Goal: Information Seeking & Learning: Learn about a topic

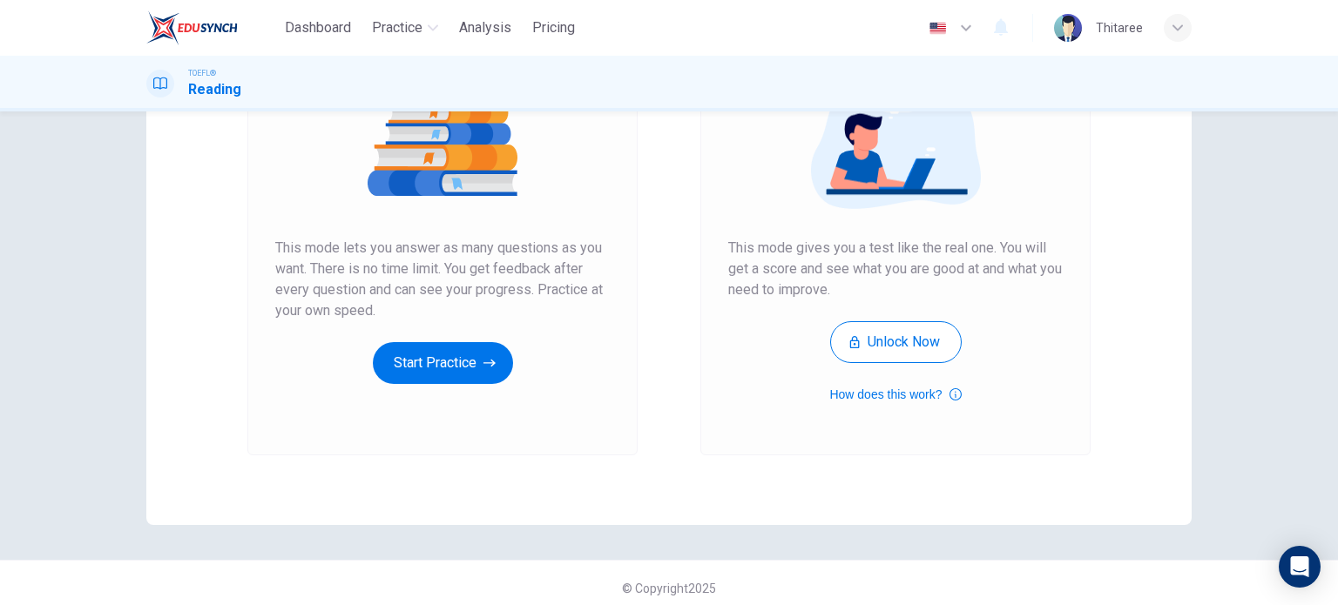
scroll to position [237, 0]
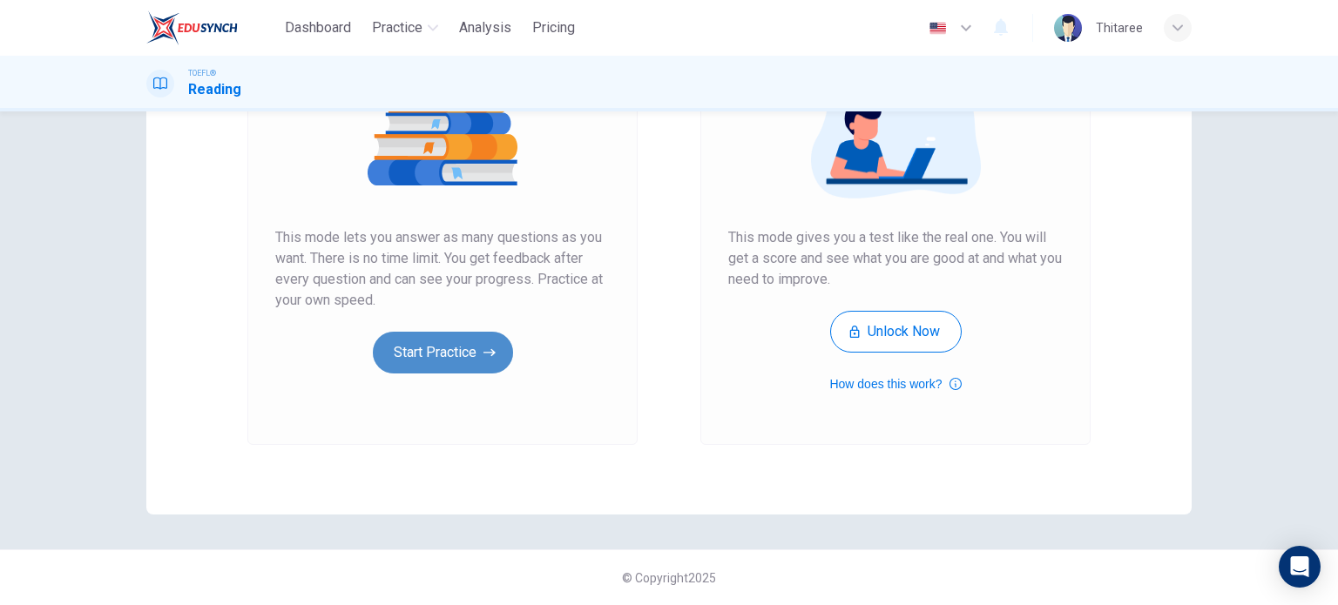
click at [486, 346] on icon "button" at bounding box center [489, 352] width 12 height 17
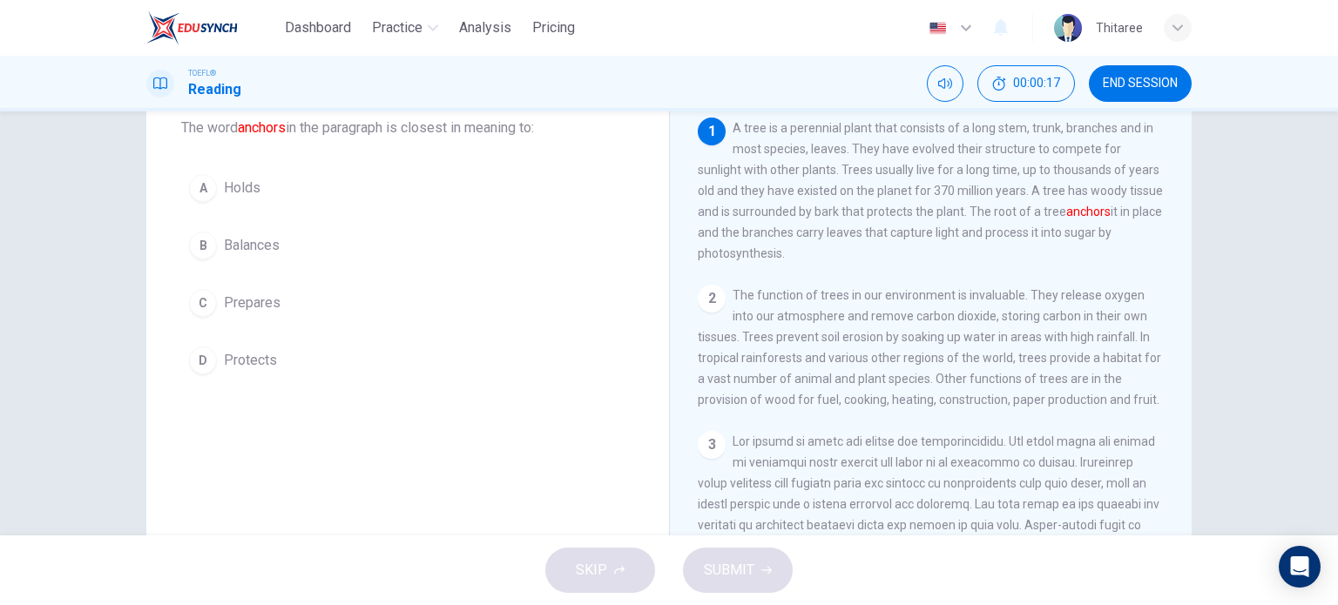
scroll to position [251, 0]
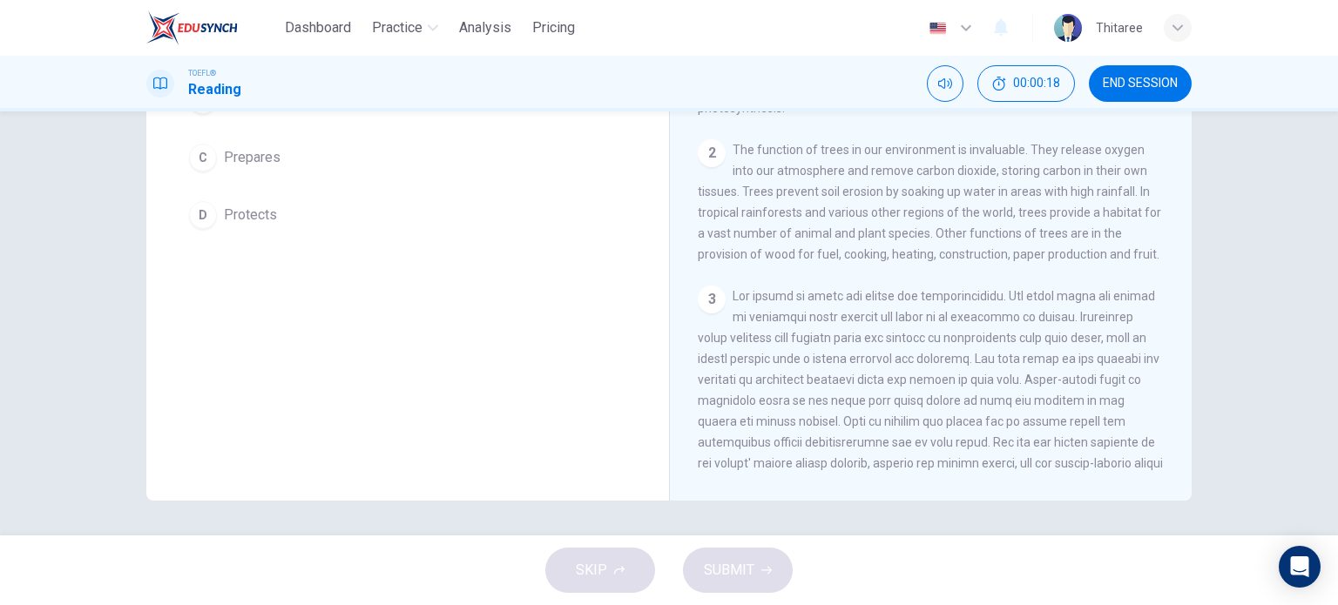
click at [512, 339] on div "Question 1 The word anchors in the paragraph is closest in meaning to: A Holds …" at bounding box center [407, 197] width 523 height 605
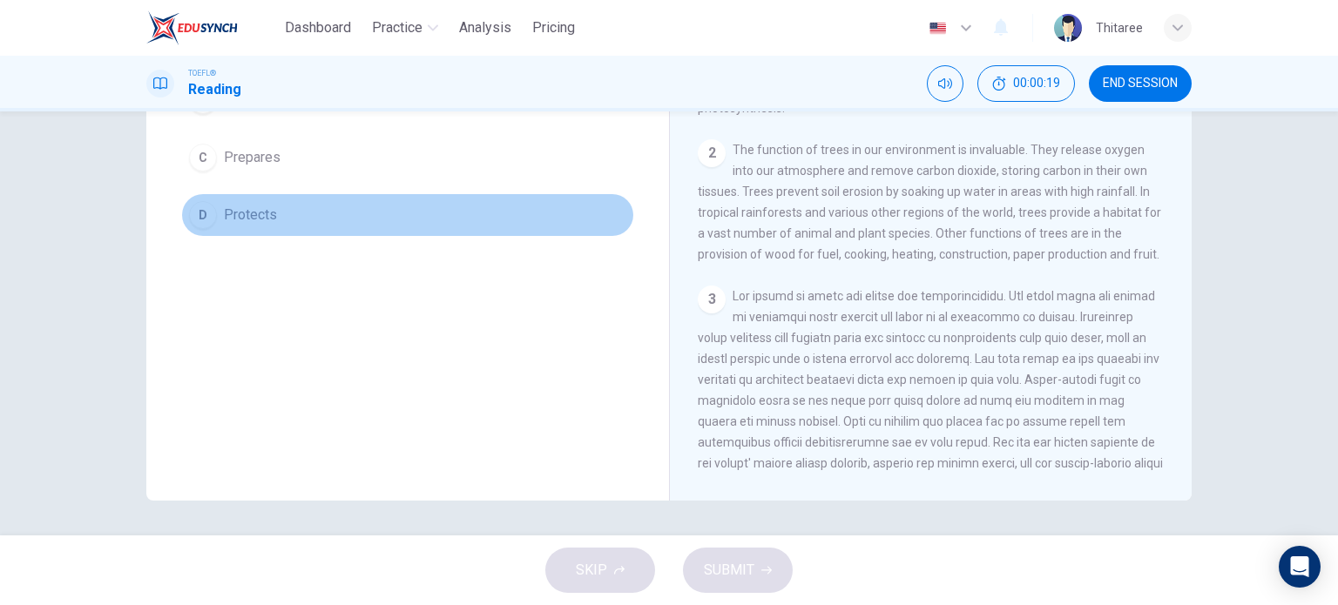
click at [226, 209] on span "Protects" at bounding box center [250, 215] width 53 height 21
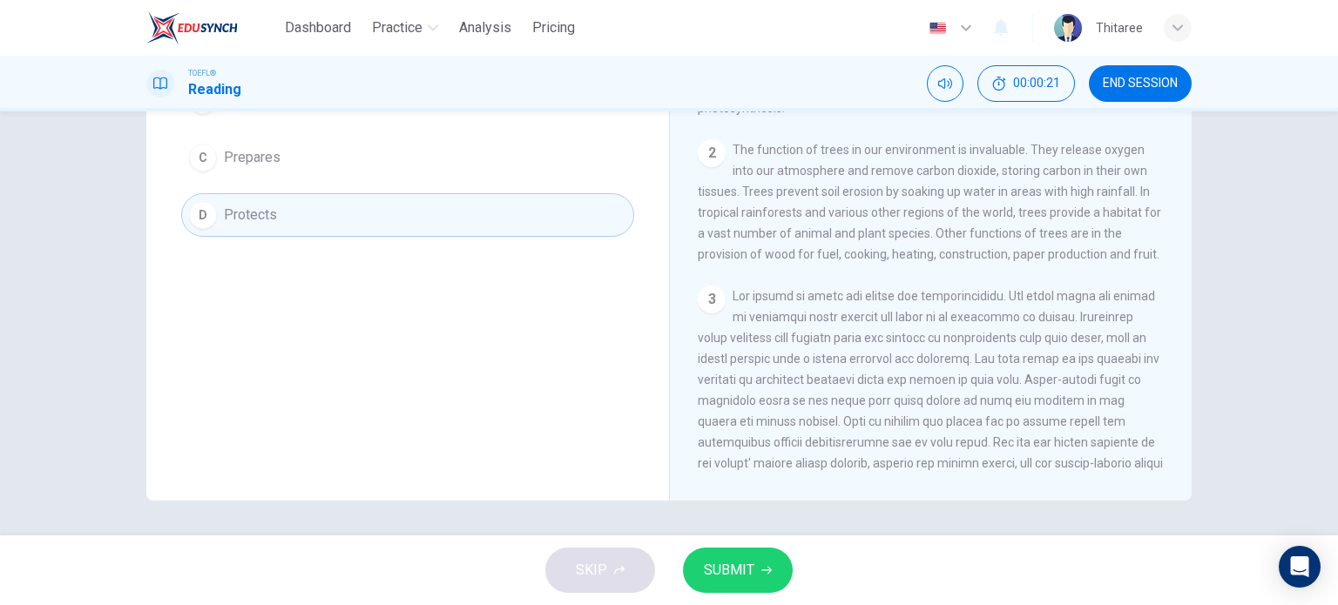
click at [748, 565] on span "SUBMIT" at bounding box center [729, 570] width 51 height 24
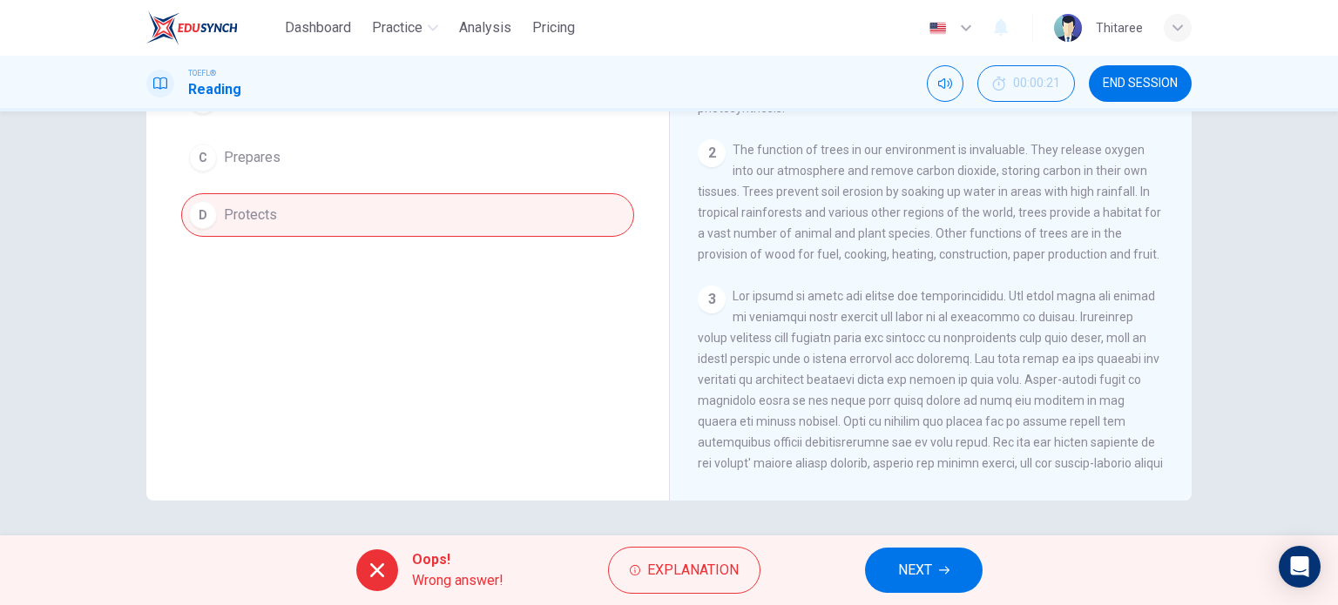
scroll to position [77, 0]
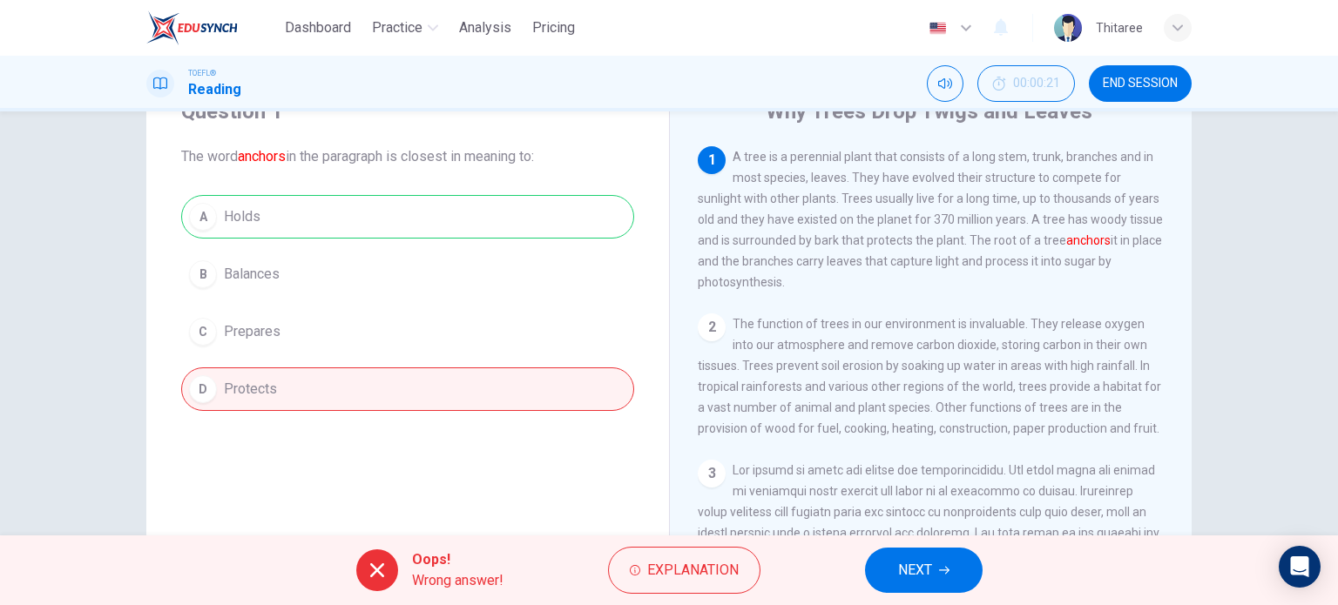
click at [921, 573] on span "NEXT" at bounding box center [915, 570] width 34 height 24
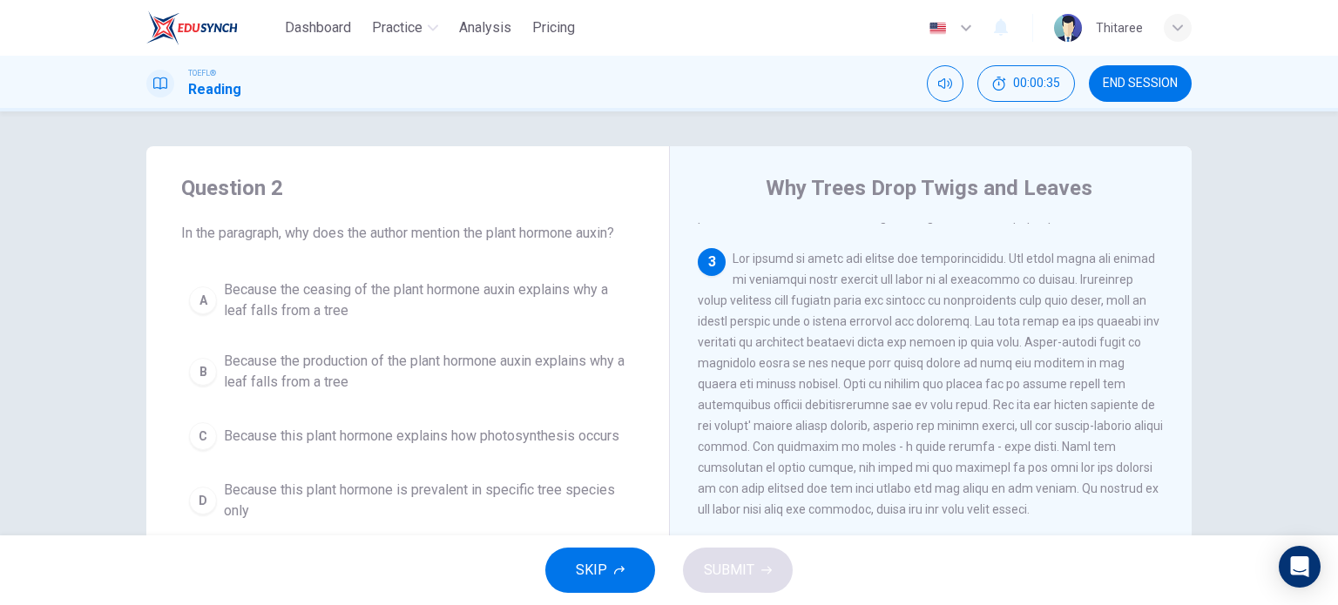
scroll to position [261, 0]
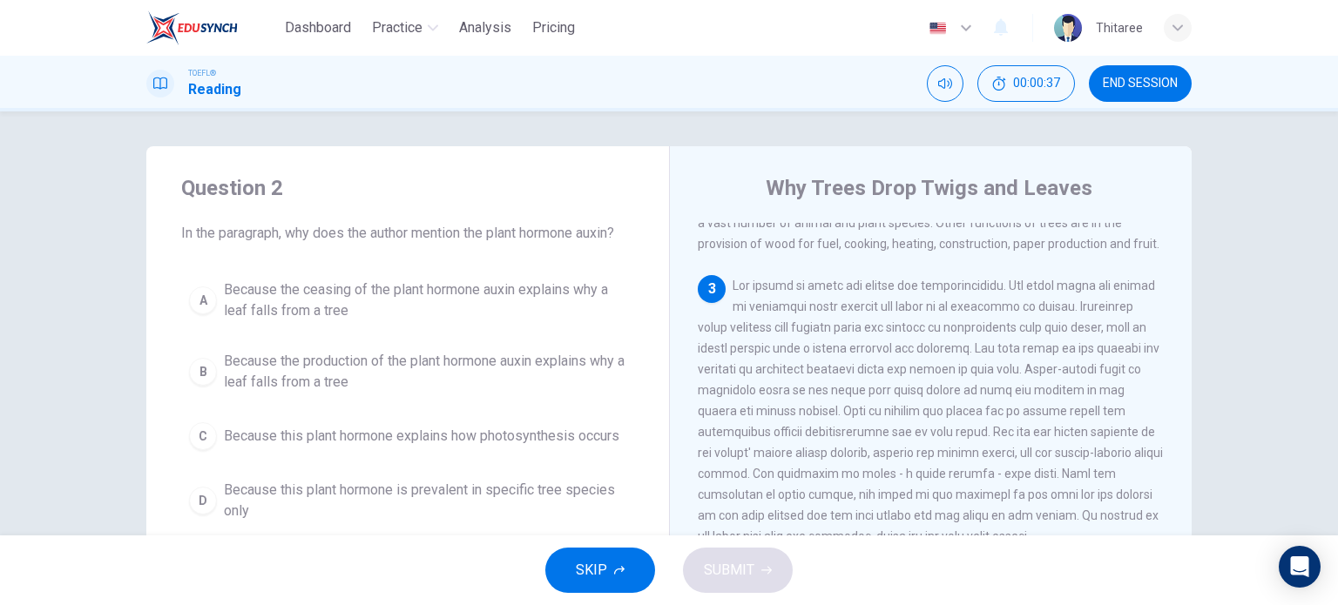
click at [608, 565] on button "SKIP" at bounding box center [600, 570] width 110 height 45
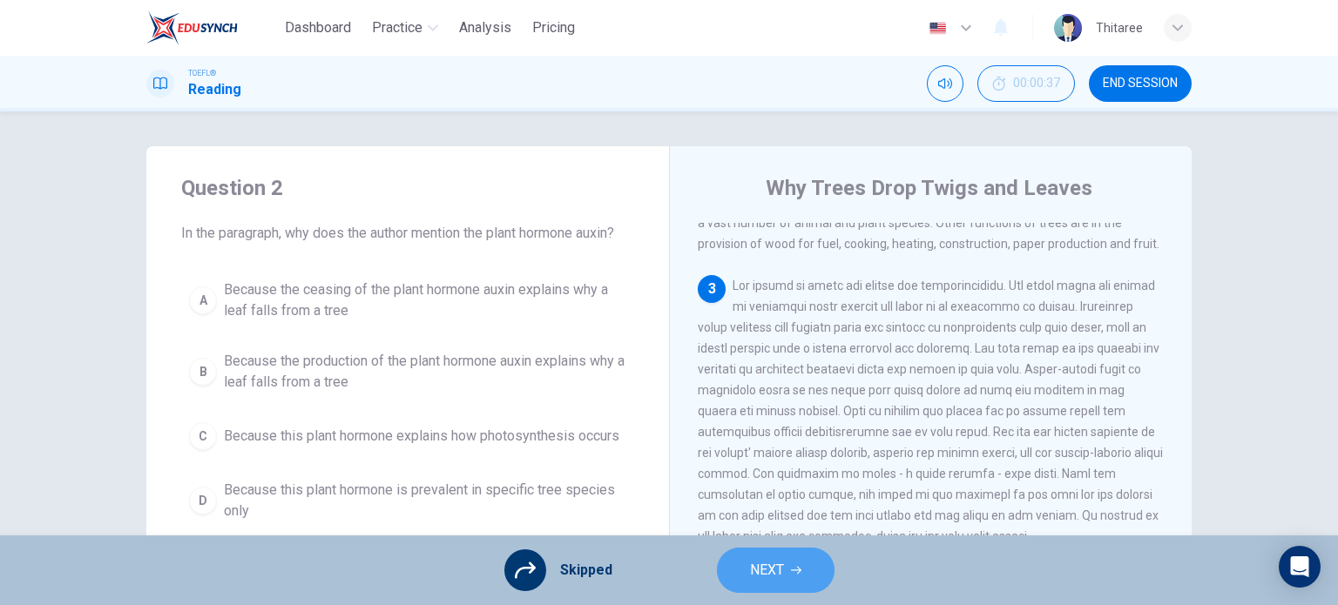
click at [793, 563] on button "NEXT" at bounding box center [776, 570] width 118 height 45
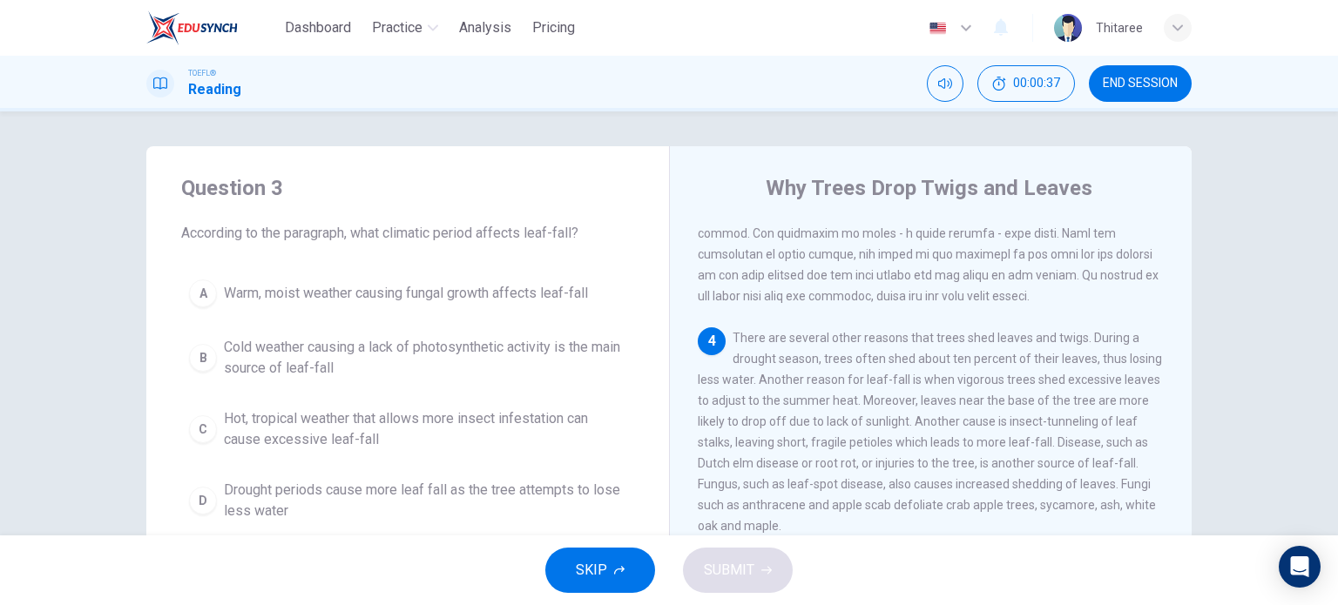
scroll to position [513, 0]
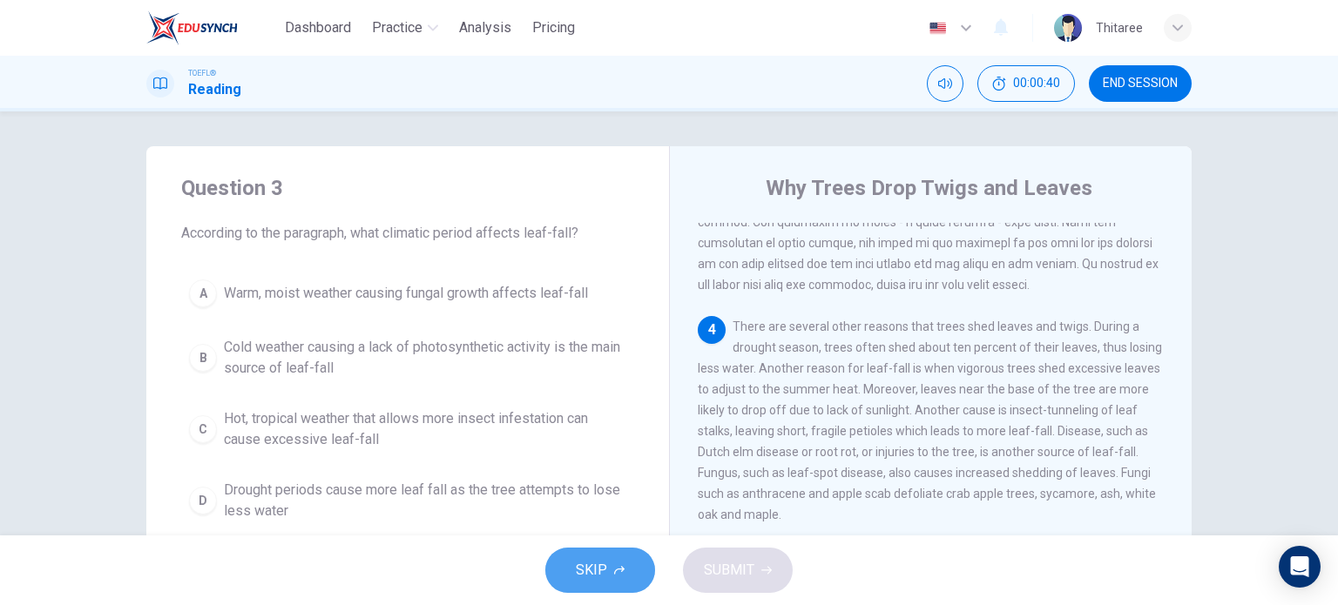
click at [618, 573] on icon "button" at bounding box center [619, 570] width 10 height 10
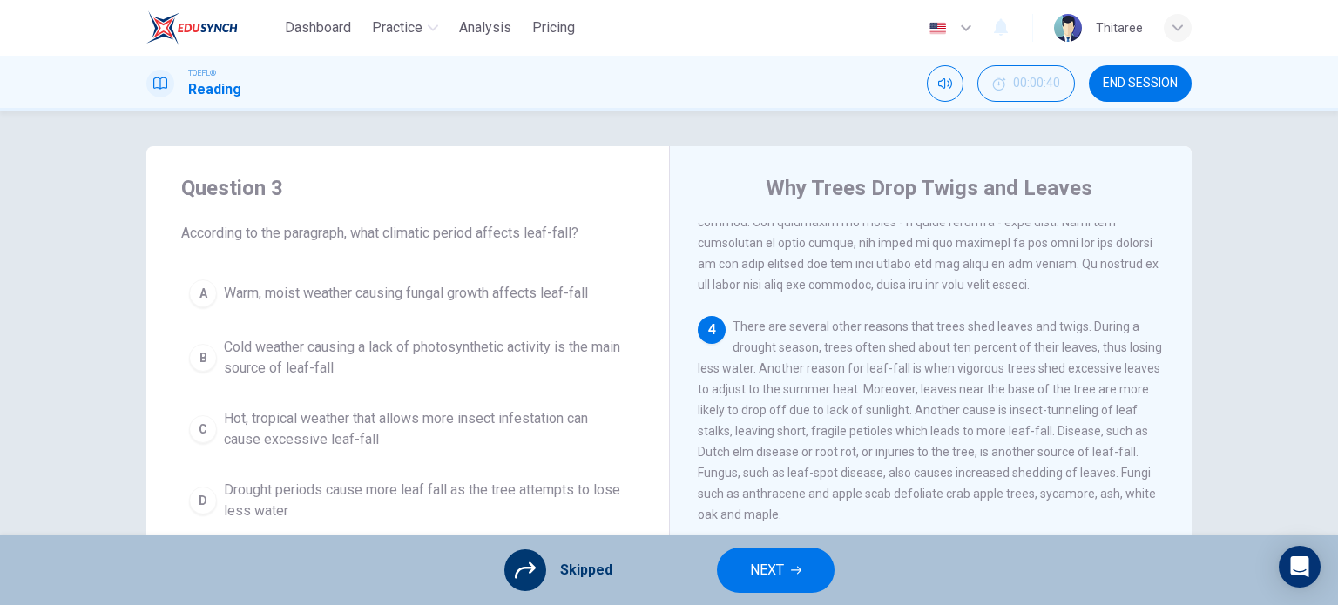
click at [791, 569] on icon "button" at bounding box center [796, 570] width 10 height 10
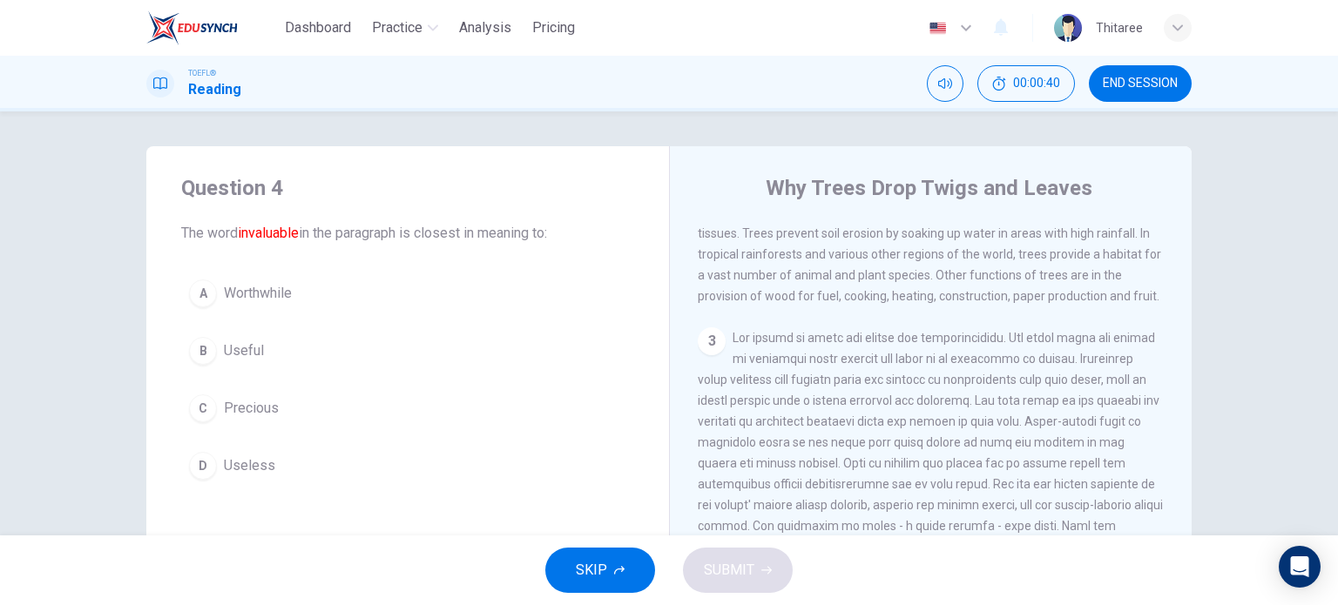
scroll to position [172, 0]
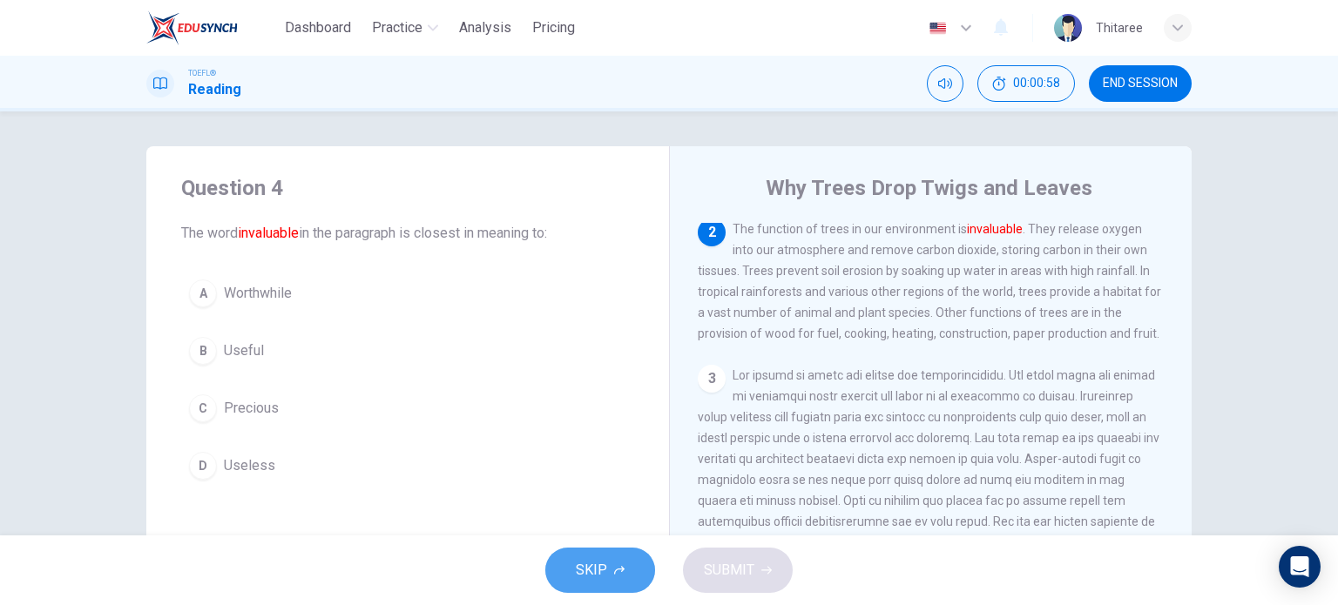
click at [560, 570] on button "SKIP" at bounding box center [600, 570] width 110 height 45
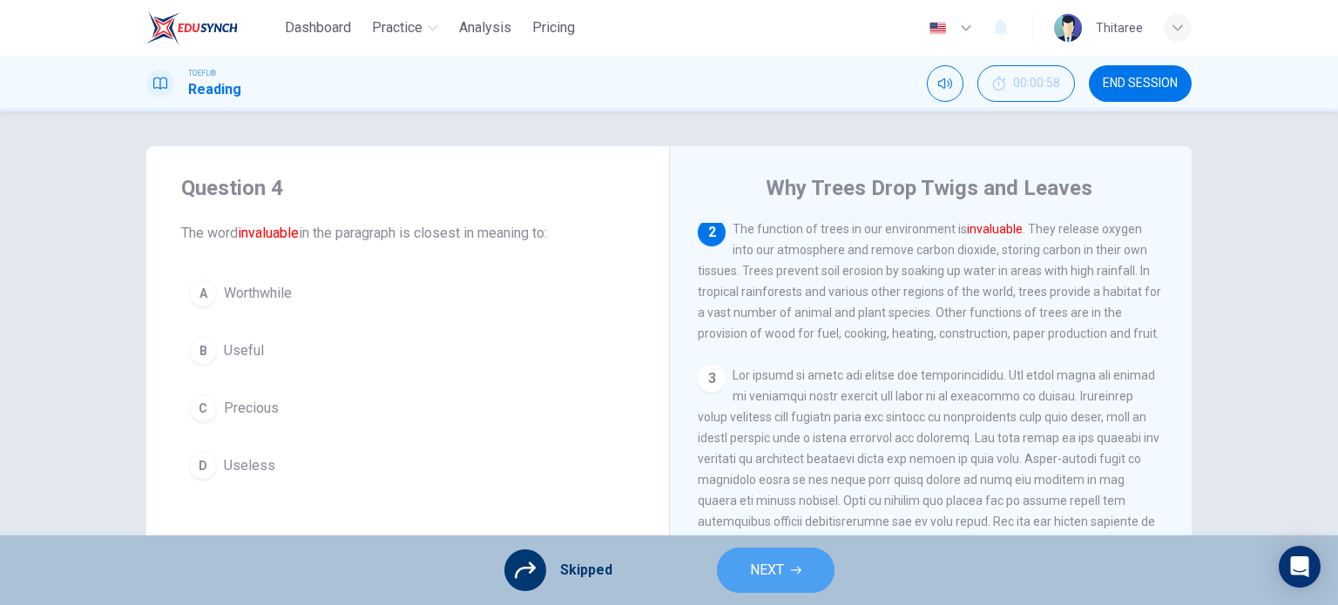
click at [775, 577] on span "NEXT" at bounding box center [767, 570] width 34 height 24
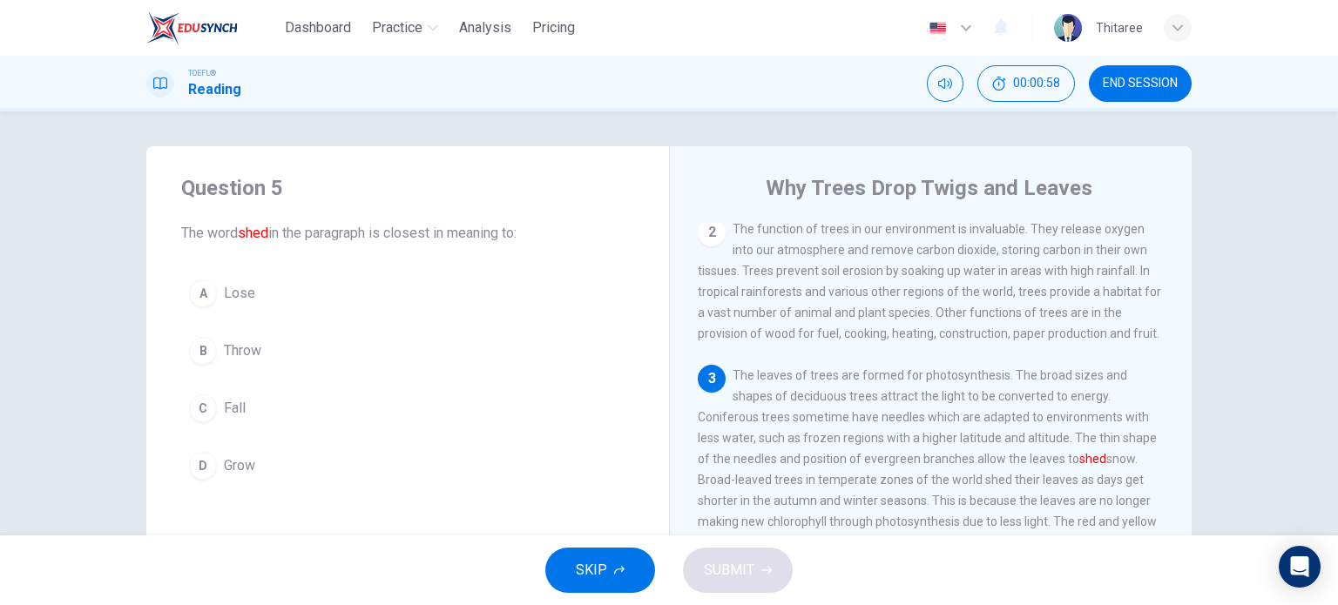
scroll to position [276, 0]
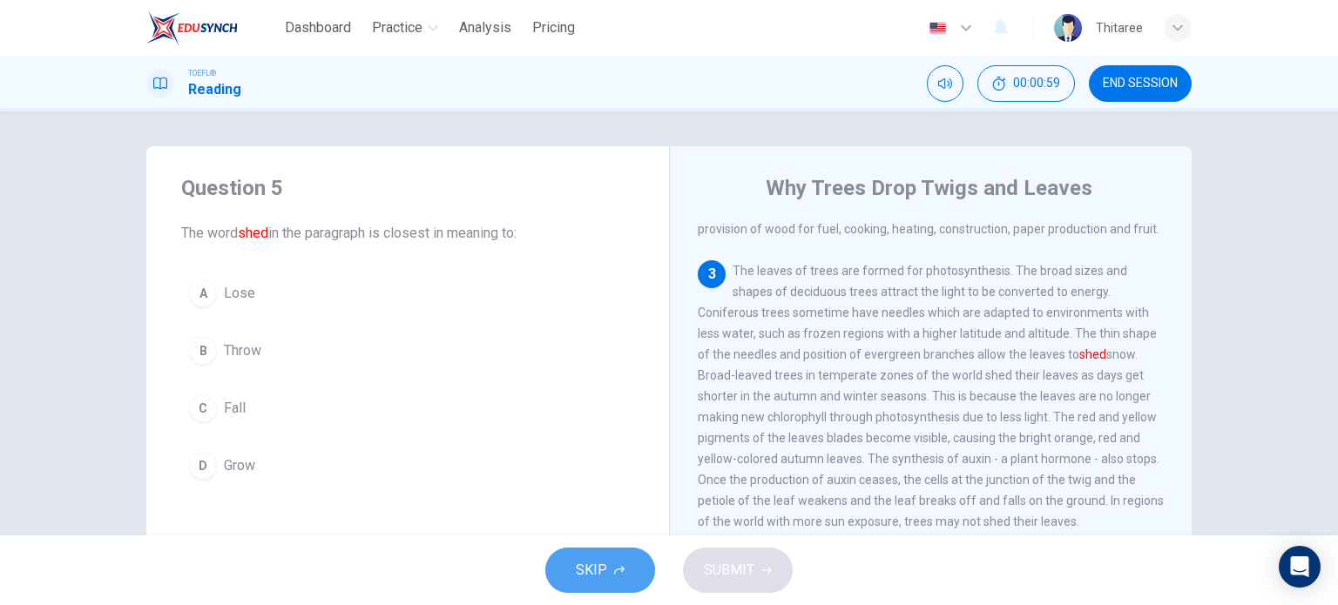
click at [619, 567] on icon "button" at bounding box center [619, 570] width 10 height 10
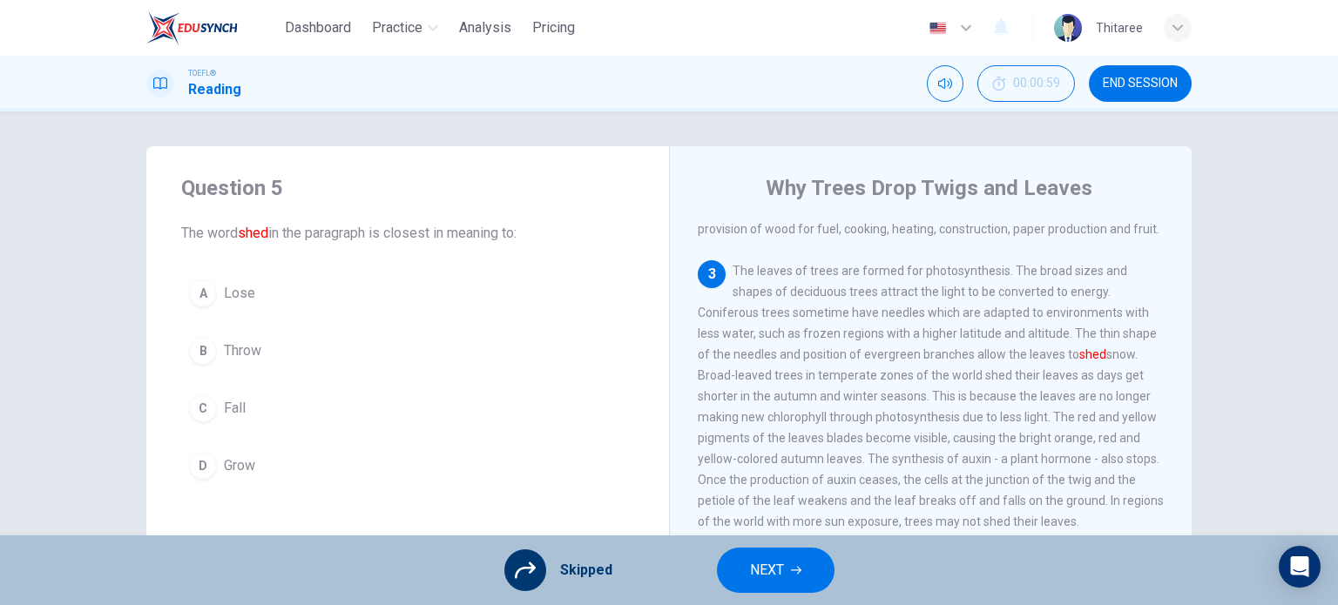
click at [793, 576] on button "NEXT" at bounding box center [776, 570] width 118 height 45
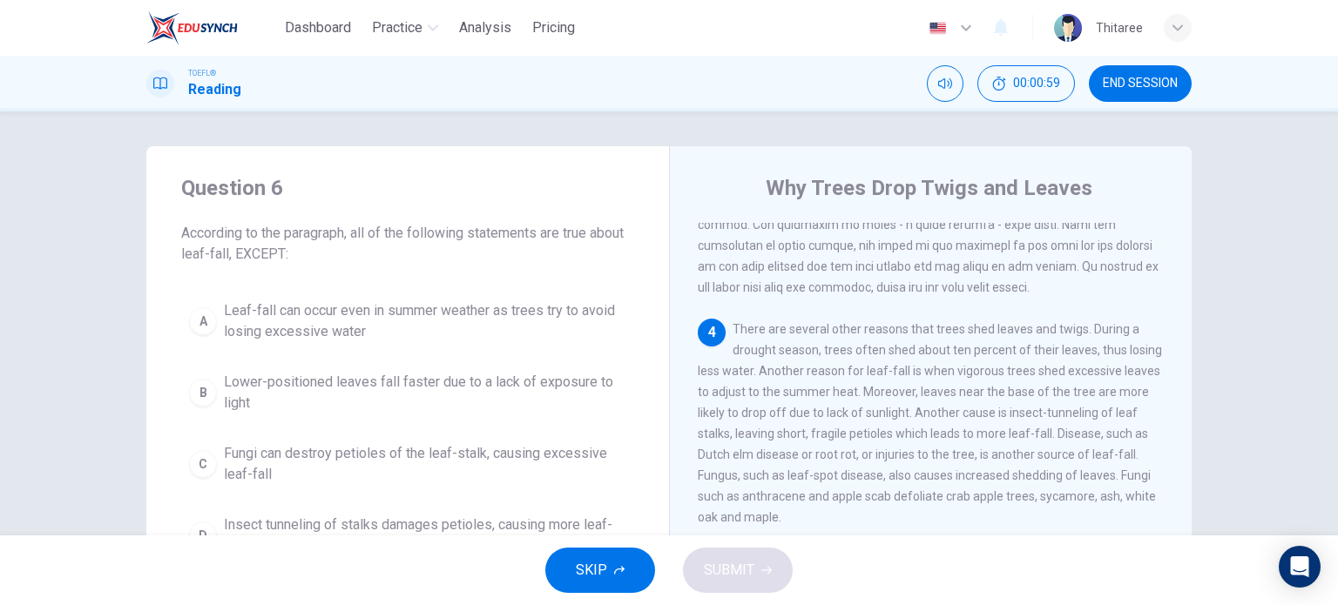
scroll to position [513, 0]
click at [624, 574] on button "SKIP" at bounding box center [600, 570] width 110 height 45
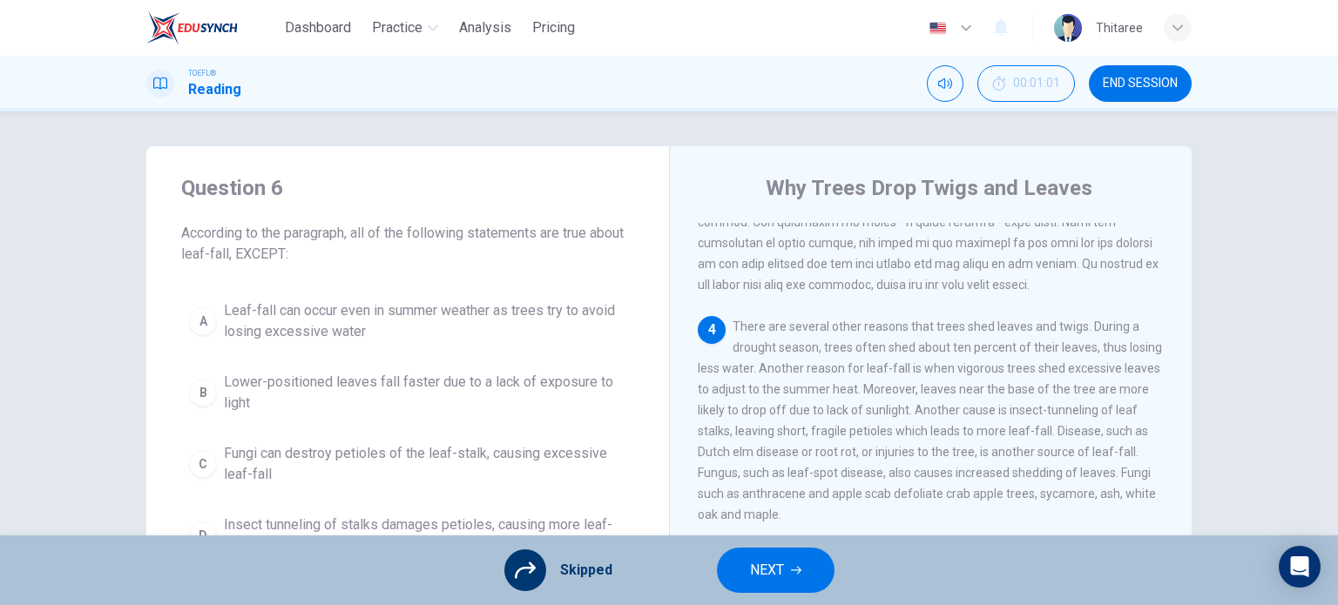
click at [797, 574] on icon "button" at bounding box center [796, 571] width 10 height 8
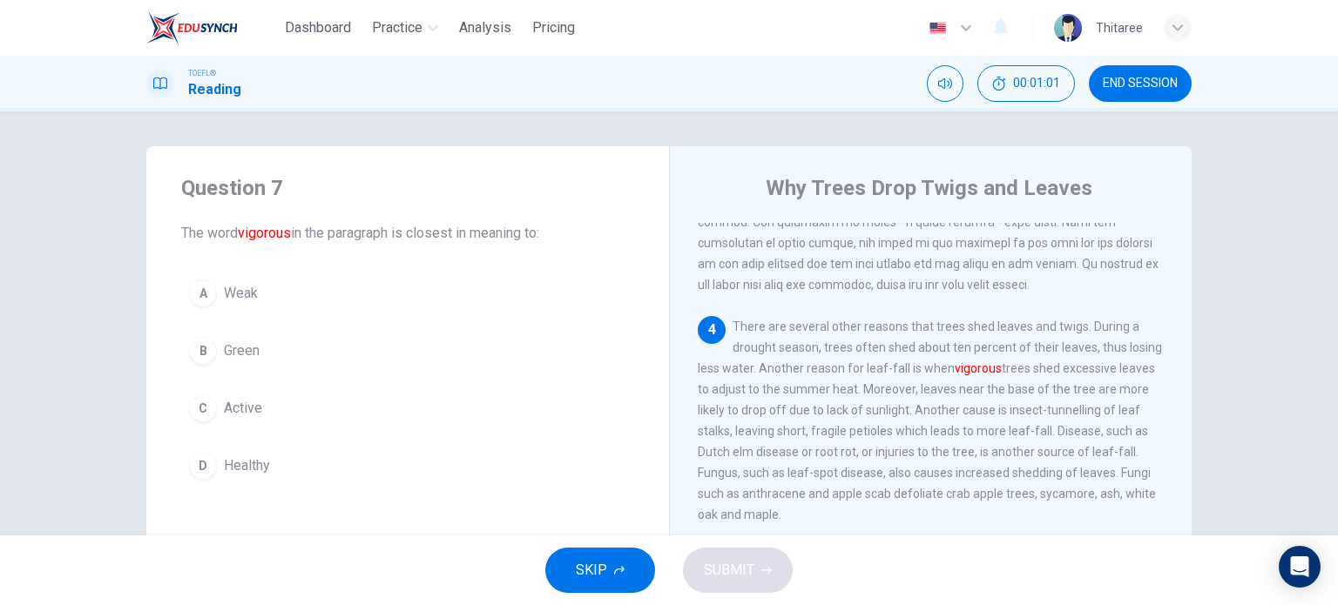
scroll to position [597, 0]
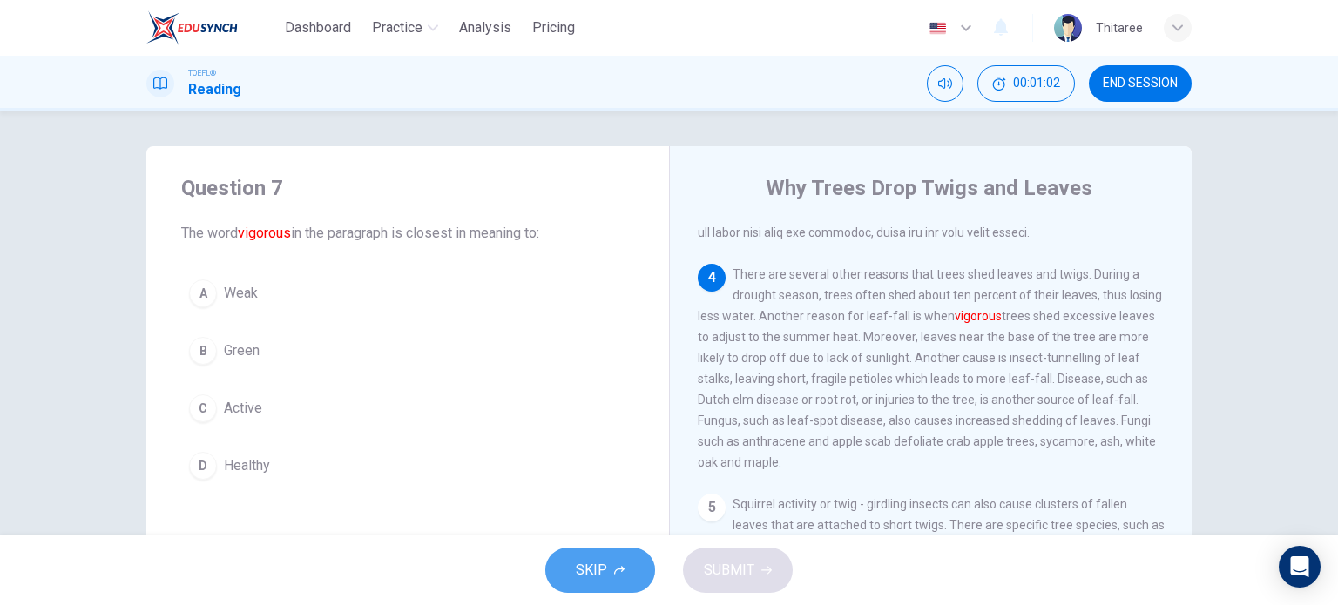
click at [597, 570] on span "SKIP" at bounding box center [591, 570] width 31 height 24
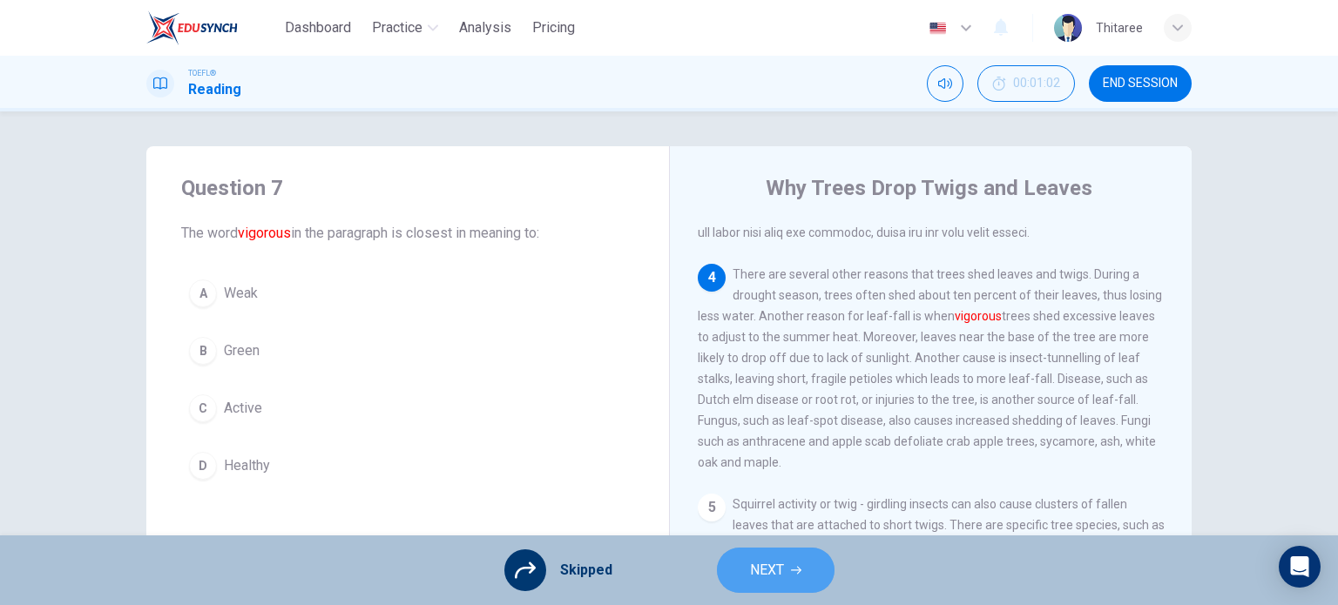
click at [759, 572] on span "NEXT" at bounding box center [767, 570] width 34 height 24
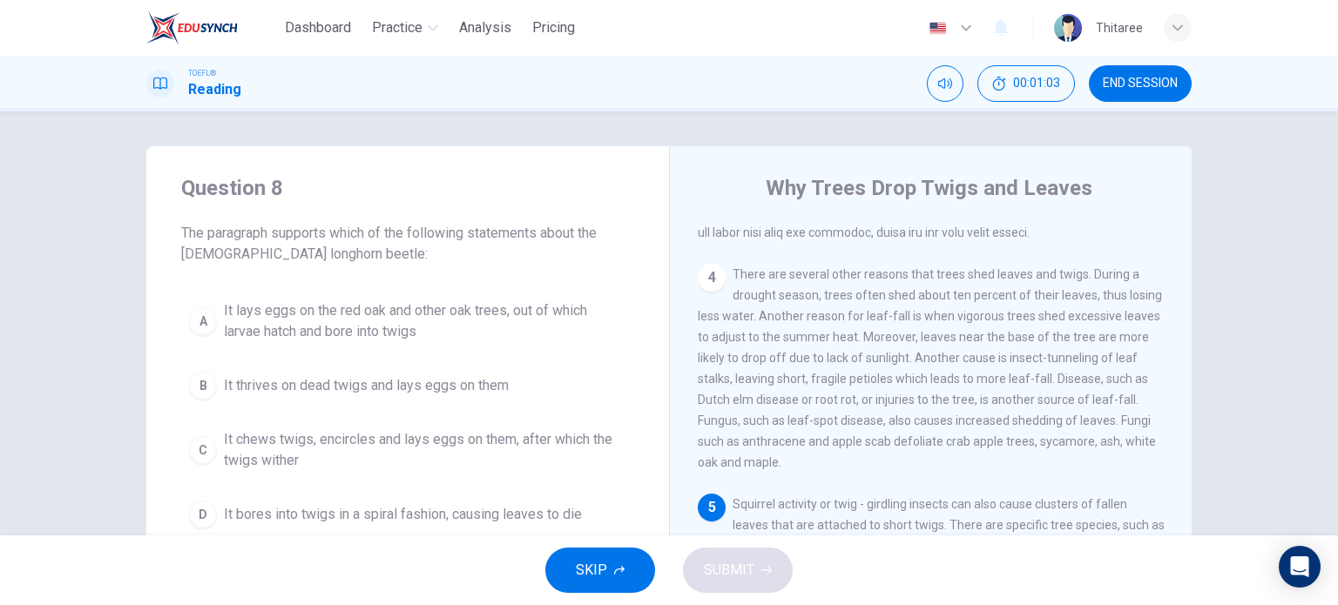
click at [631, 564] on button "SKIP" at bounding box center [600, 570] width 110 height 45
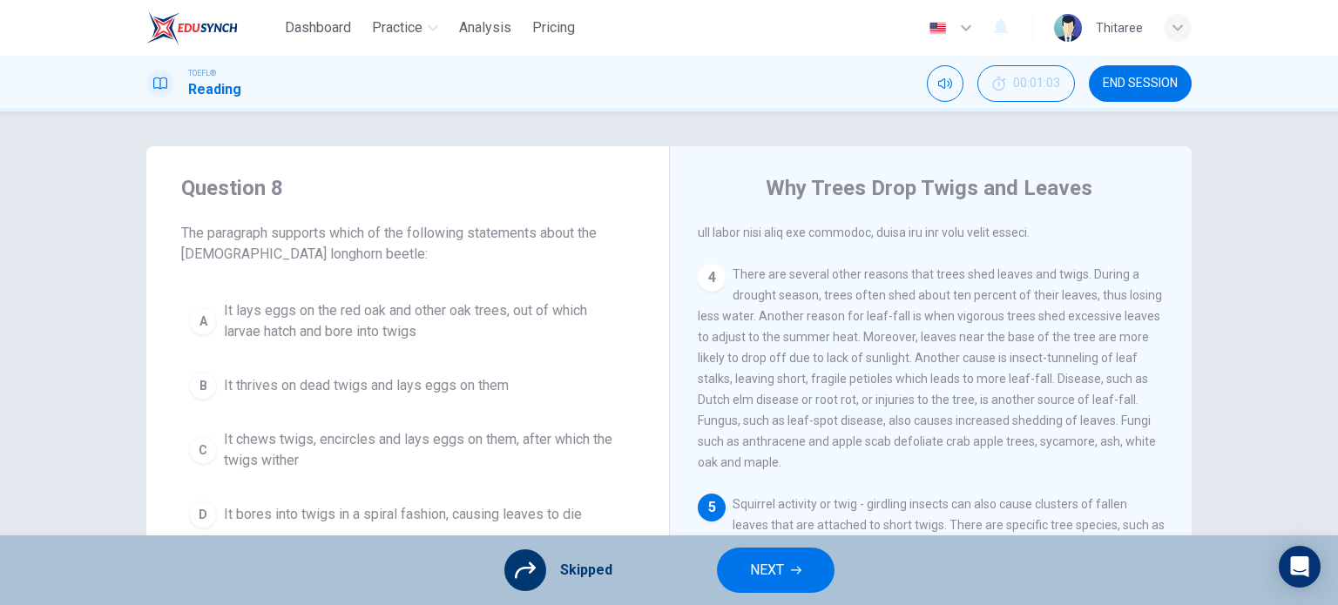
click at [774, 560] on span "NEXT" at bounding box center [767, 570] width 34 height 24
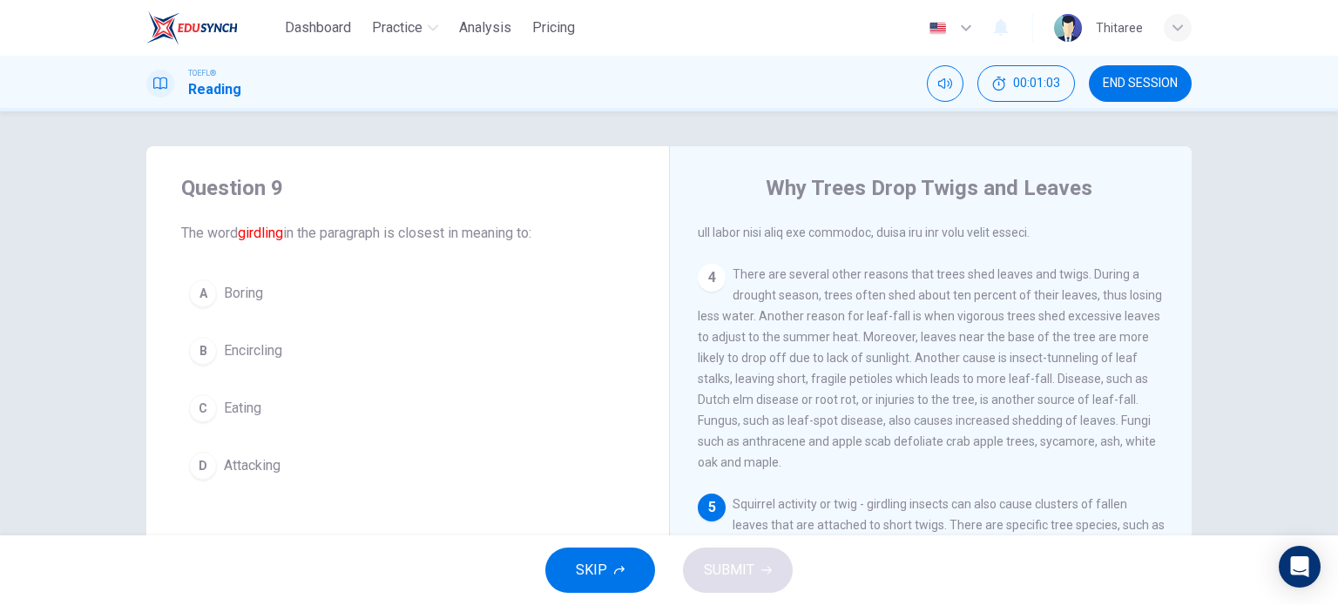
click at [635, 565] on button "SKIP" at bounding box center [600, 570] width 110 height 45
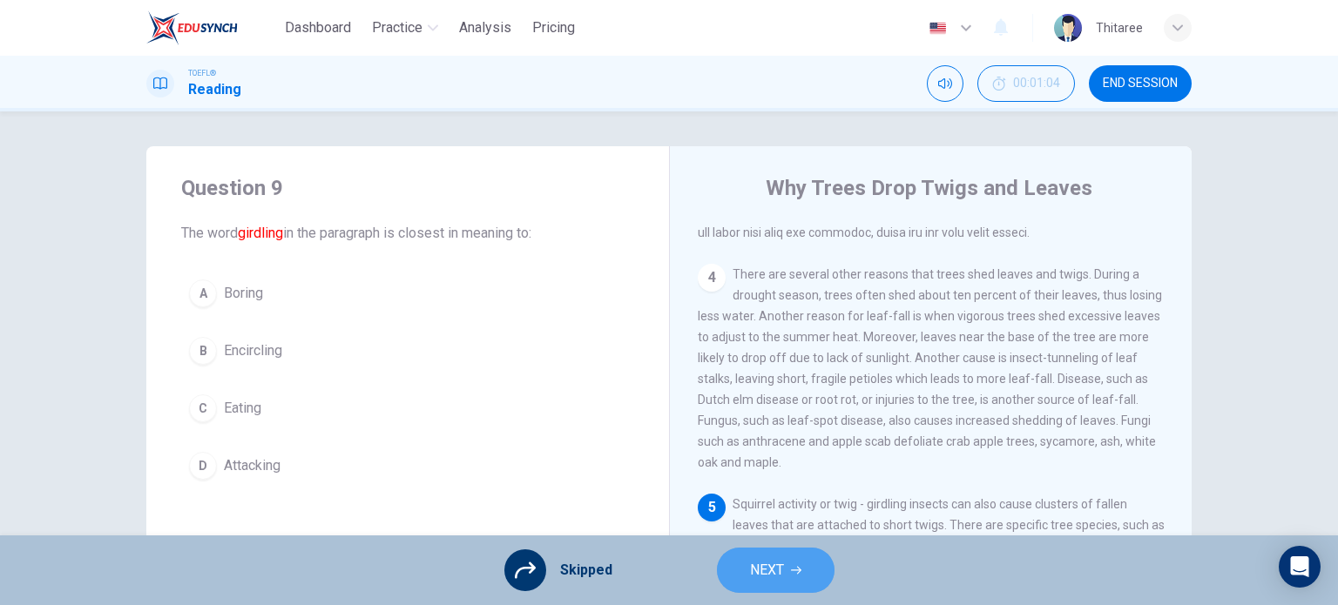
click at [791, 577] on button "NEXT" at bounding box center [776, 570] width 118 height 45
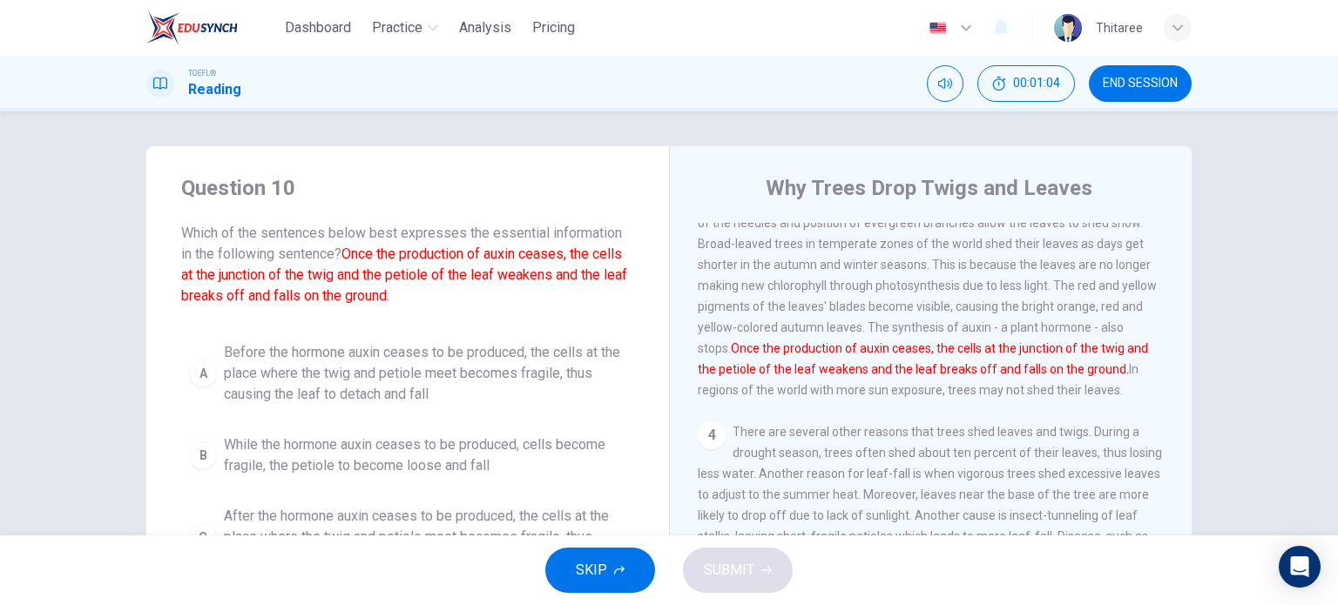
scroll to position [322, 0]
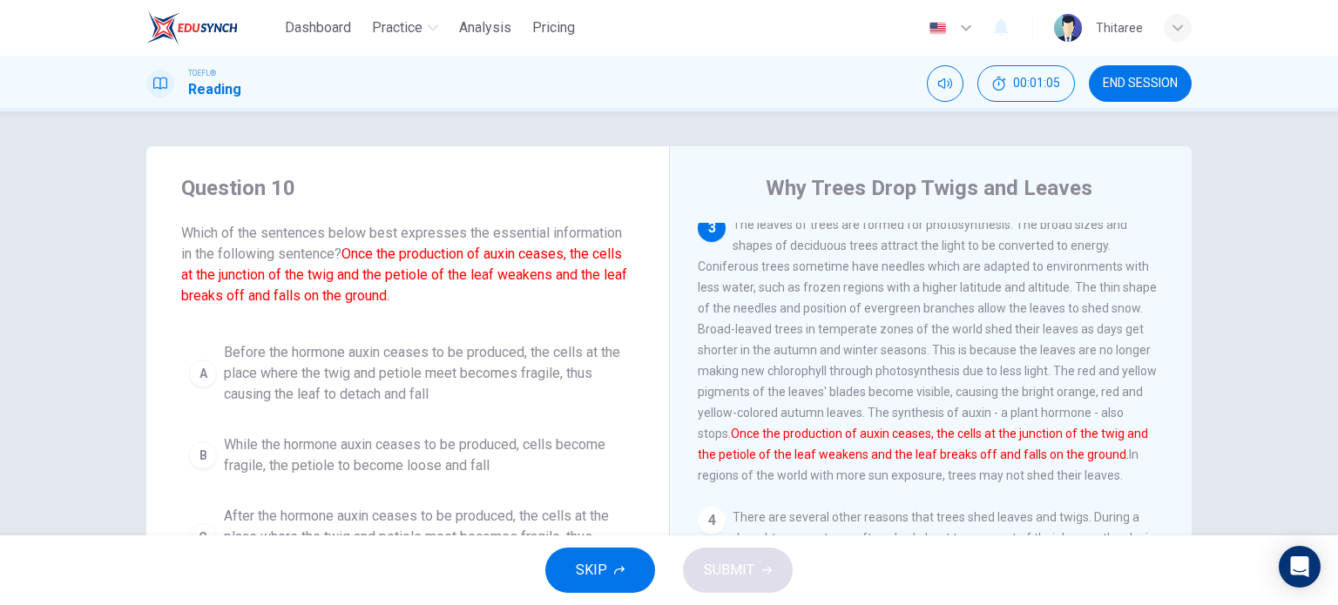
click at [620, 570] on icon "button" at bounding box center [619, 570] width 10 height 10
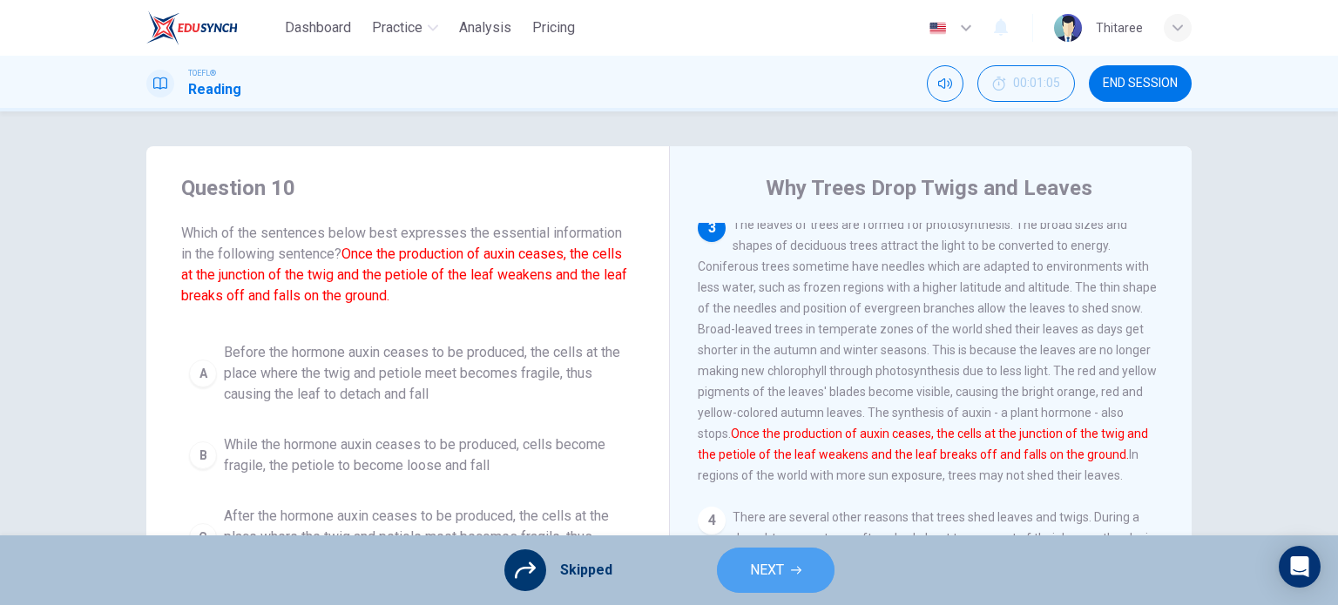
click at [787, 568] on button "NEXT" at bounding box center [776, 570] width 118 height 45
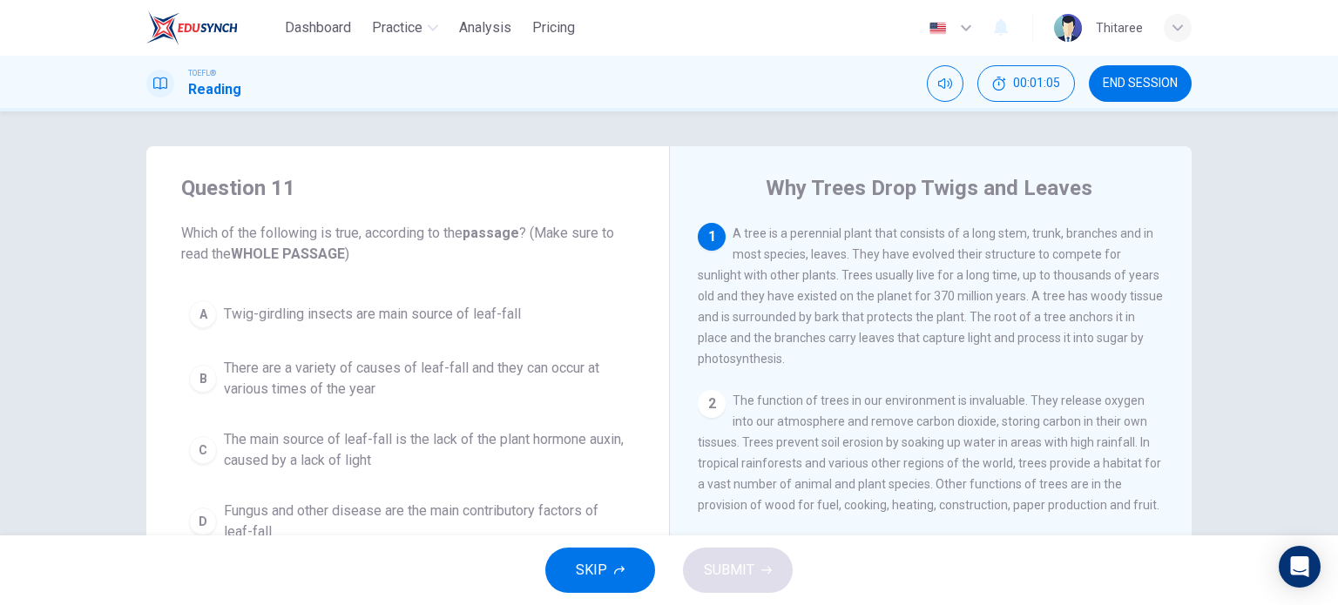
scroll to position [0, 0]
click at [605, 567] on span "SKIP" at bounding box center [591, 570] width 31 height 24
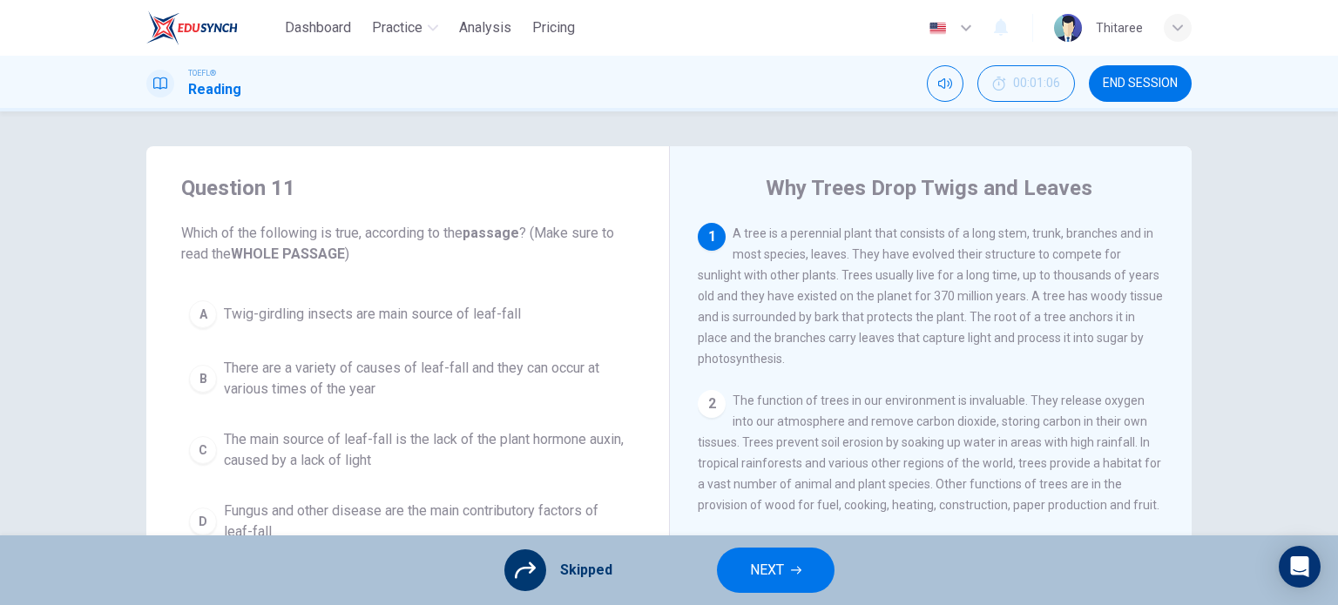
click at [759, 566] on span "NEXT" at bounding box center [767, 570] width 34 height 24
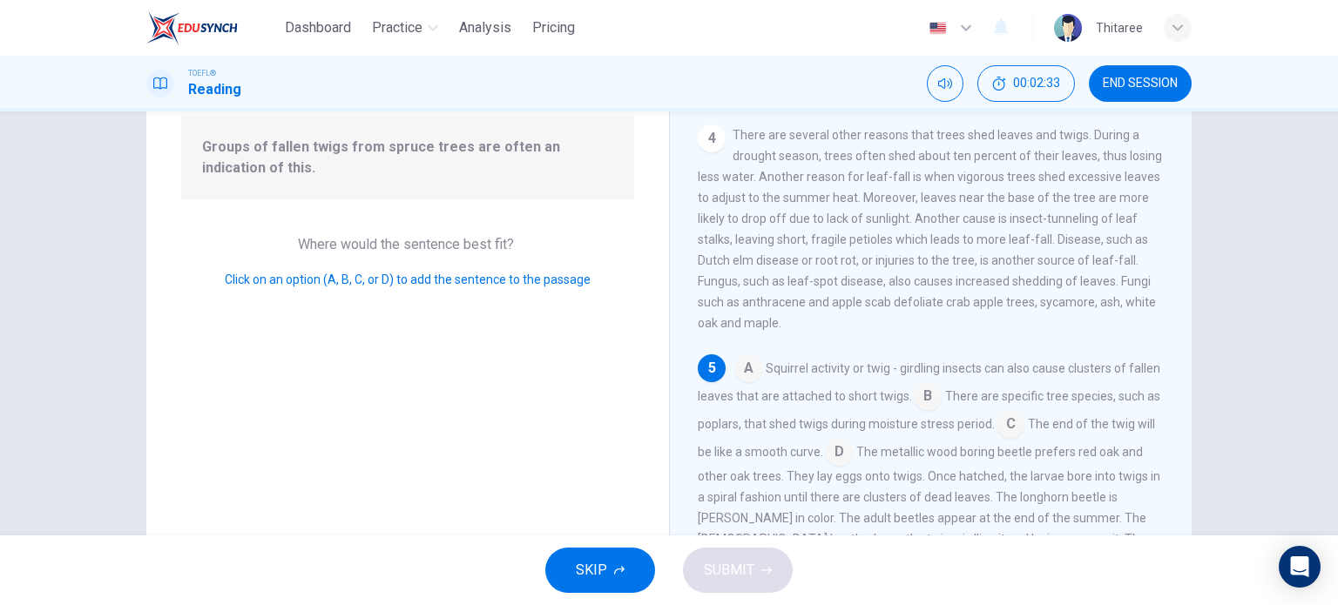
scroll to position [617, 0]
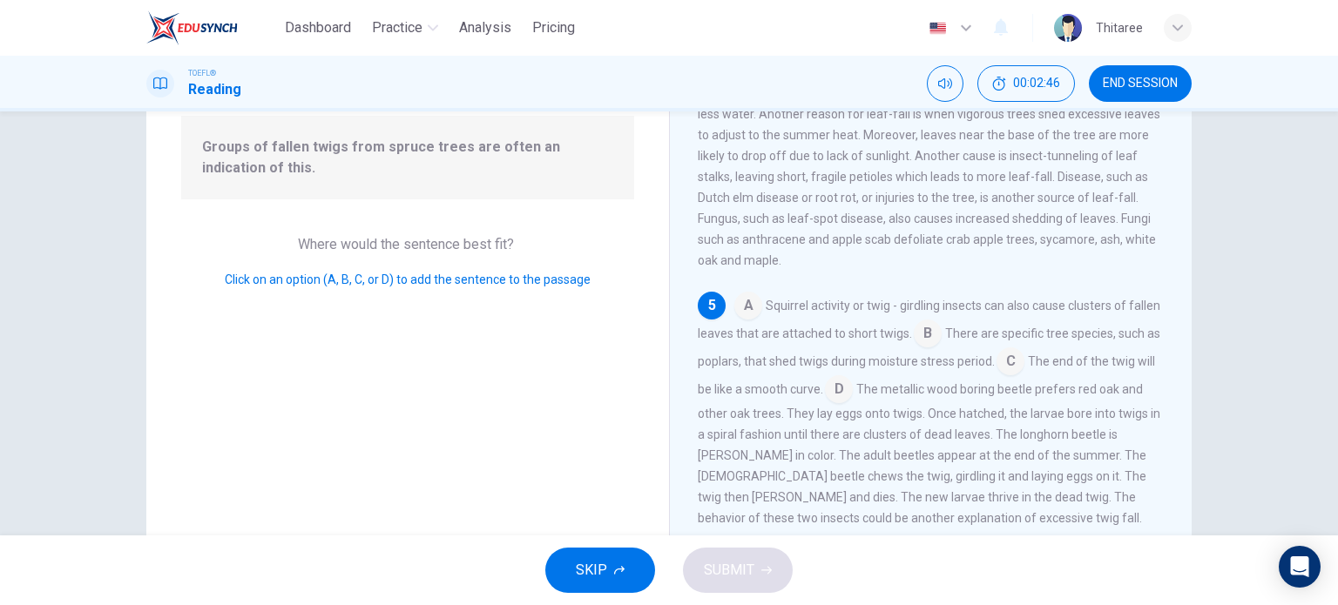
click at [1024, 364] on input at bounding box center [1010, 363] width 28 height 28
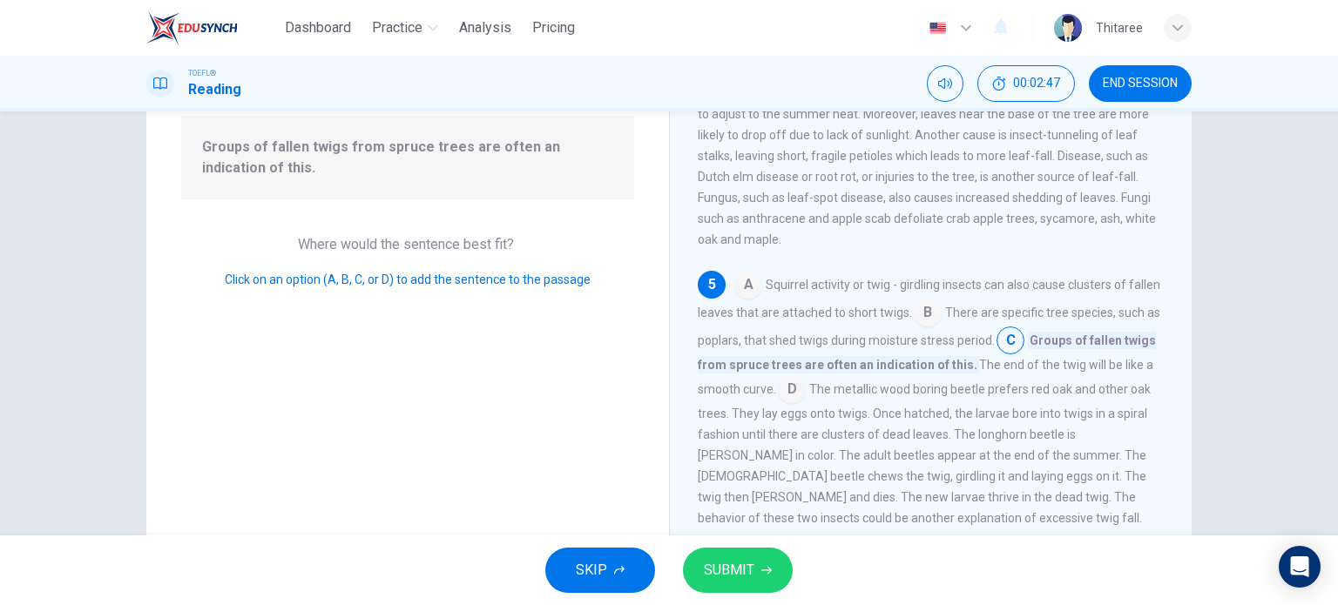
click at [725, 570] on span "SUBMIT" at bounding box center [729, 570] width 51 height 24
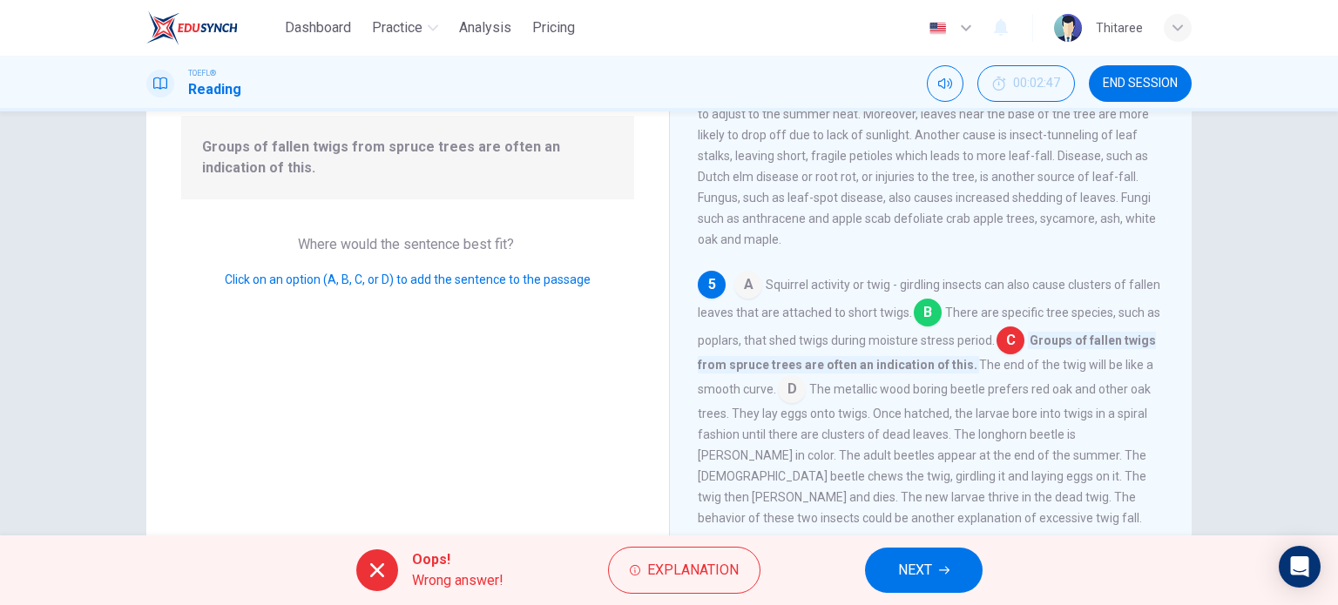
click at [901, 567] on span "NEXT" at bounding box center [915, 570] width 34 height 24
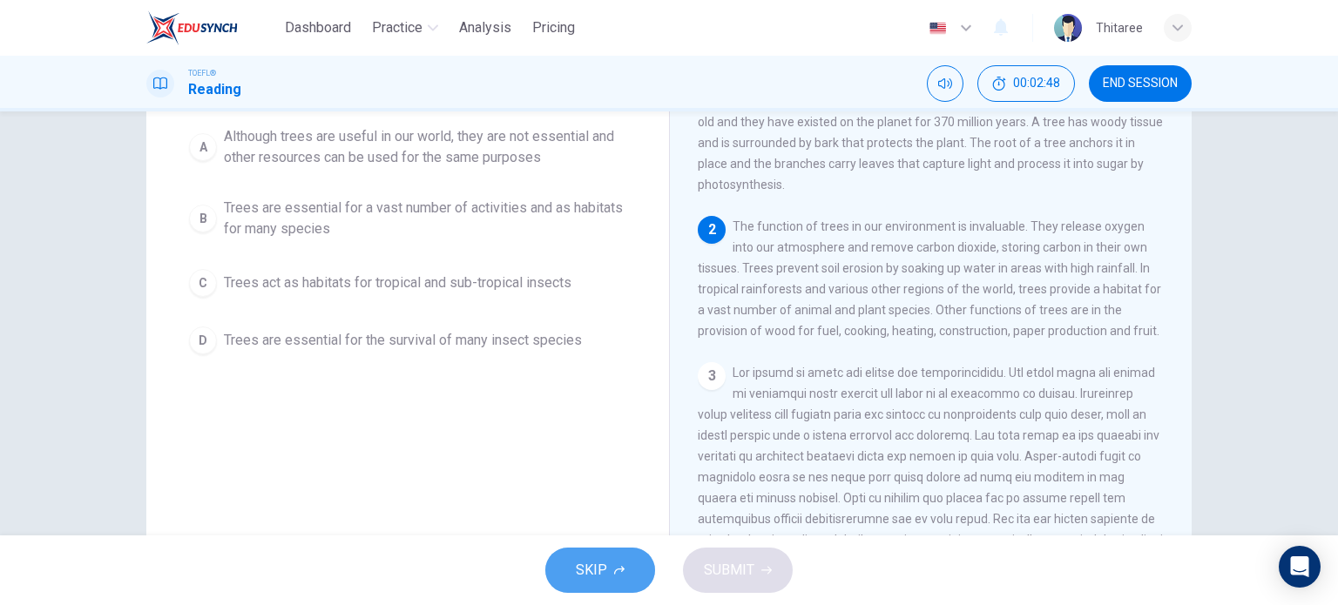
click at [607, 575] on button "SKIP" at bounding box center [600, 570] width 110 height 45
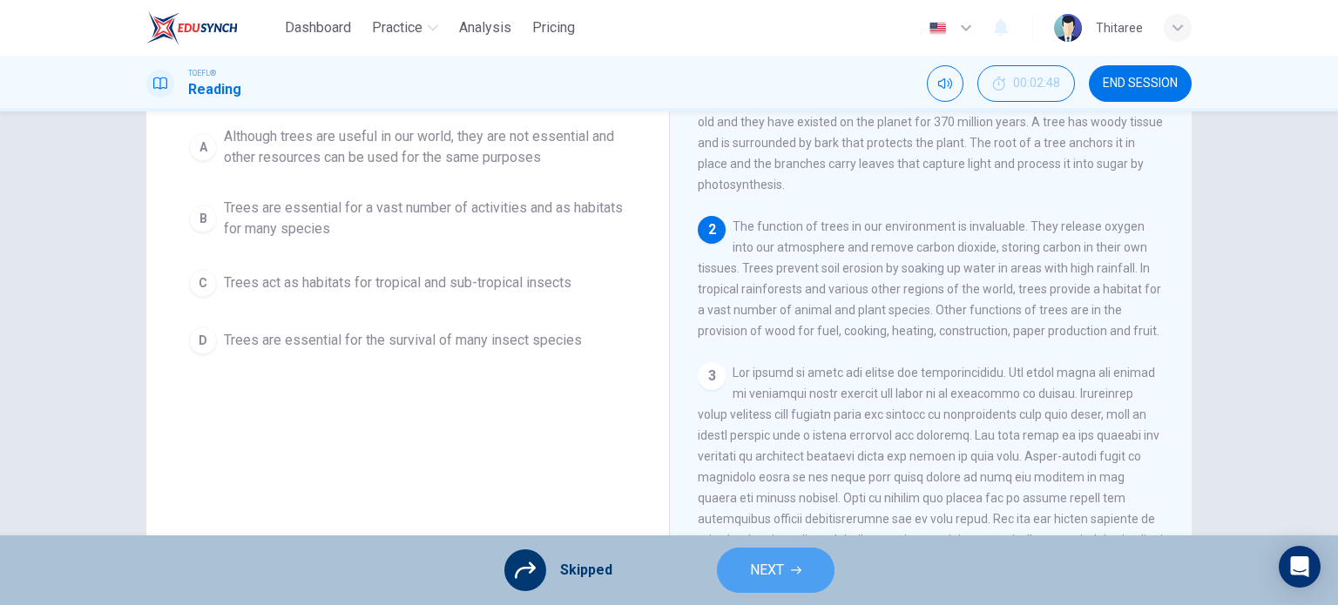
click at [813, 575] on button "NEXT" at bounding box center [776, 570] width 118 height 45
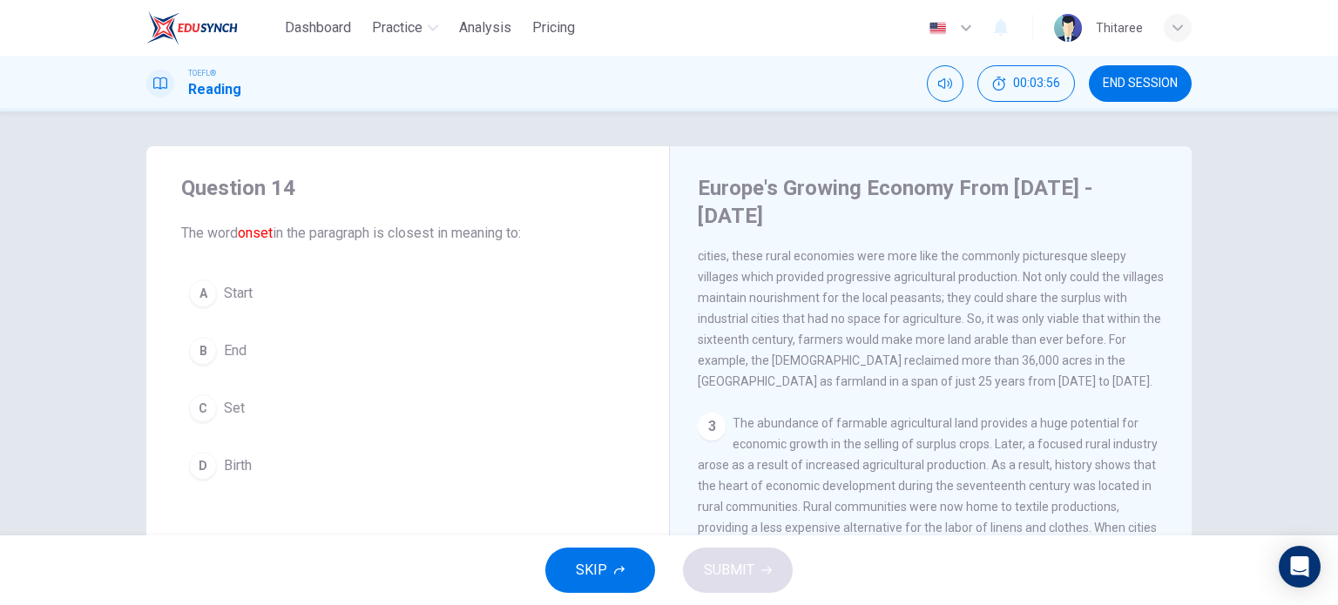
scroll to position [174, 0]
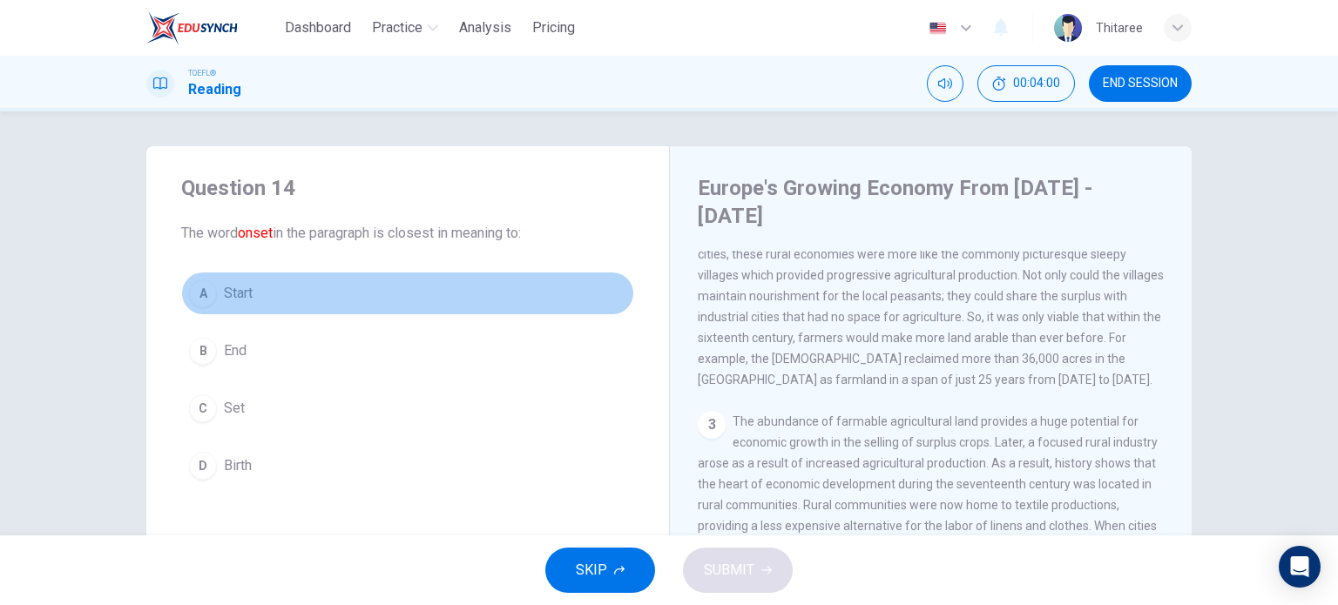
click at [236, 295] on span "Start" at bounding box center [238, 293] width 29 height 21
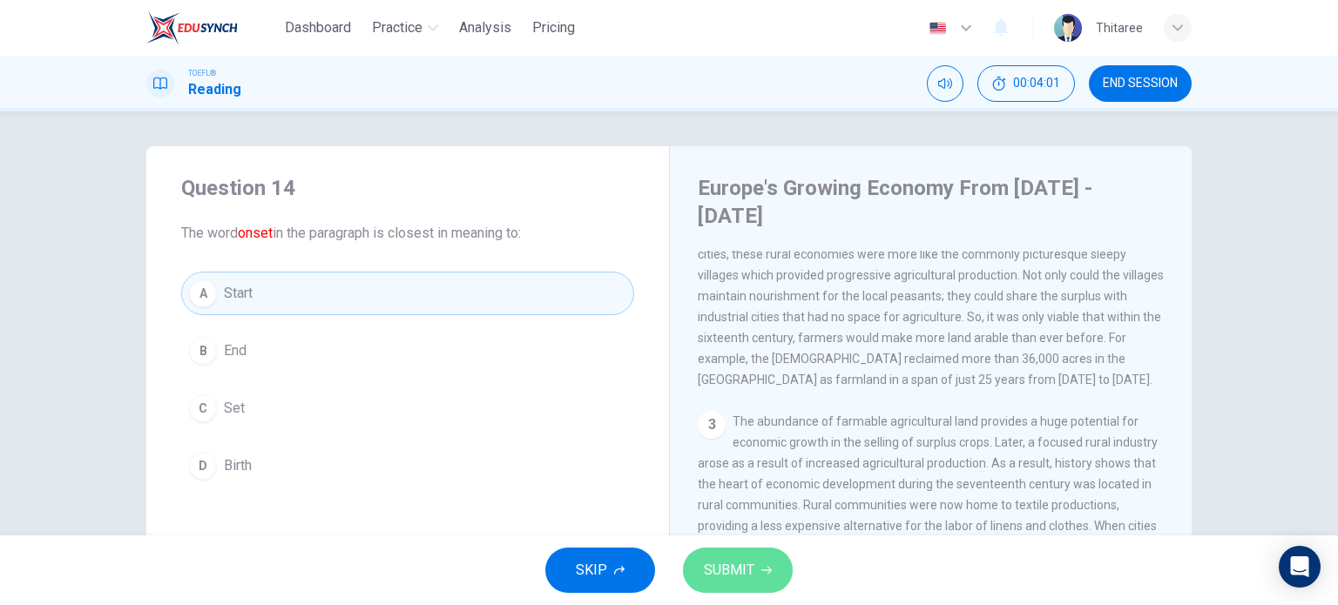
click at [733, 560] on span "SUBMIT" at bounding box center [729, 570] width 51 height 24
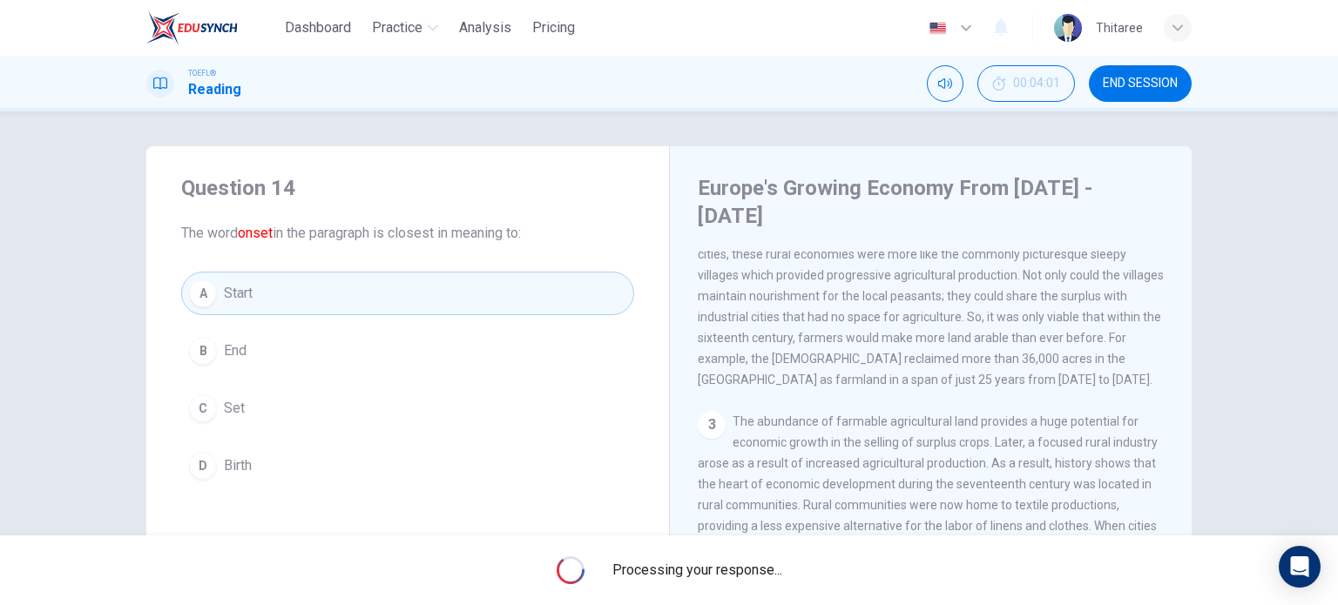
scroll to position [261, 0]
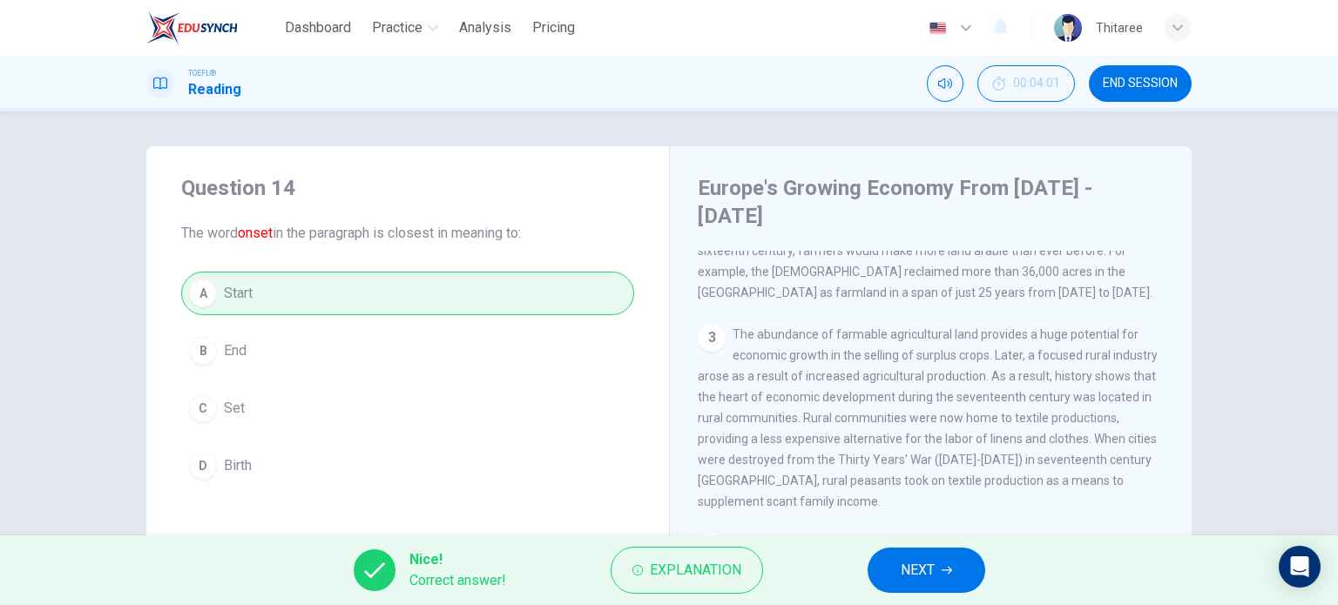
click at [904, 577] on span "NEXT" at bounding box center [917, 570] width 34 height 24
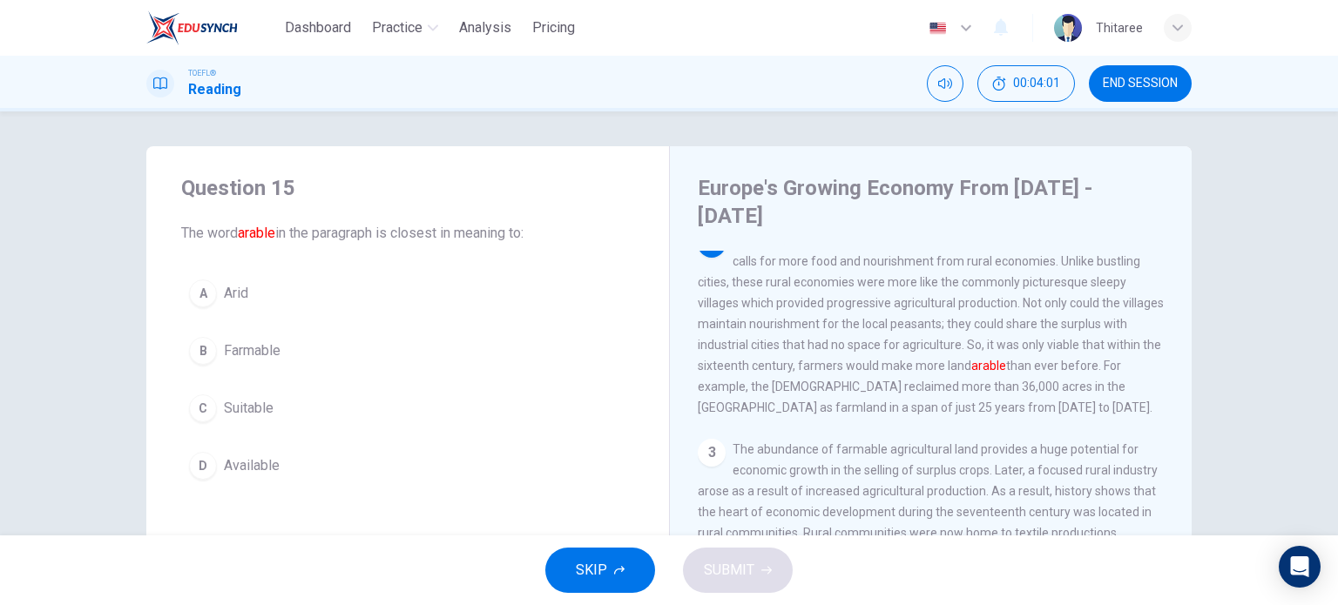
scroll to position [129, 0]
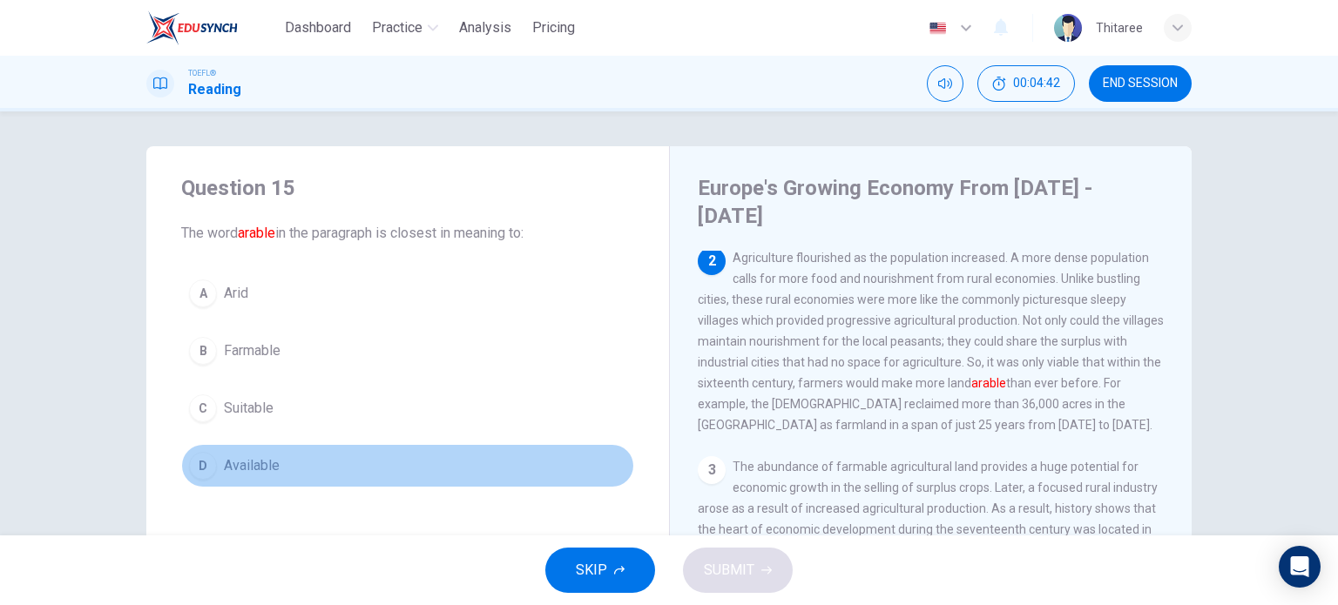
click at [249, 466] on span "Available" at bounding box center [252, 465] width 56 height 21
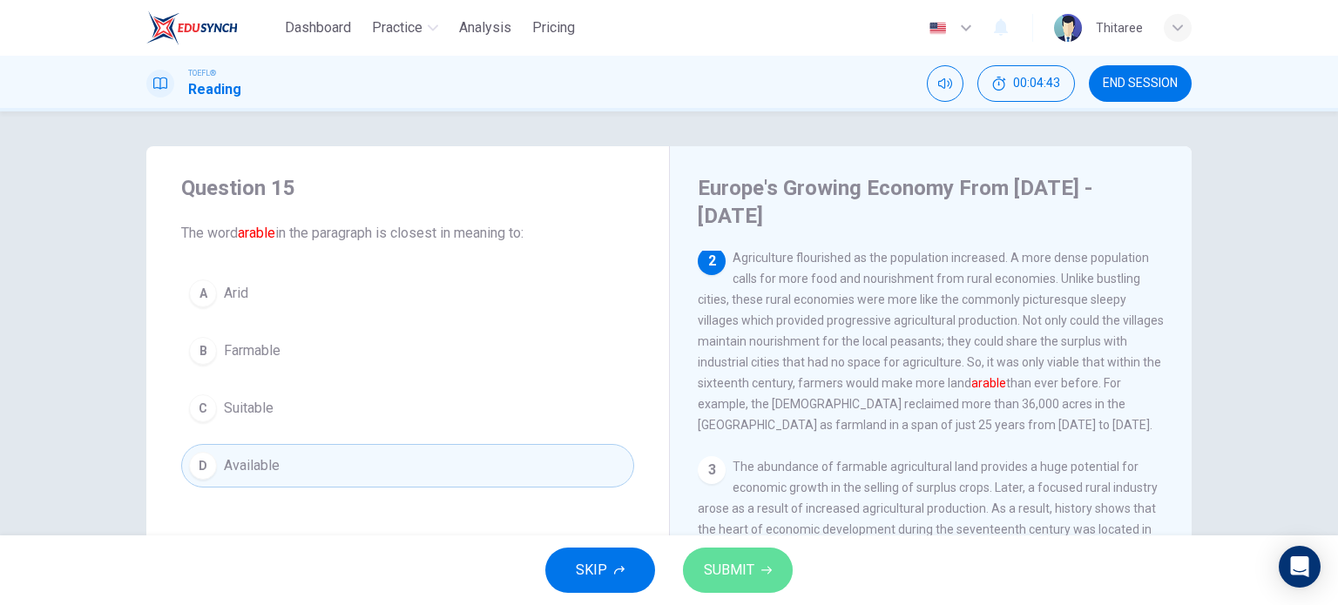
click at [745, 567] on span "SUBMIT" at bounding box center [729, 570] width 51 height 24
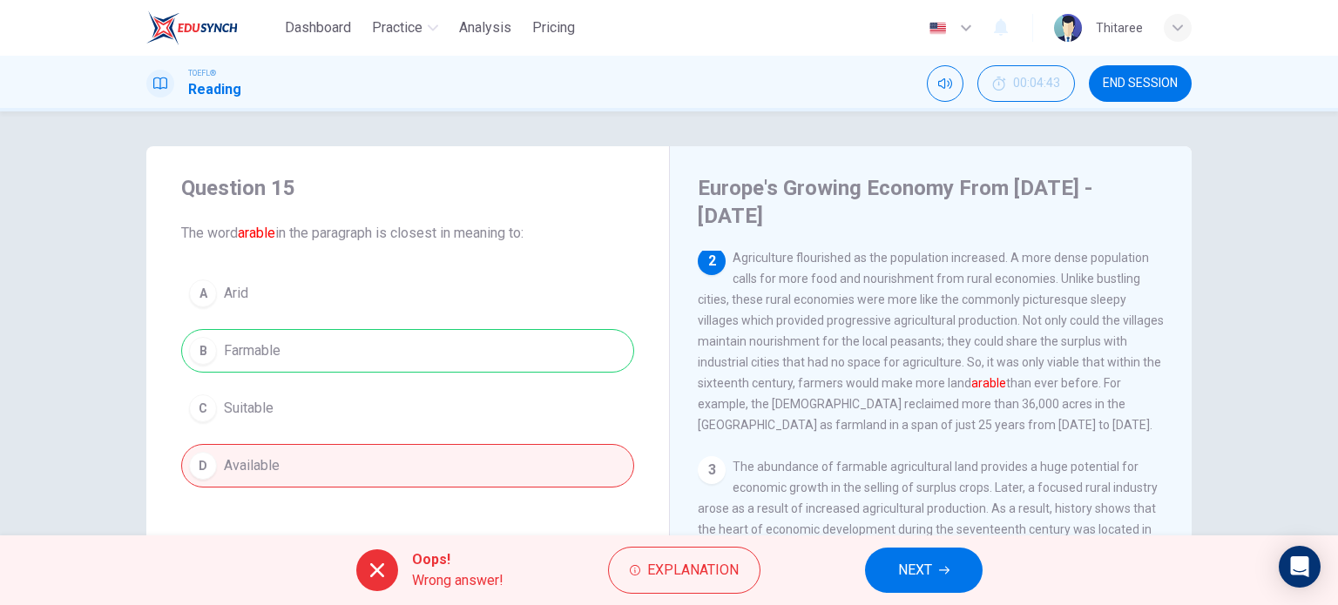
click at [932, 574] on span "NEXT" at bounding box center [915, 570] width 34 height 24
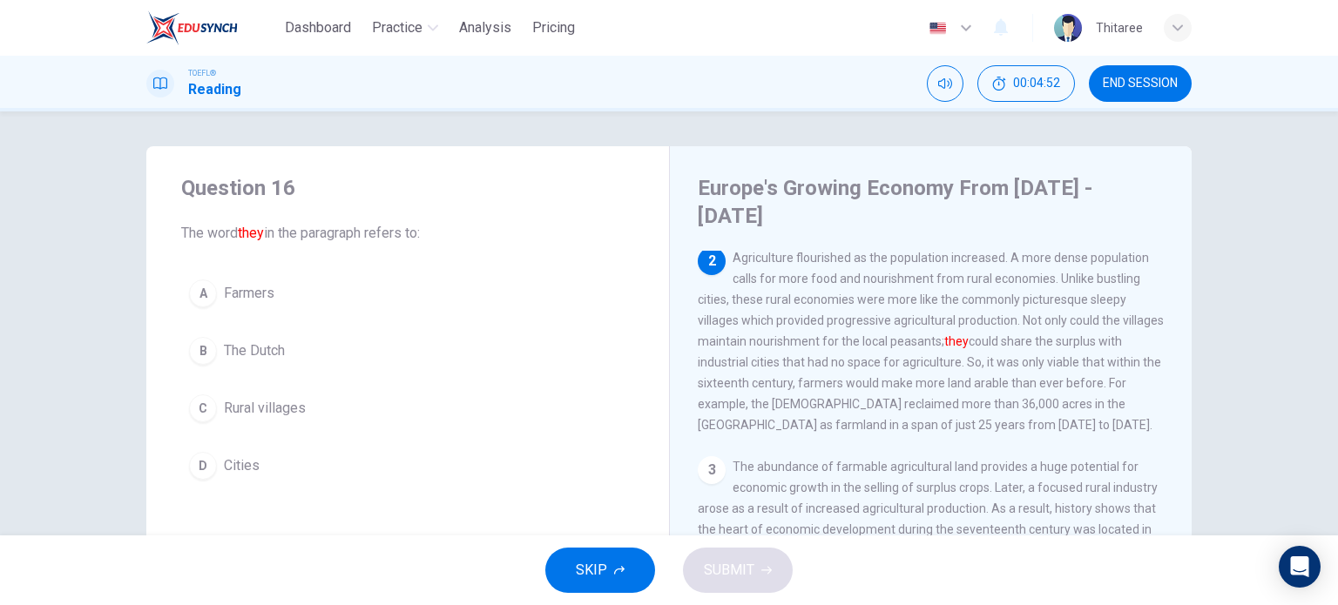
click at [233, 398] on span "Rural villages" at bounding box center [265, 408] width 82 height 21
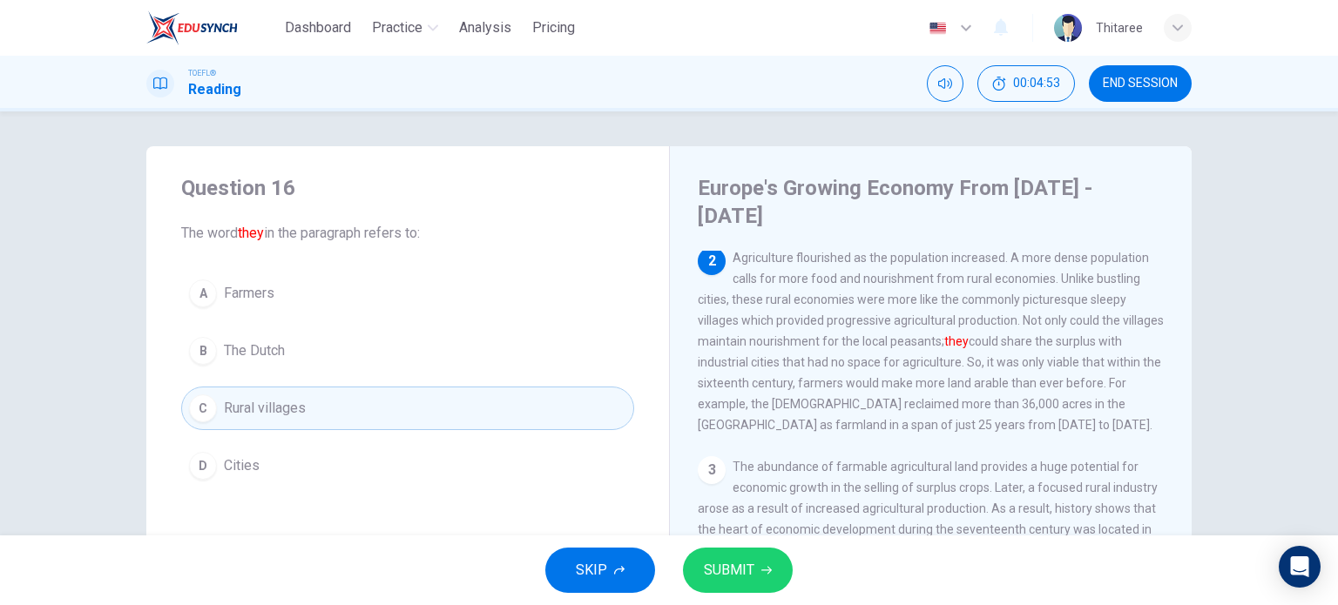
click at [742, 559] on span "SUBMIT" at bounding box center [729, 570] width 51 height 24
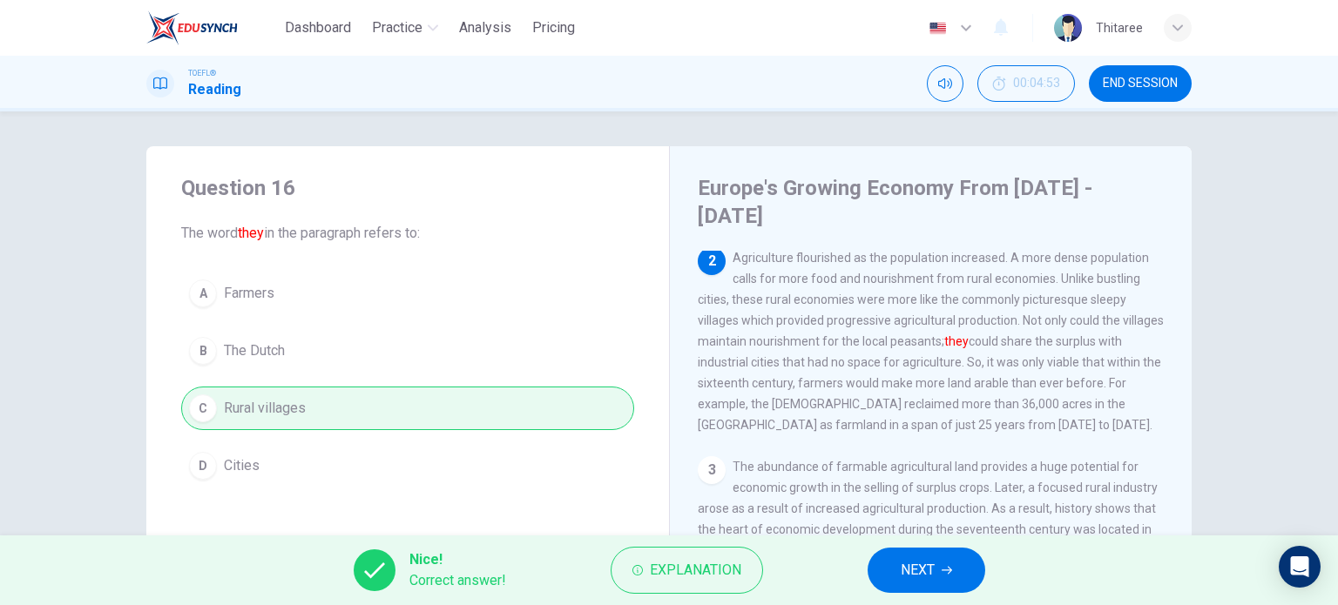
click at [961, 570] on button "NEXT" at bounding box center [926, 570] width 118 height 45
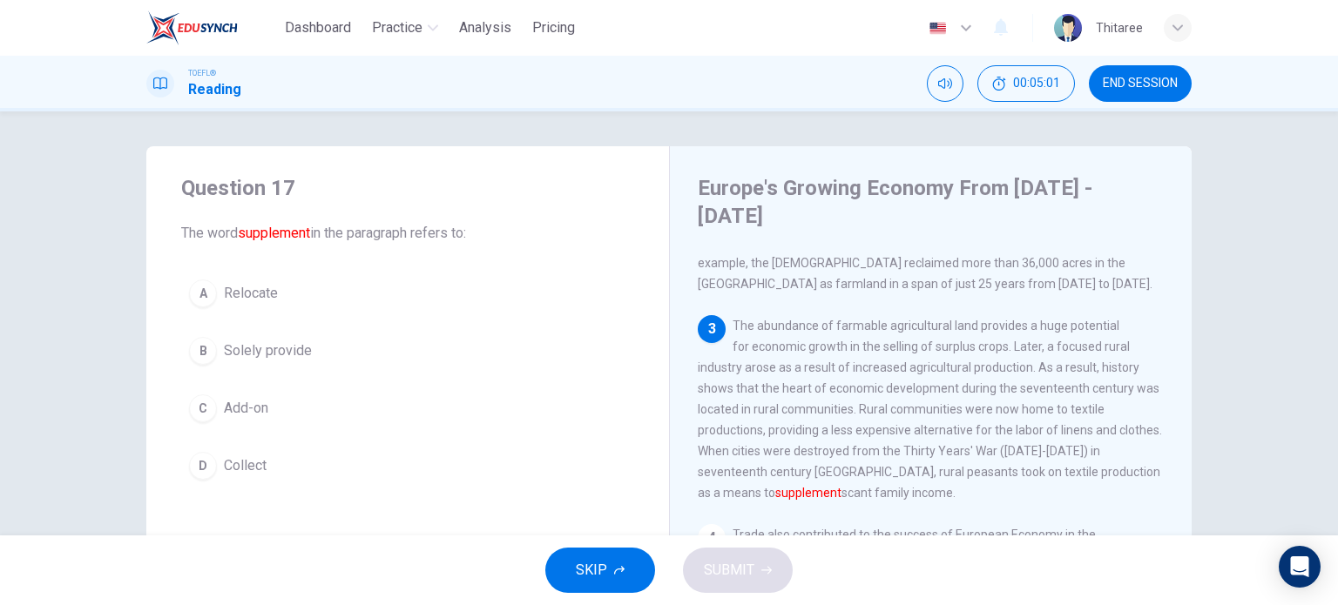
scroll to position [299, 0]
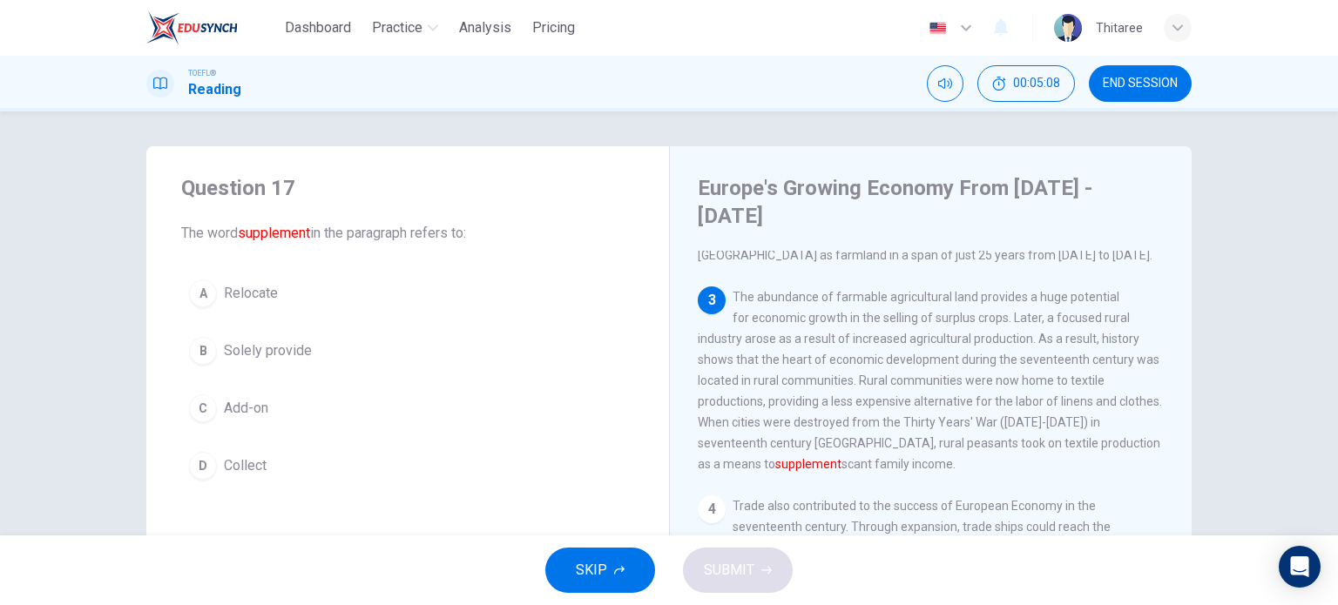
click at [236, 468] on span "Collect" at bounding box center [245, 465] width 43 height 21
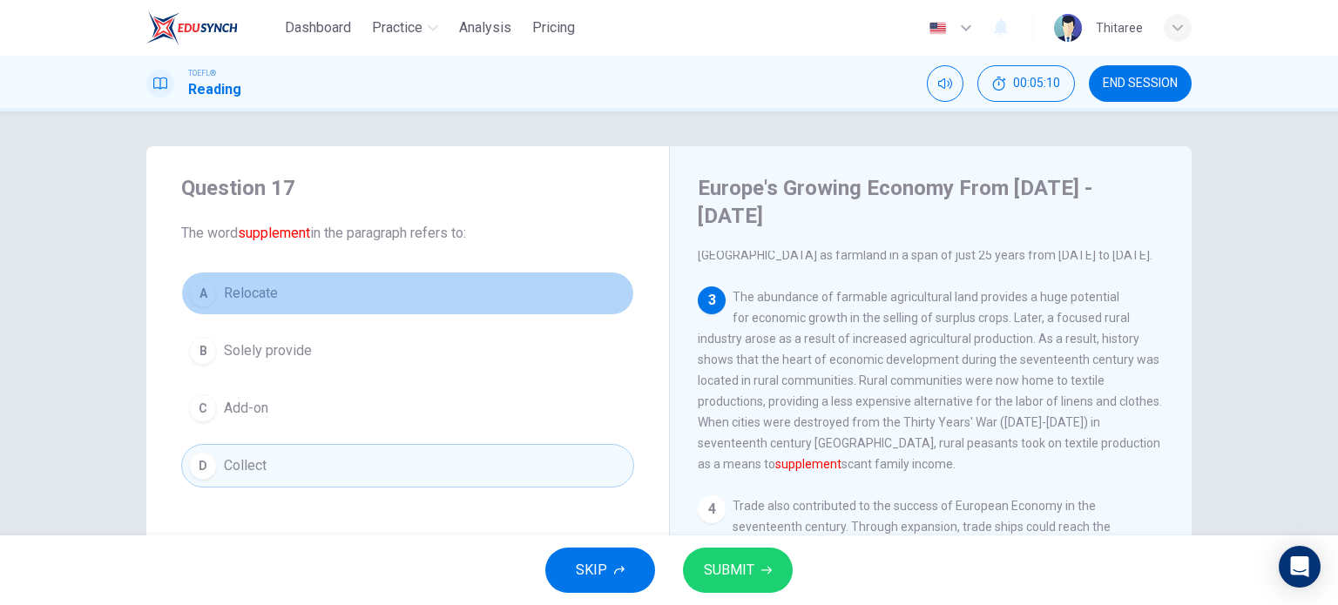
click at [252, 294] on span "Relocate" at bounding box center [251, 293] width 54 height 21
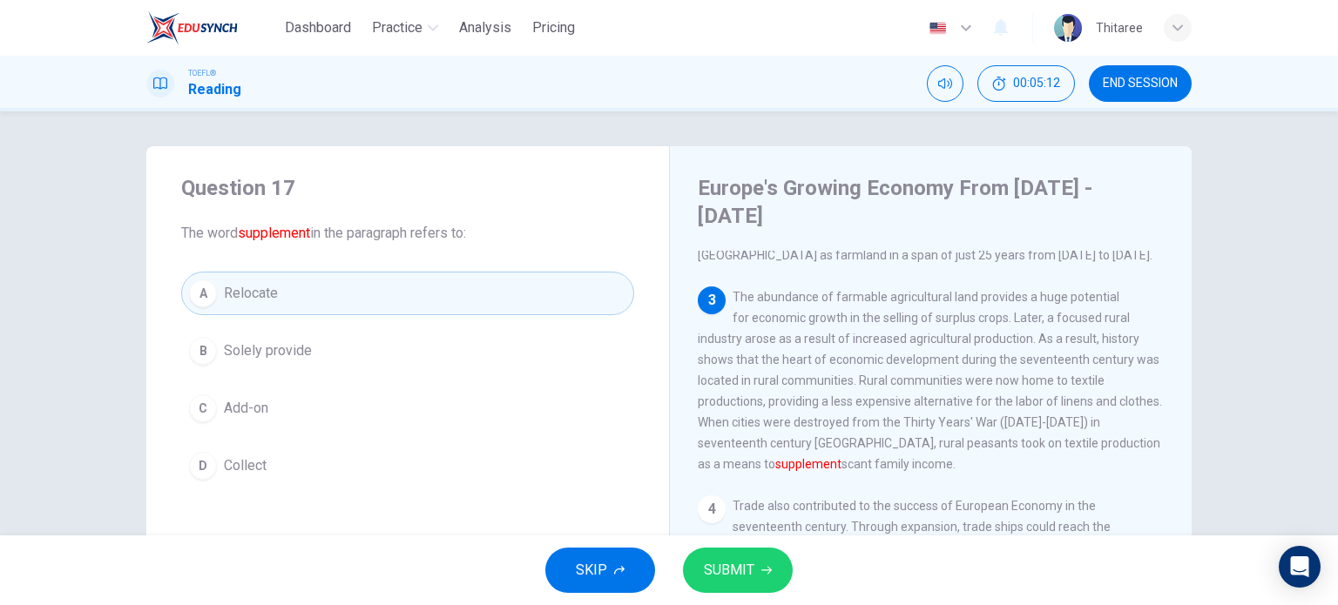
click at [749, 577] on span "SUBMIT" at bounding box center [729, 570] width 51 height 24
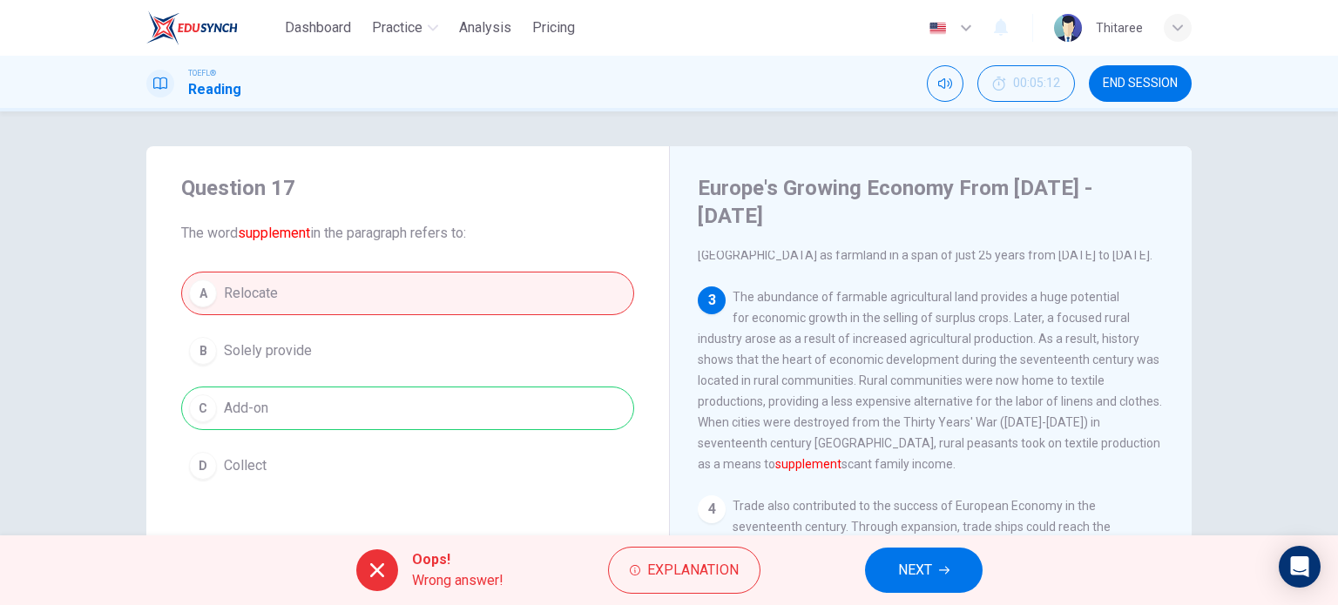
click at [882, 576] on button "NEXT" at bounding box center [924, 570] width 118 height 45
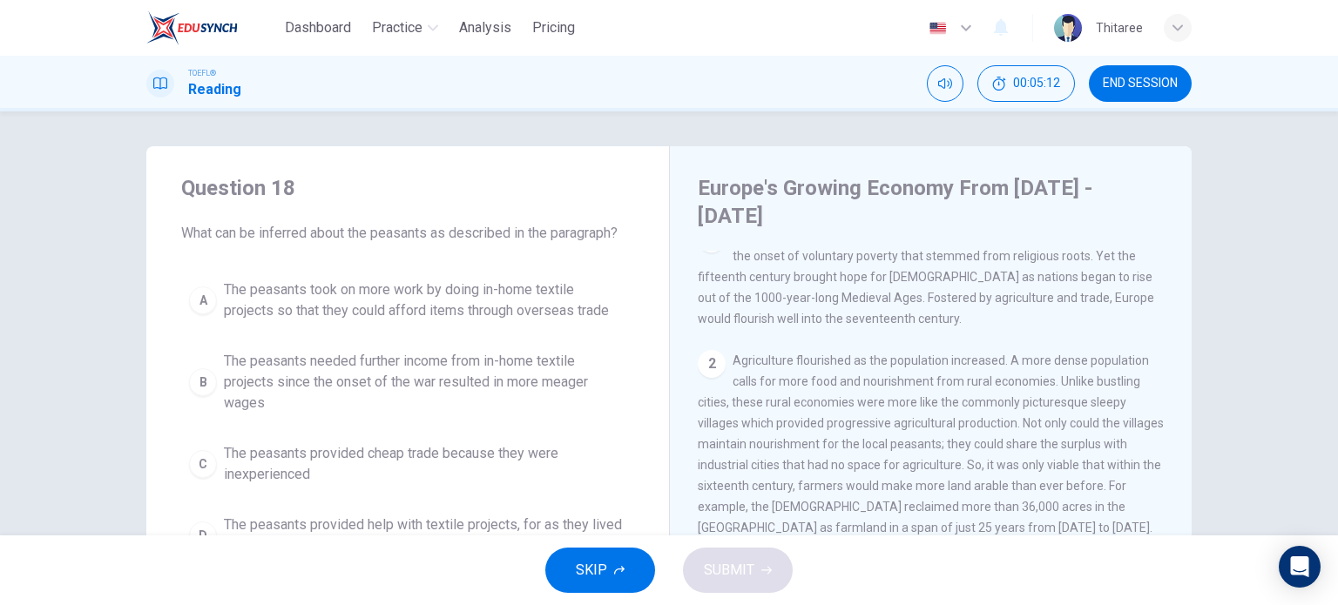
scroll to position [0, 0]
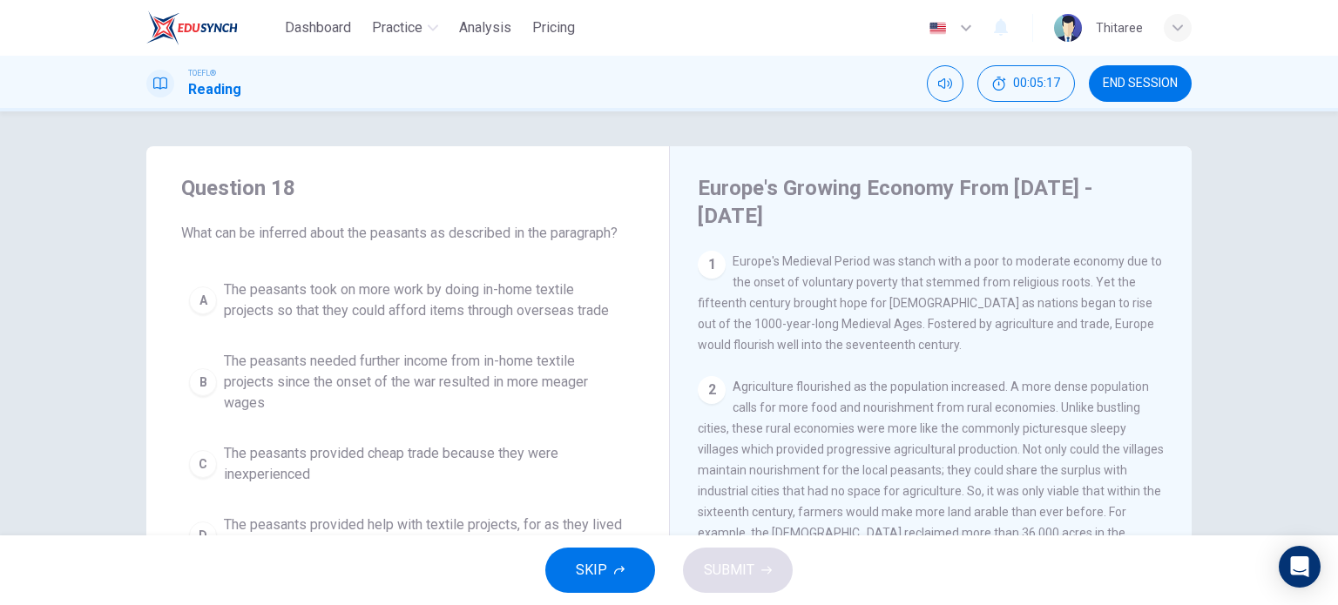
click at [331, 382] on span "The peasants needed further income from in-home textile projects since the onse…" at bounding box center [425, 382] width 402 height 63
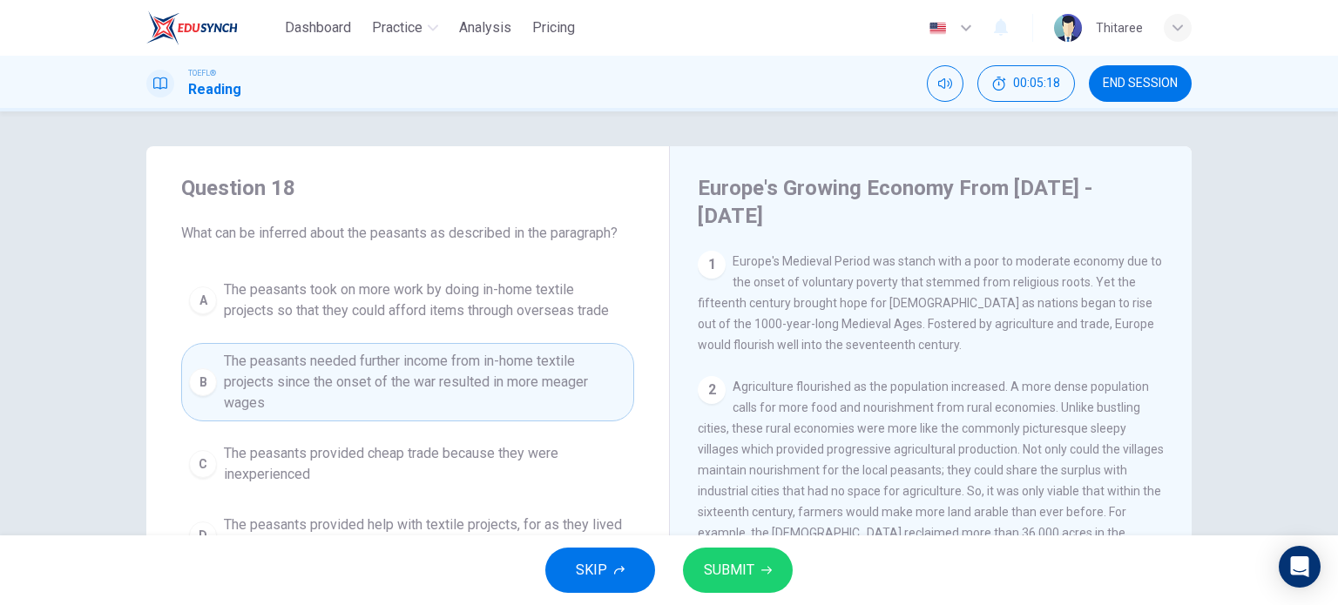
click at [718, 570] on span "SUBMIT" at bounding box center [729, 570] width 51 height 24
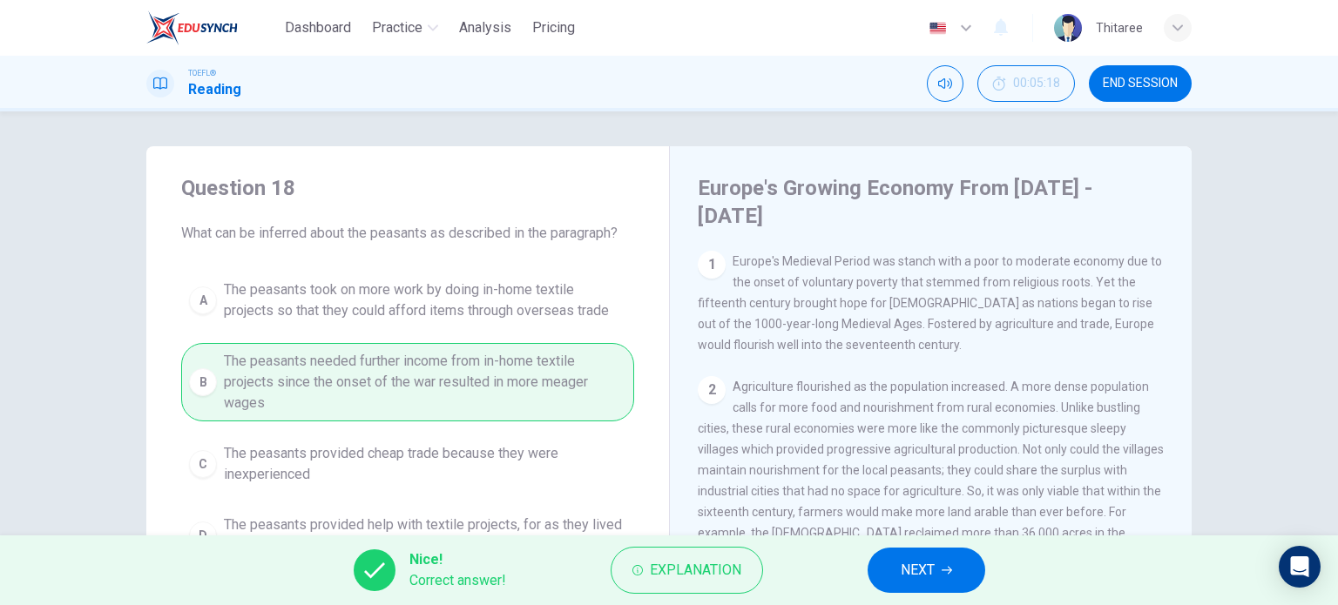
click at [905, 570] on span "NEXT" at bounding box center [917, 570] width 34 height 24
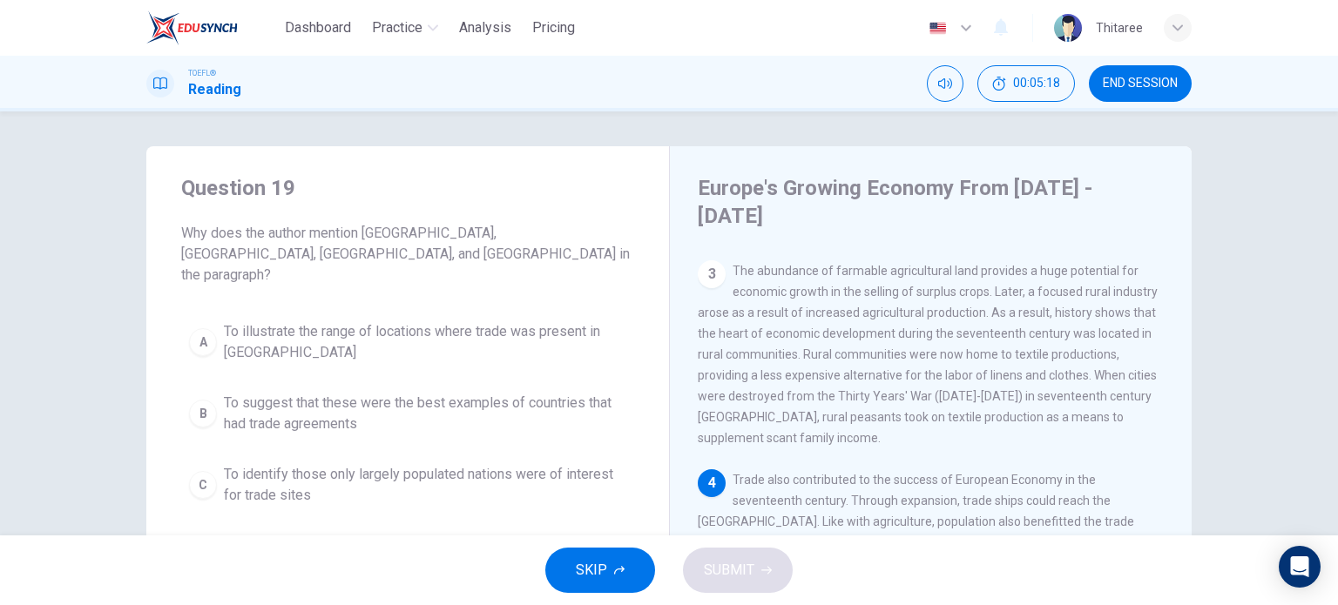
scroll to position [341, 0]
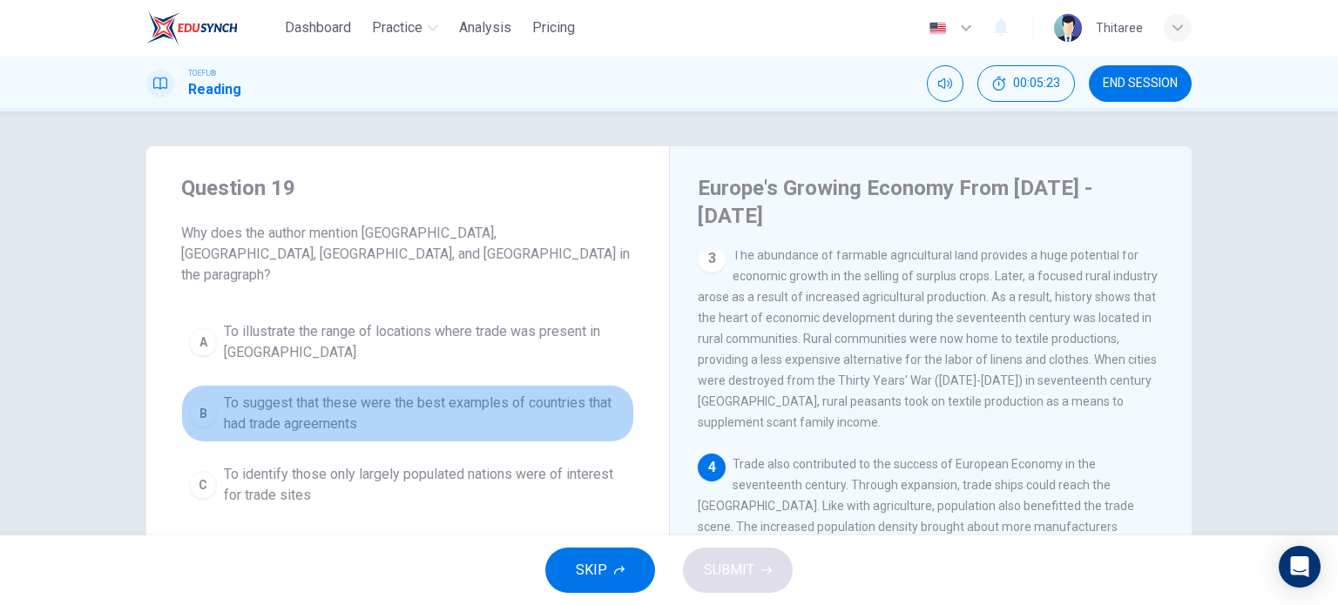
click at [406, 393] on span "To suggest that these were the best examples of countries that had trade agreem…" at bounding box center [425, 414] width 402 height 42
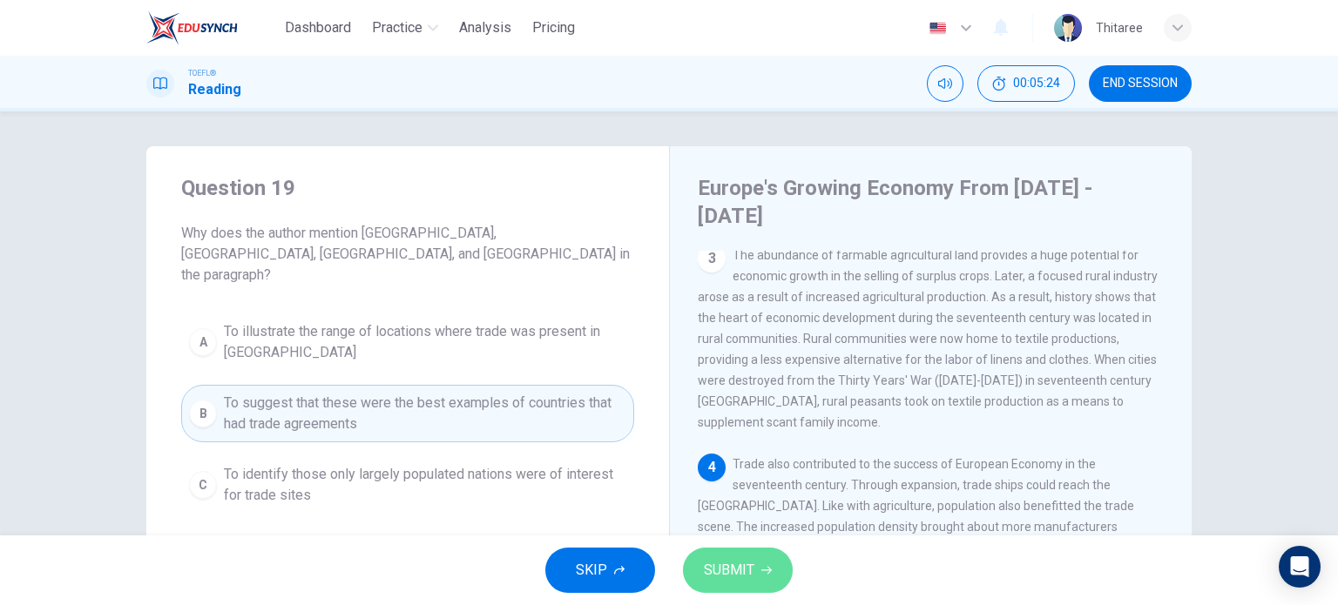
click at [749, 582] on span "SUBMIT" at bounding box center [729, 570] width 51 height 24
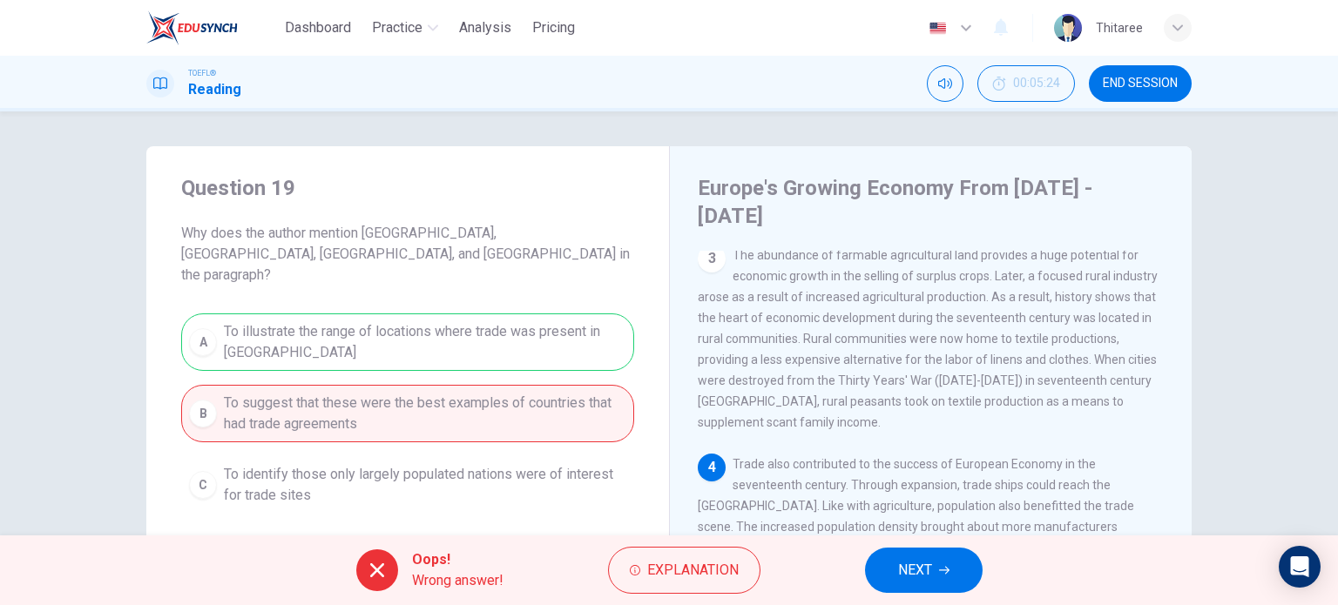
click at [906, 572] on span "NEXT" at bounding box center [915, 570] width 34 height 24
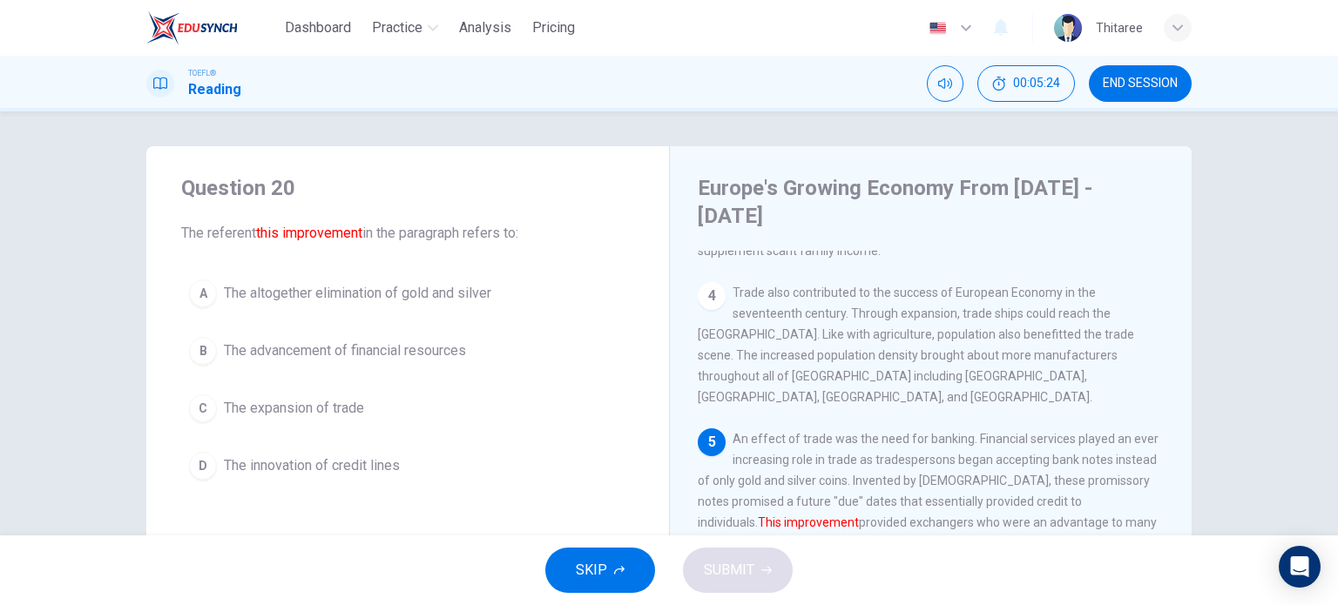
scroll to position [512, 0]
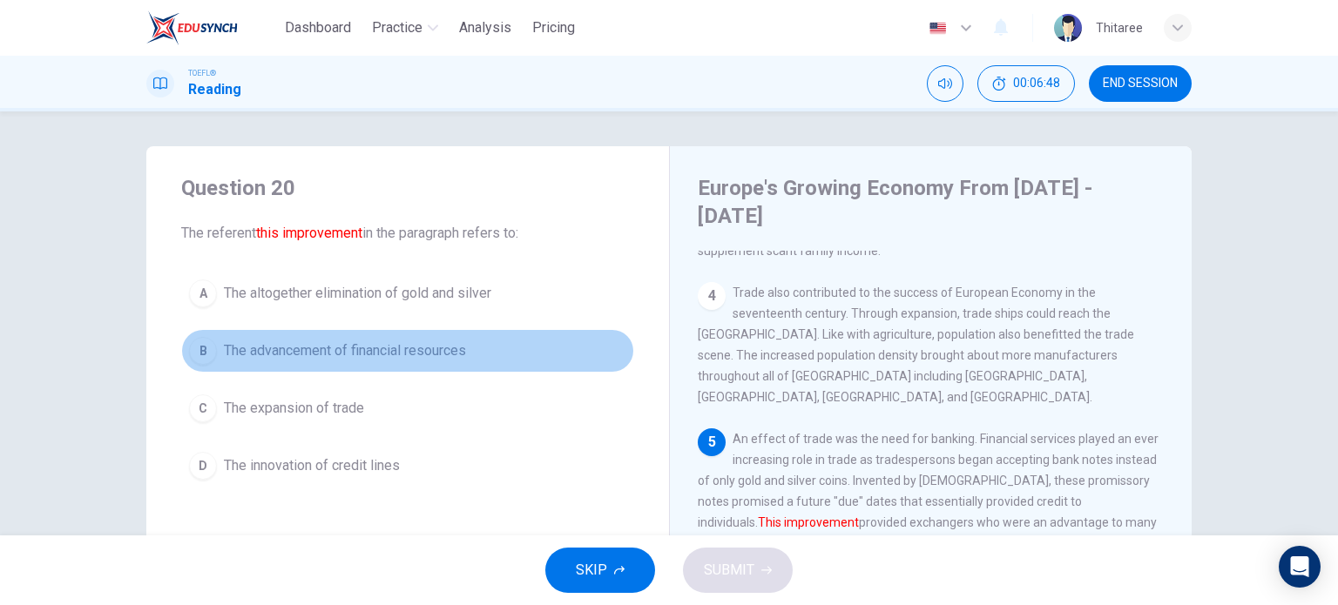
click at [314, 355] on span "The advancement of financial resources" at bounding box center [345, 351] width 242 height 21
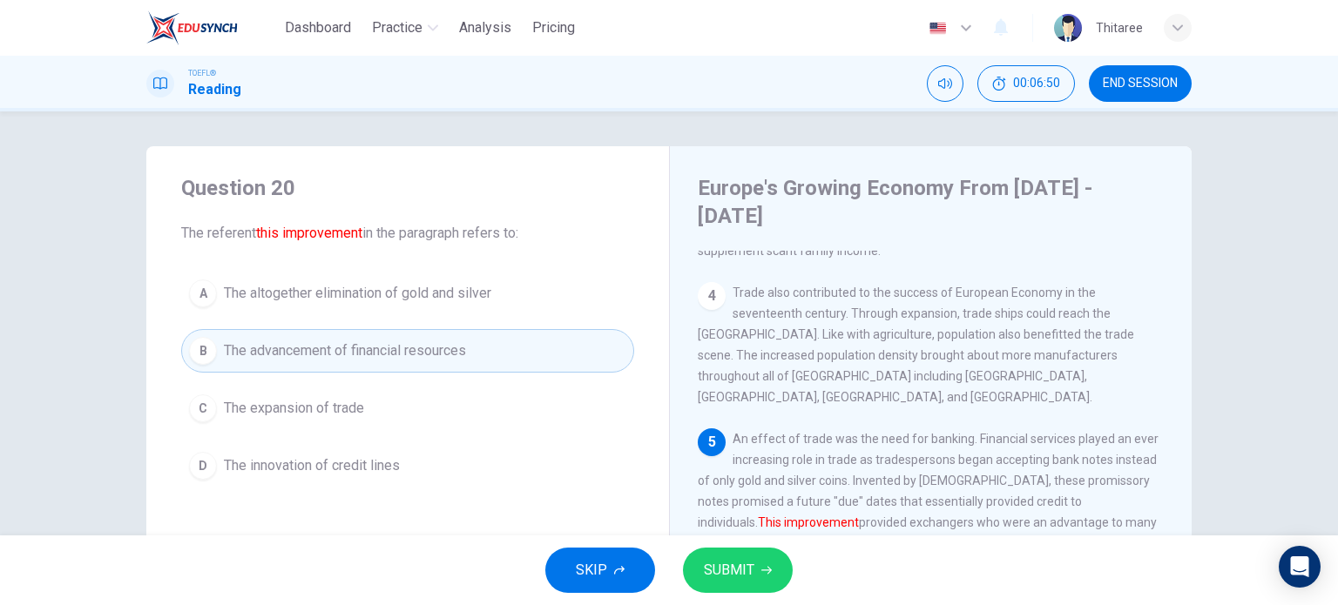
click at [749, 570] on span "SUBMIT" at bounding box center [729, 570] width 51 height 24
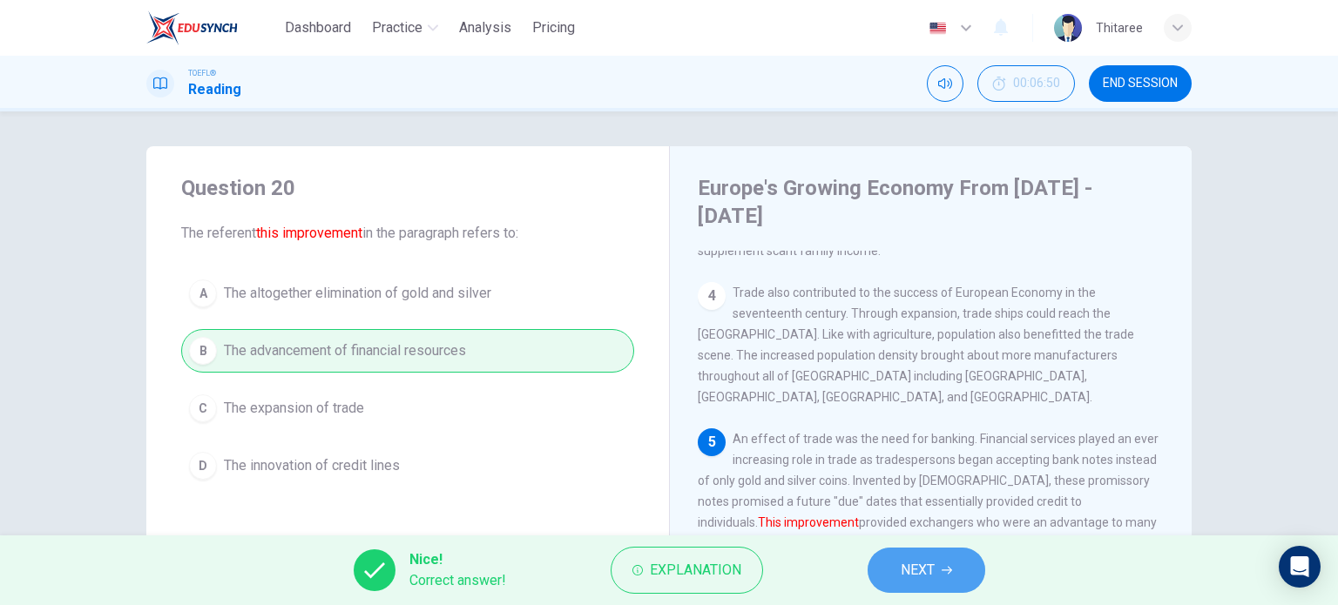
click at [926, 575] on span "NEXT" at bounding box center [917, 570] width 34 height 24
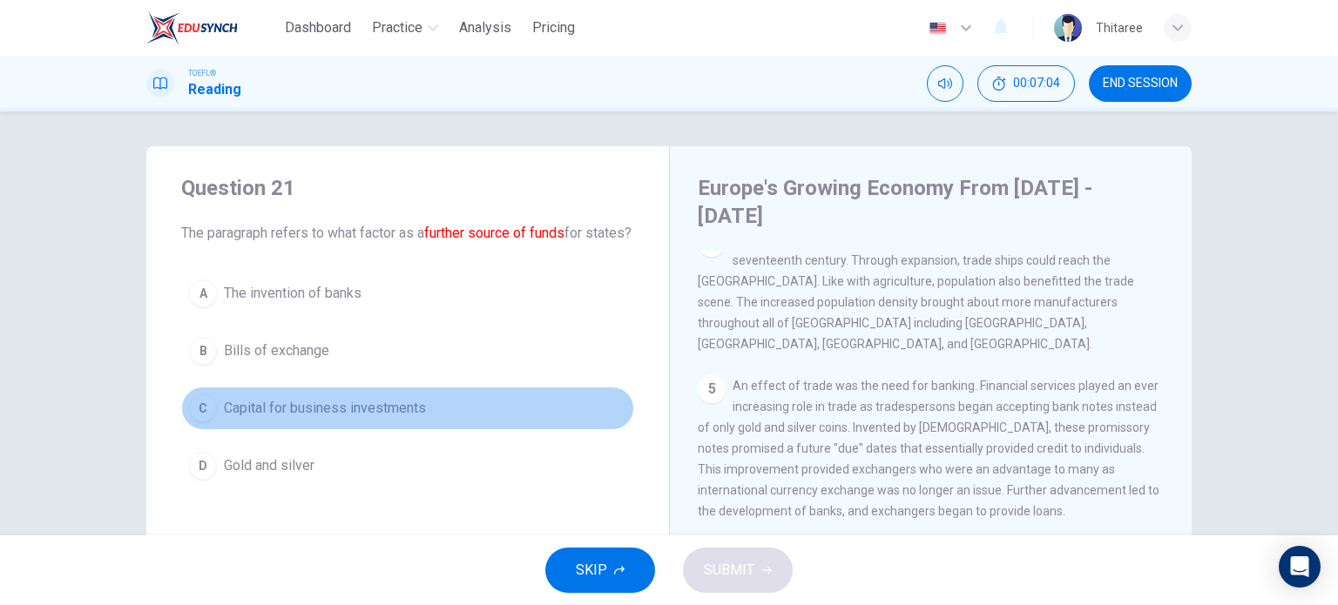
click at [377, 419] on span "Capital for business investments" at bounding box center [325, 408] width 202 height 21
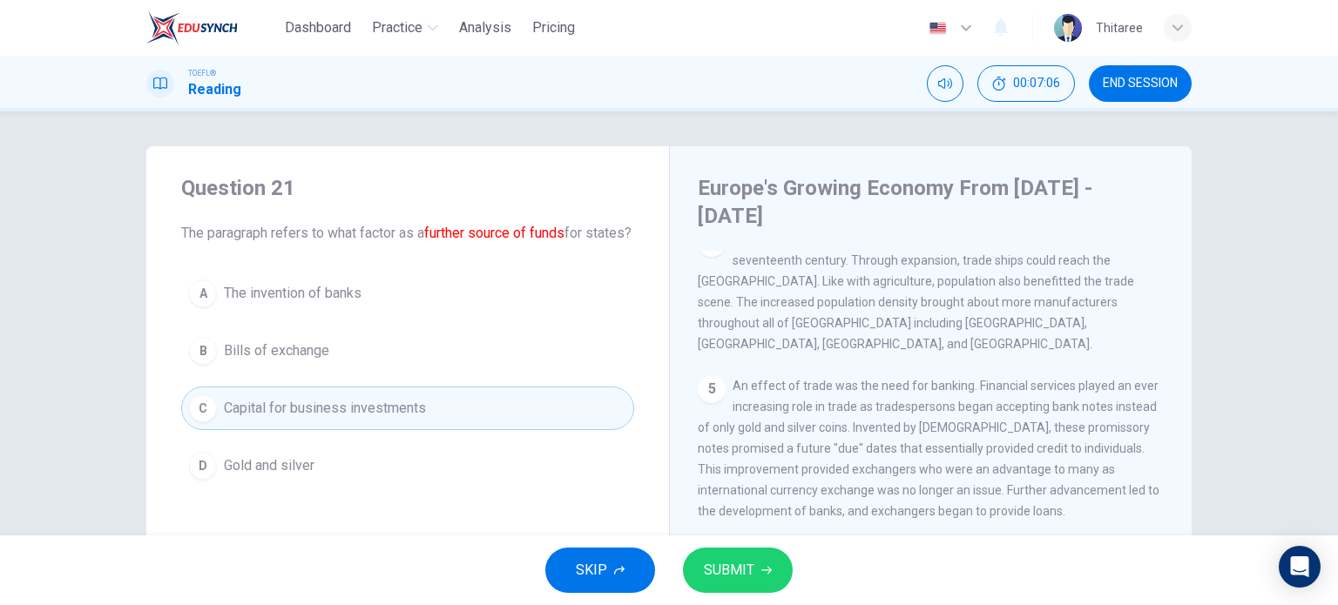
click at [705, 577] on span "SUBMIT" at bounding box center [729, 570] width 51 height 24
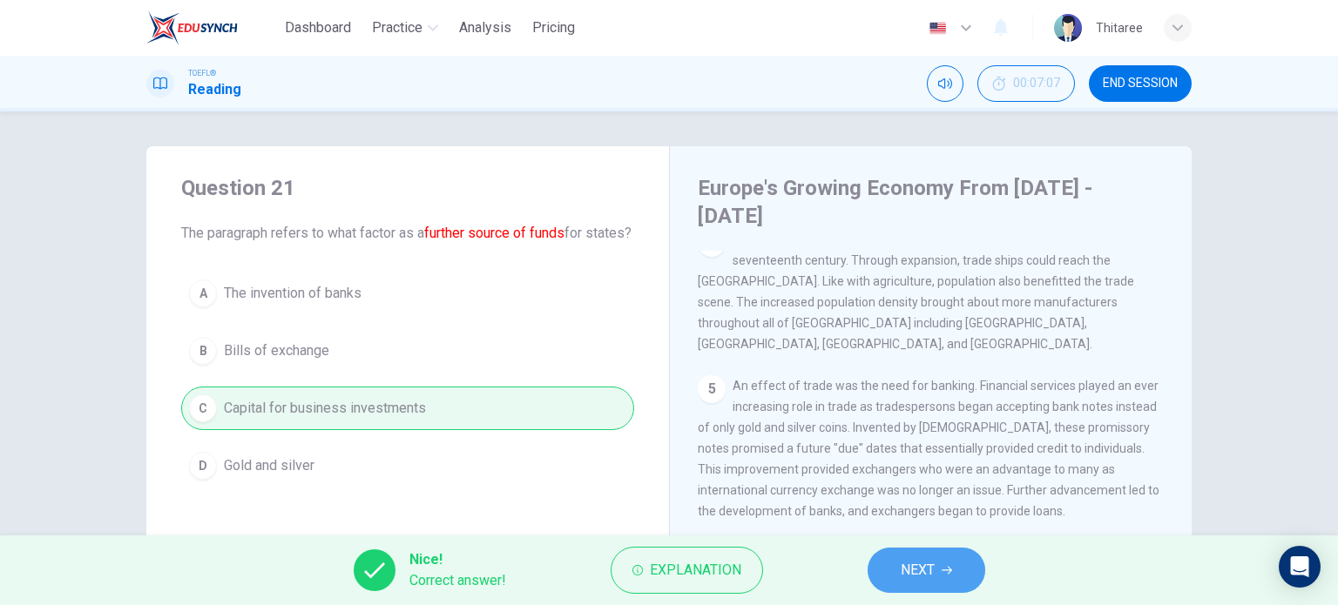
click at [907, 572] on span "NEXT" at bounding box center [917, 570] width 34 height 24
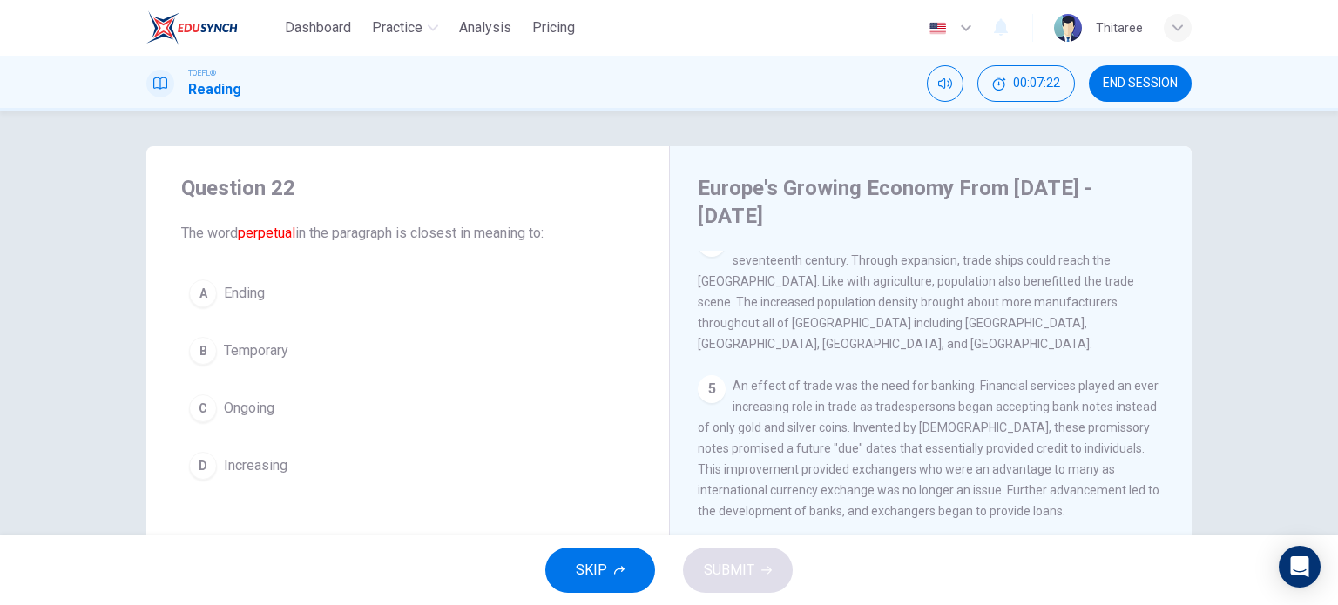
click at [252, 346] on span "Temporary" at bounding box center [256, 351] width 64 height 21
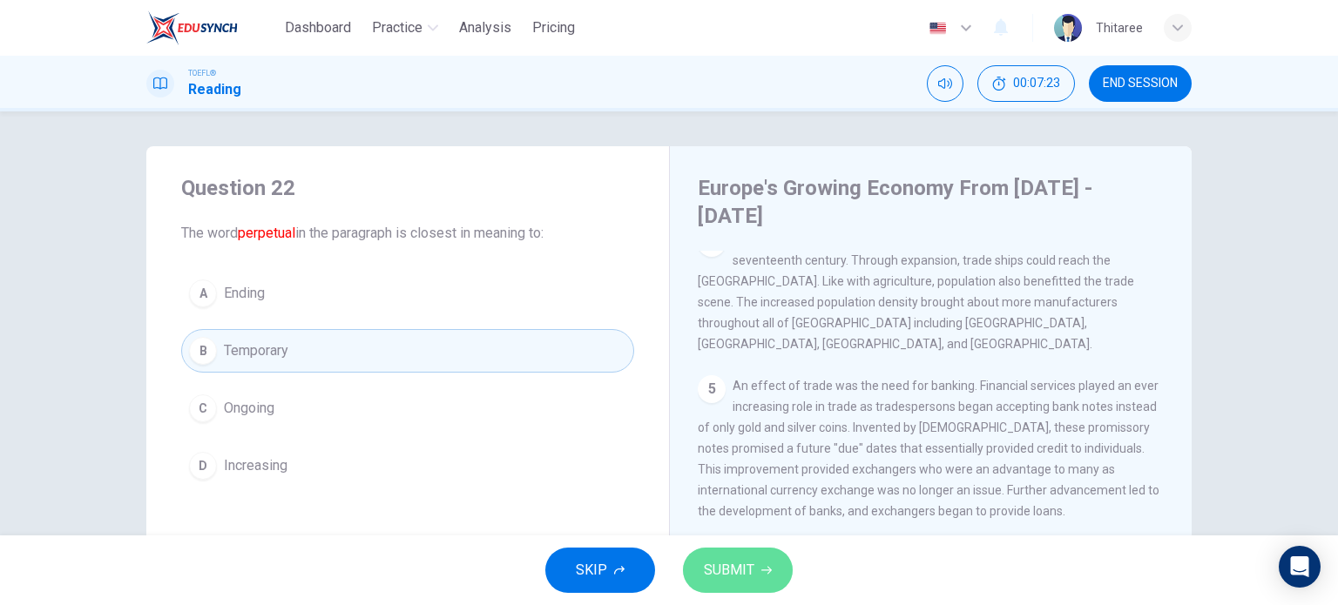
click at [731, 570] on span "SUBMIT" at bounding box center [729, 570] width 51 height 24
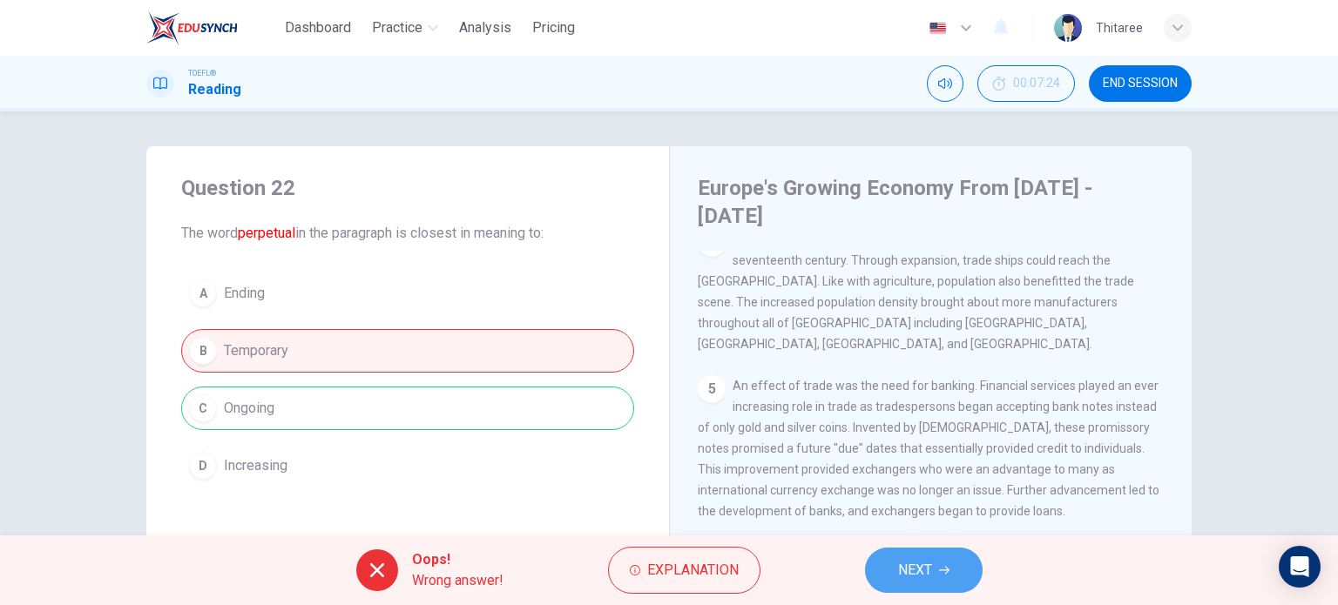
click at [961, 575] on button "NEXT" at bounding box center [924, 570] width 118 height 45
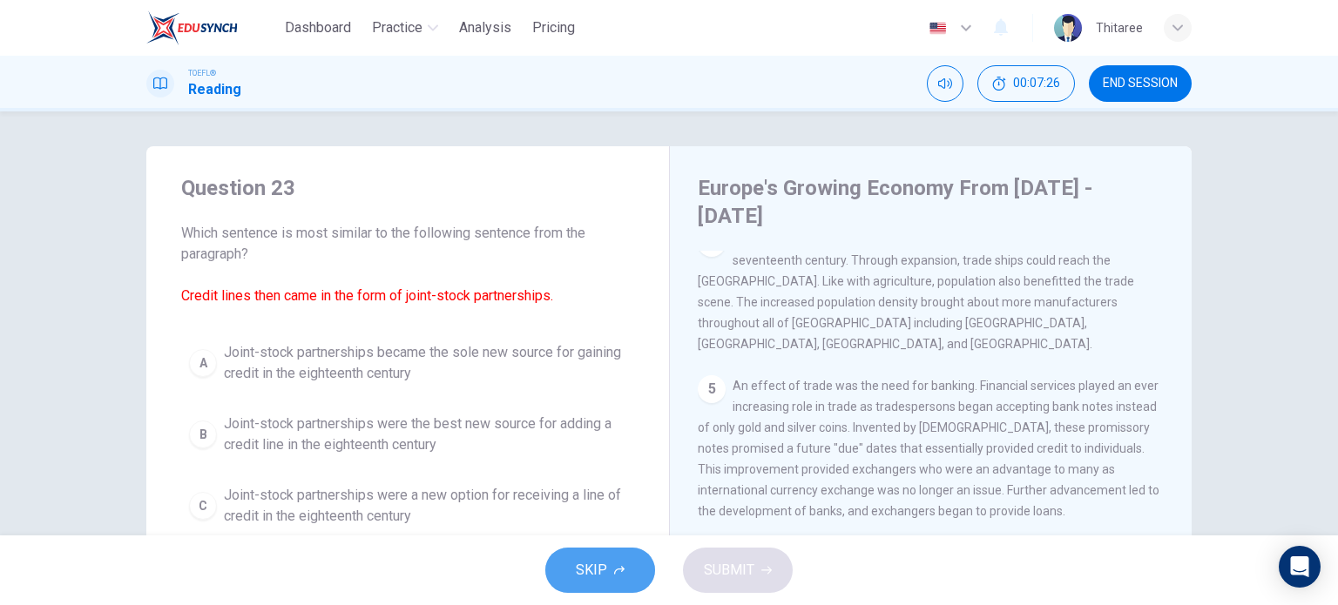
click at [620, 569] on icon "button" at bounding box center [619, 570] width 10 height 9
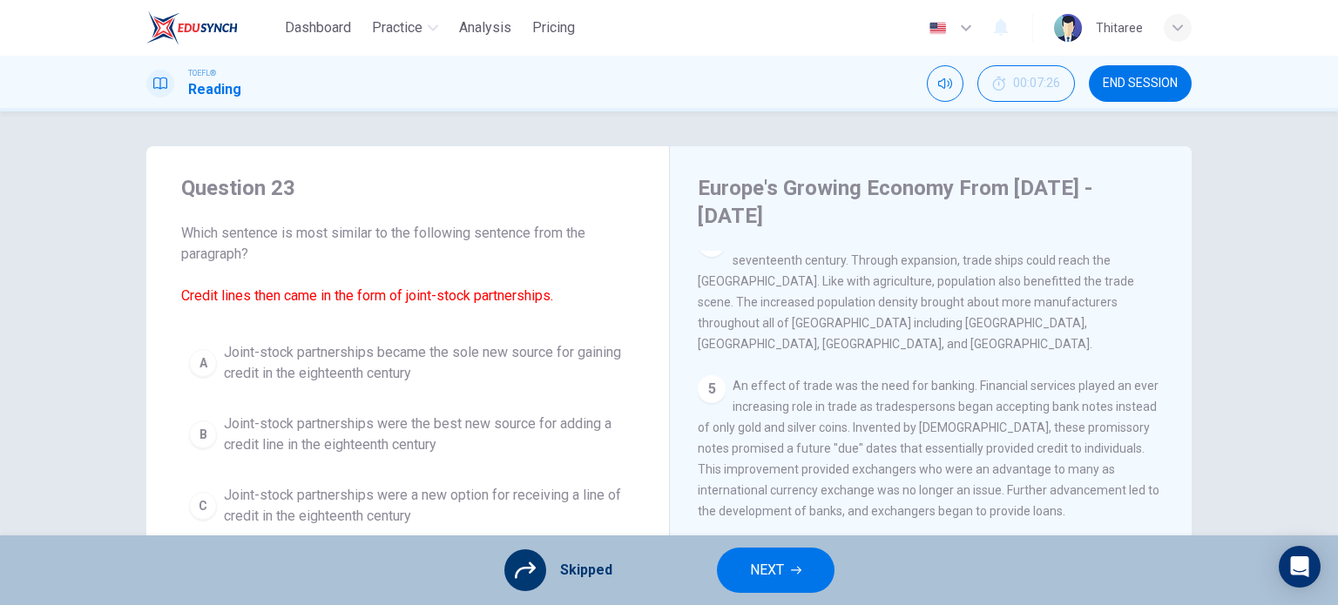
click at [783, 570] on button "NEXT" at bounding box center [776, 570] width 118 height 45
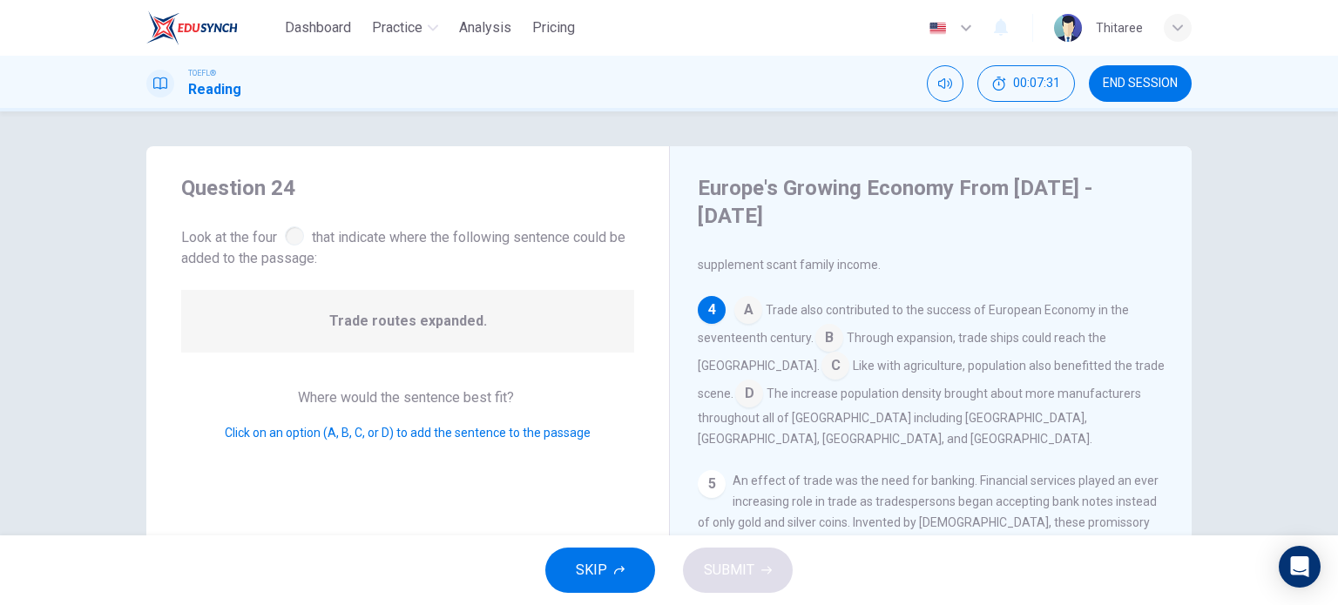
scroll to position [539, 0]
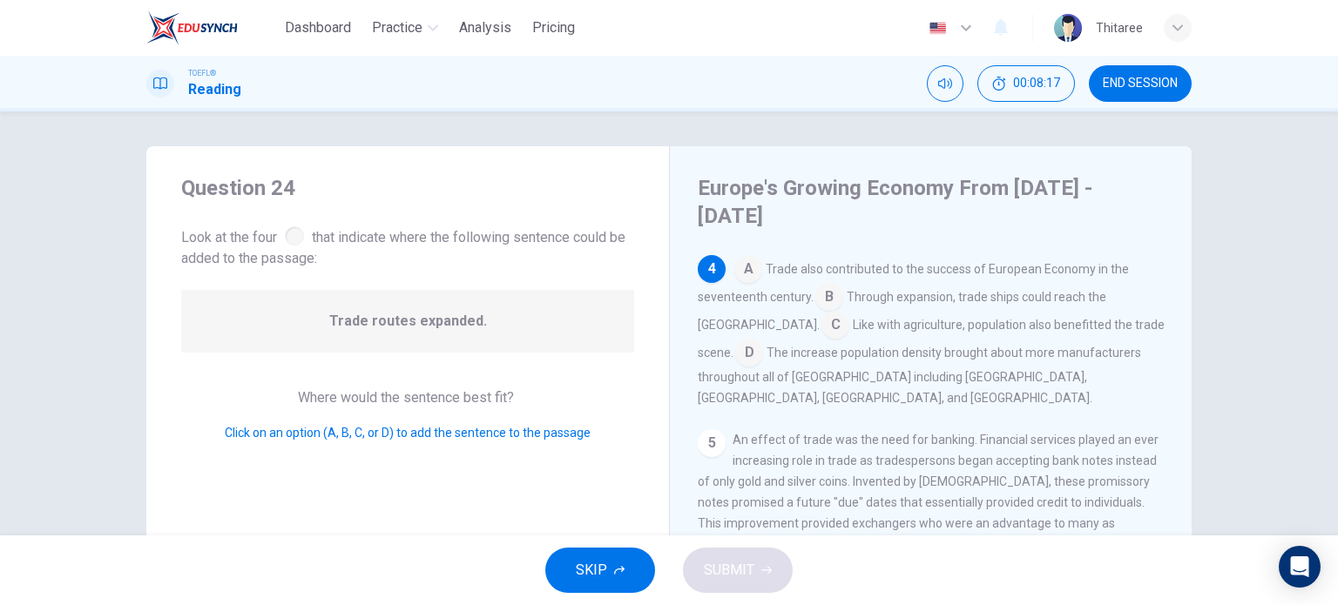
click at [829, 289] on input at bounding box center [829, 299] width 28 height 28
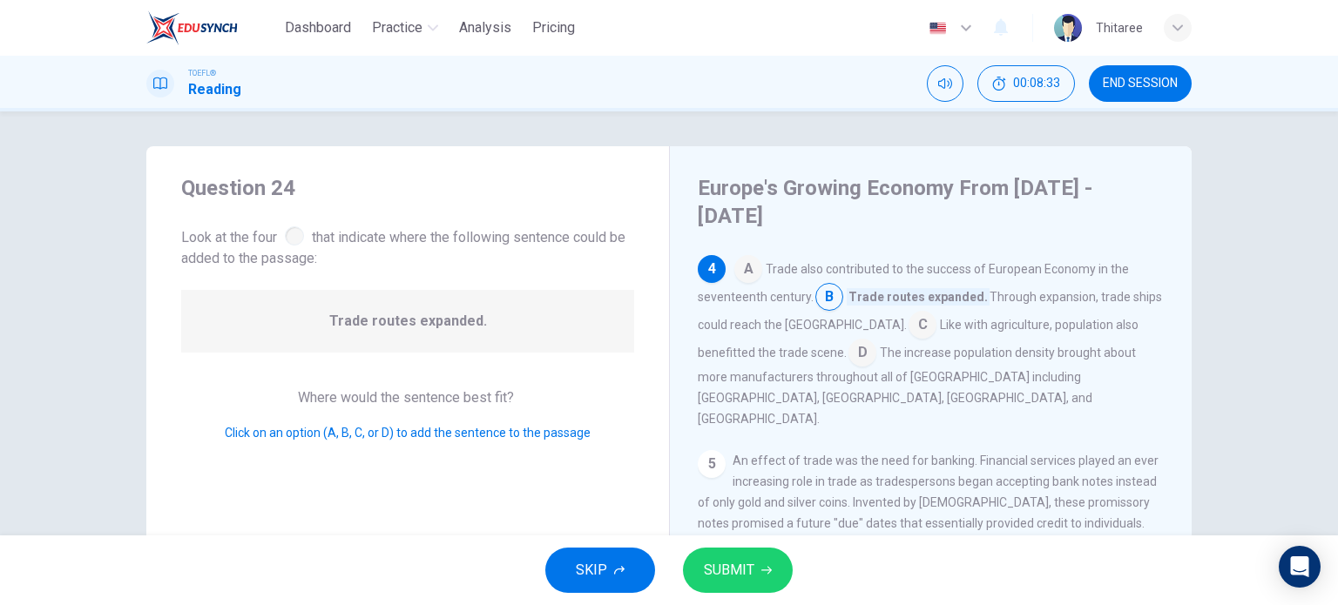
click at [908, 313] on input at bounding box center [922, 327] width 28 height 28
click at [826, 285] on input at bounding box center [829, 299] width 28 height 28
click at [751, 570] on span "SUBMIT" at bounding box center [729, 570] width 51 height 24
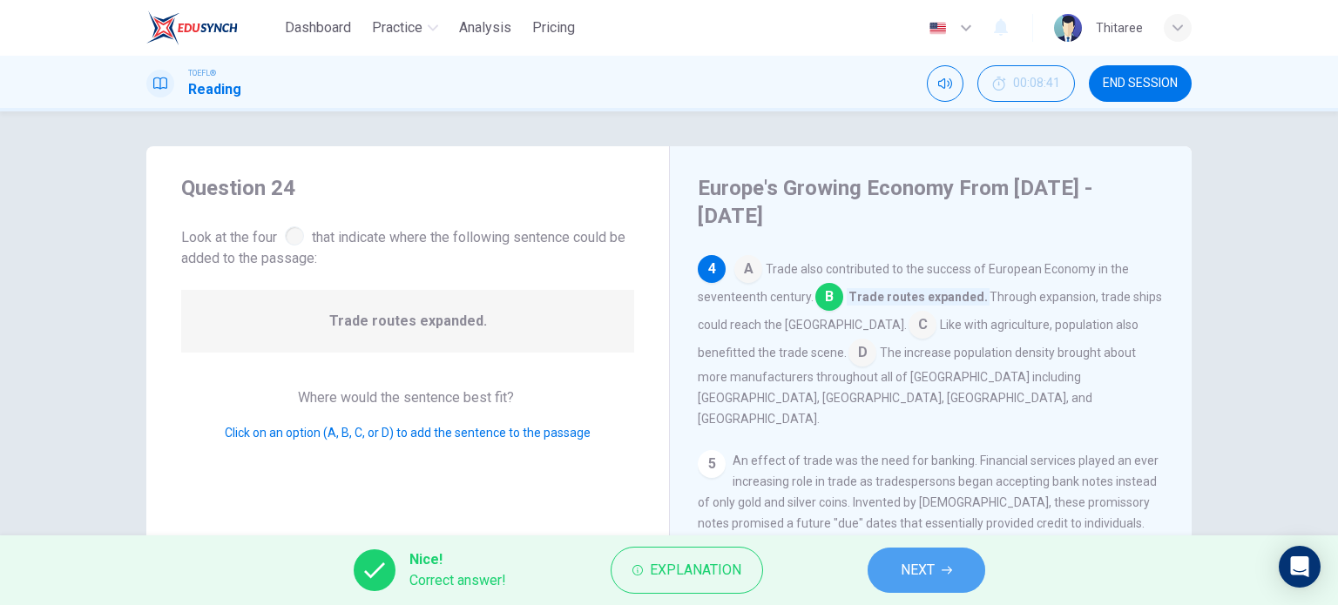
click at [948, 570] on icon "button" at bounding box center [946, 571] width 10 height 8
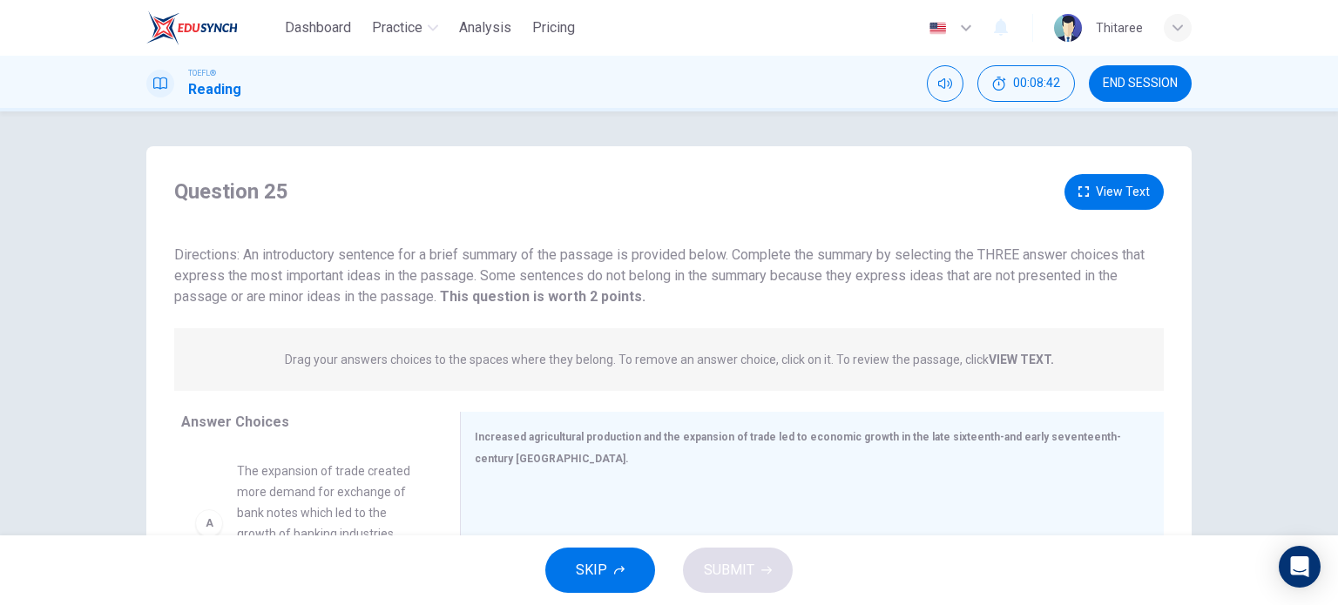
click at [599, 568] on span "SKIP" at bounding box center [591, 570] width 31 height 24
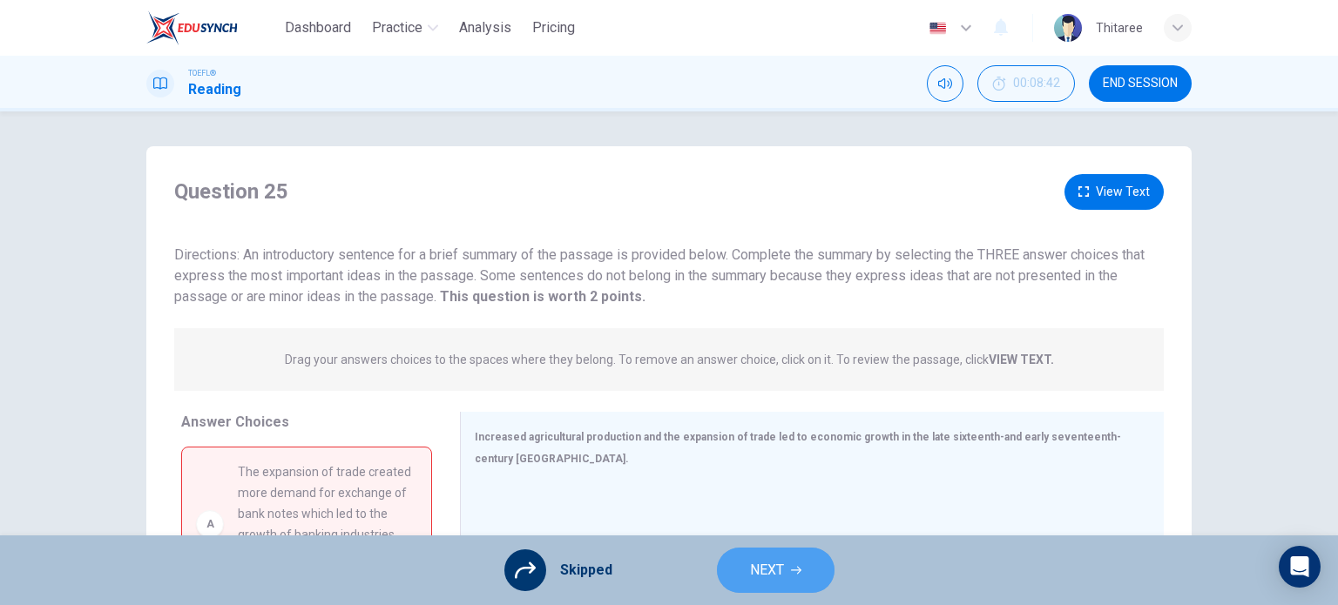
click at [783, 570] on button "NEXT" at bounding box center [776, 570] width 118 height 45
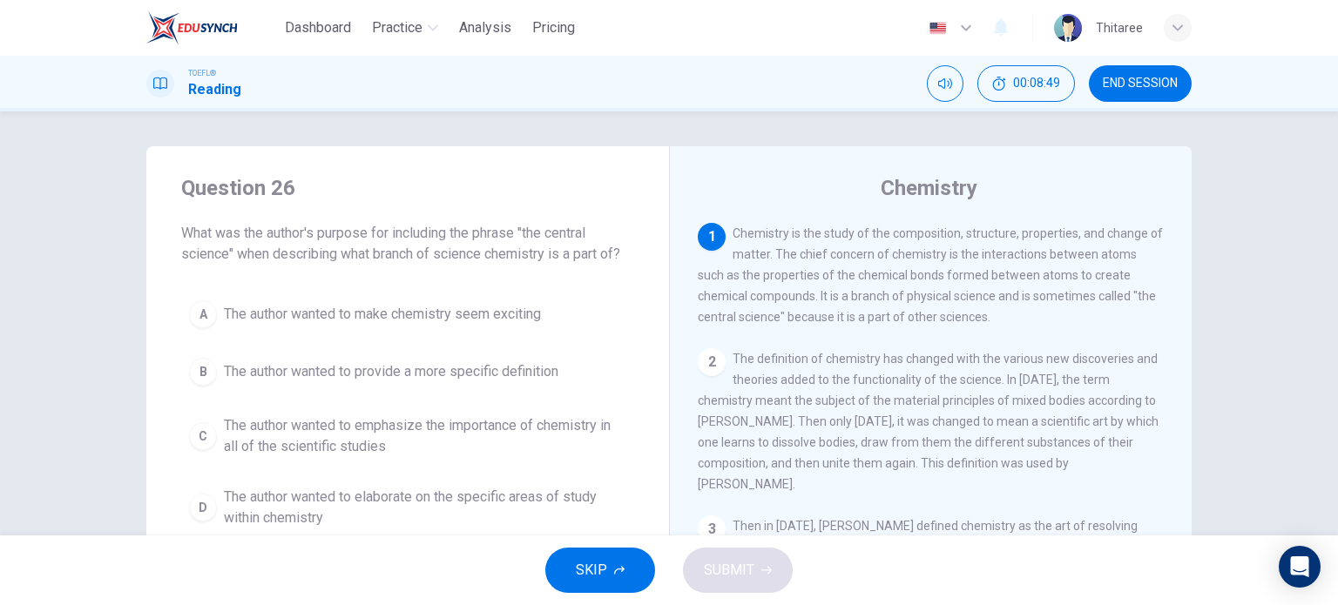
click at [620, 577] on button "SKIP" at bounding box center [600, 570] width 110 height 45
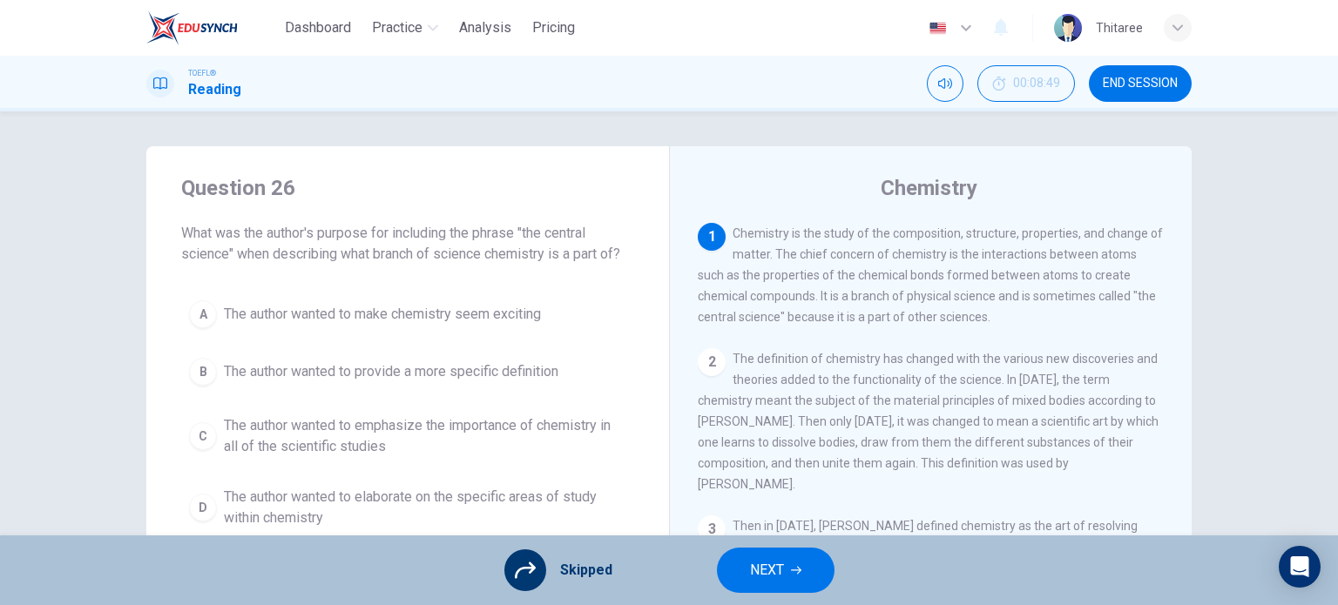
click at [812, 563] on button "NEXT" at bounding box center [776, 570] width 118 height 45
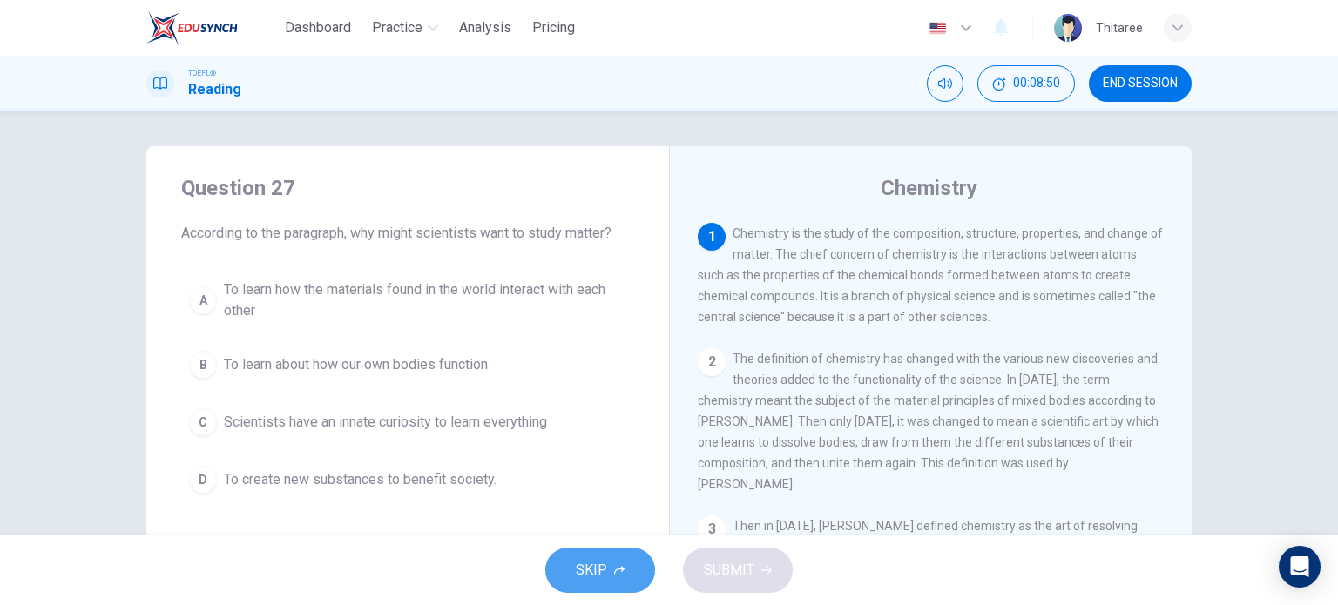
click at [609, 562] on button "SKIP" at bounding box center [600, 570] width 110 height 45
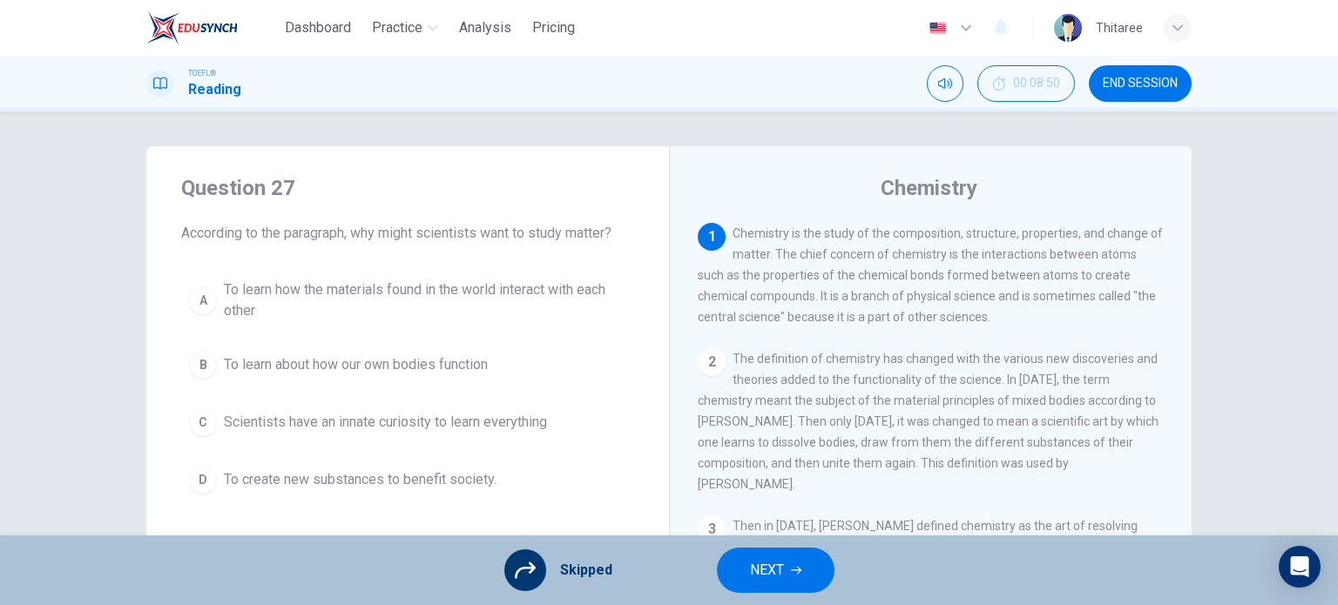
click at [759, 574] on span "NEXT" at bounding box center [767, 570] width 34 height 24
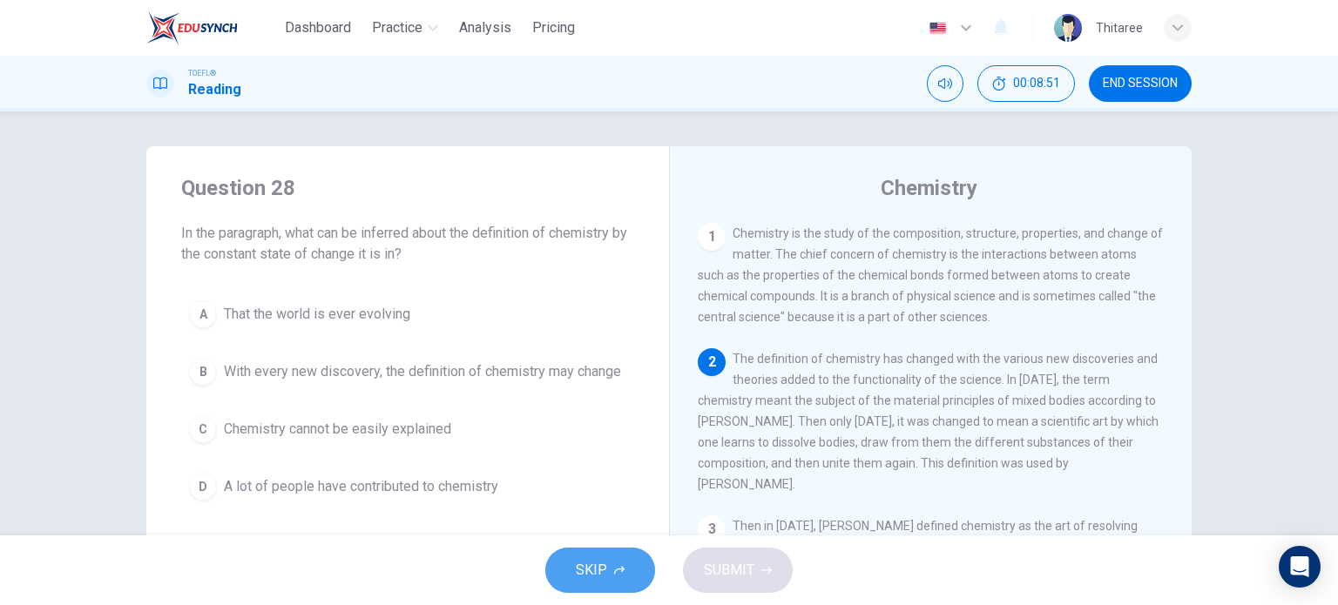
click at [588, 574] on span "SKIP" at bounding box center [591, 570] width 31 height 24
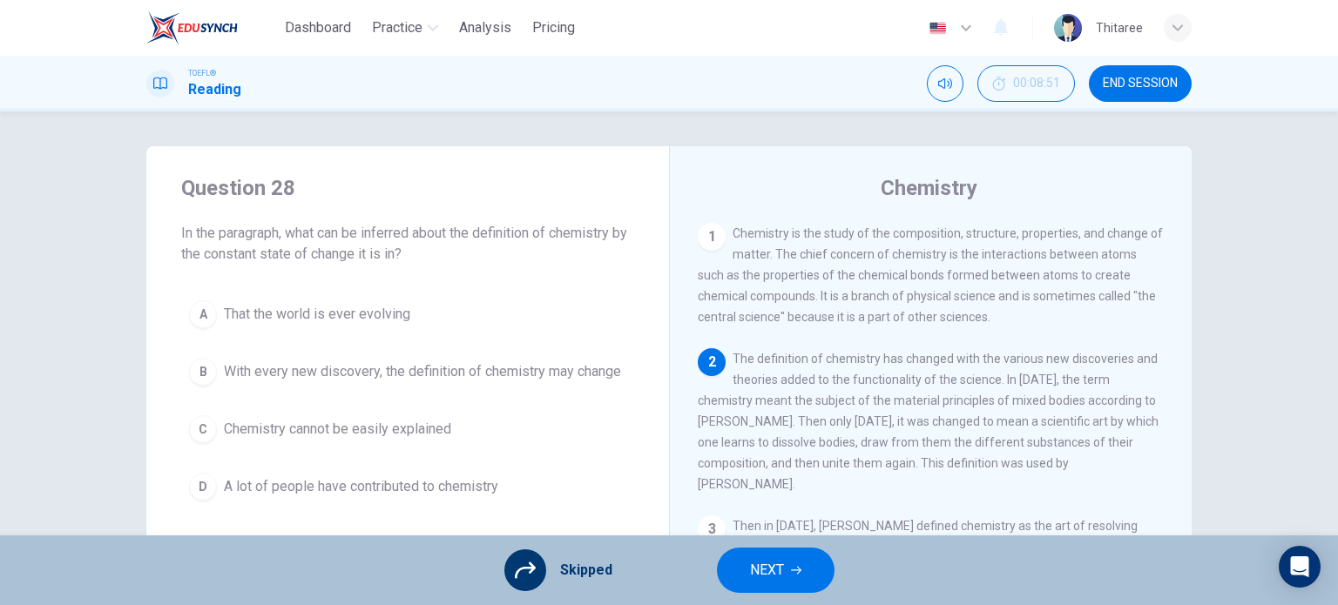
click at [753, 568] on span "NEXT" at bounding box center [767, 570] width 34 height 24
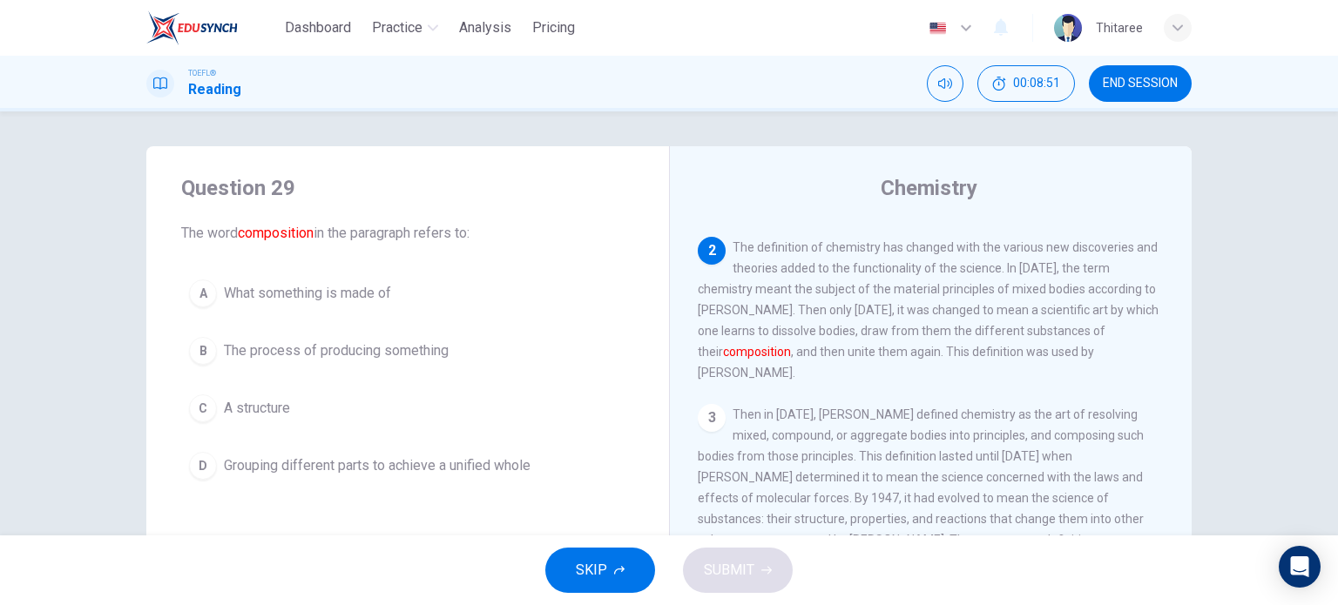
scroll to position [129, 0]
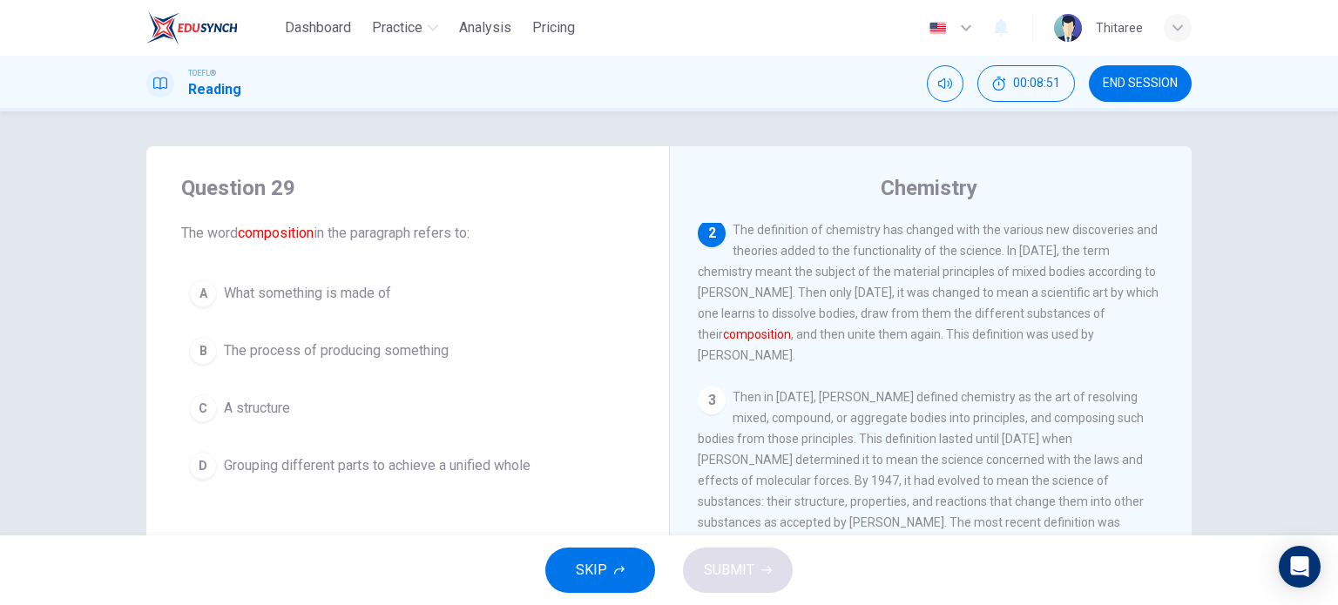
click at [610, 569] on button "SKIP" at bounding box center [600, 570] width 110 height 45
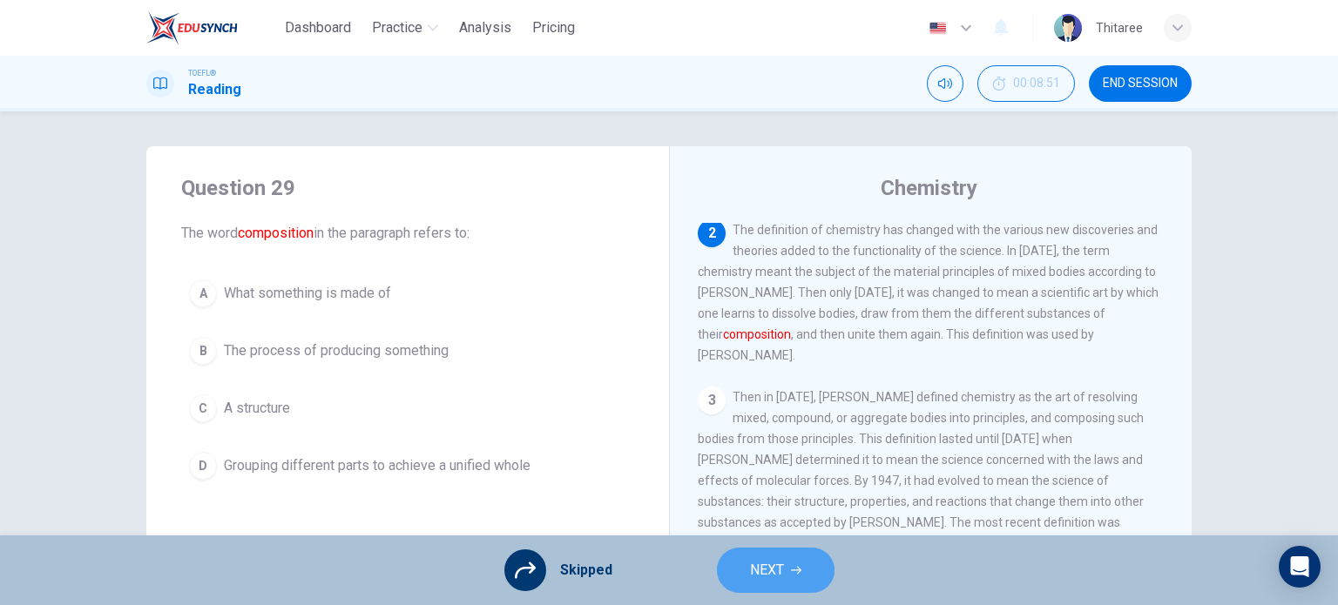
click at [757, 569] on span "NEXT" at bounding box center [767, 570] width 34 height 24
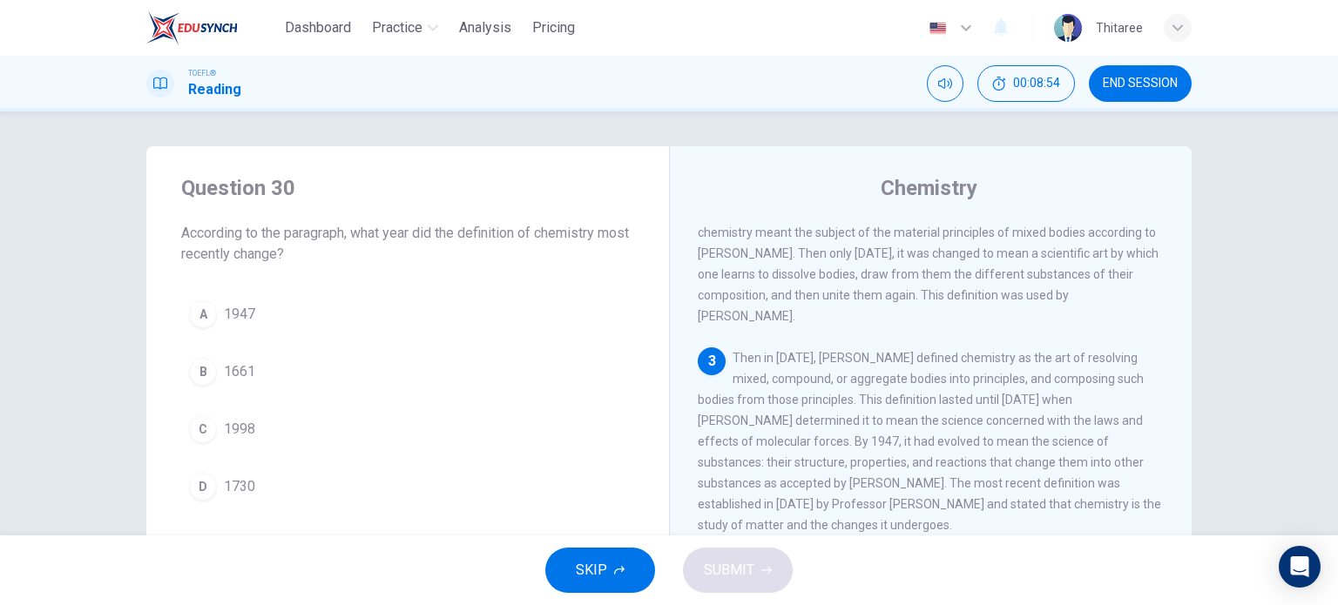
scroll to position [255, 0]
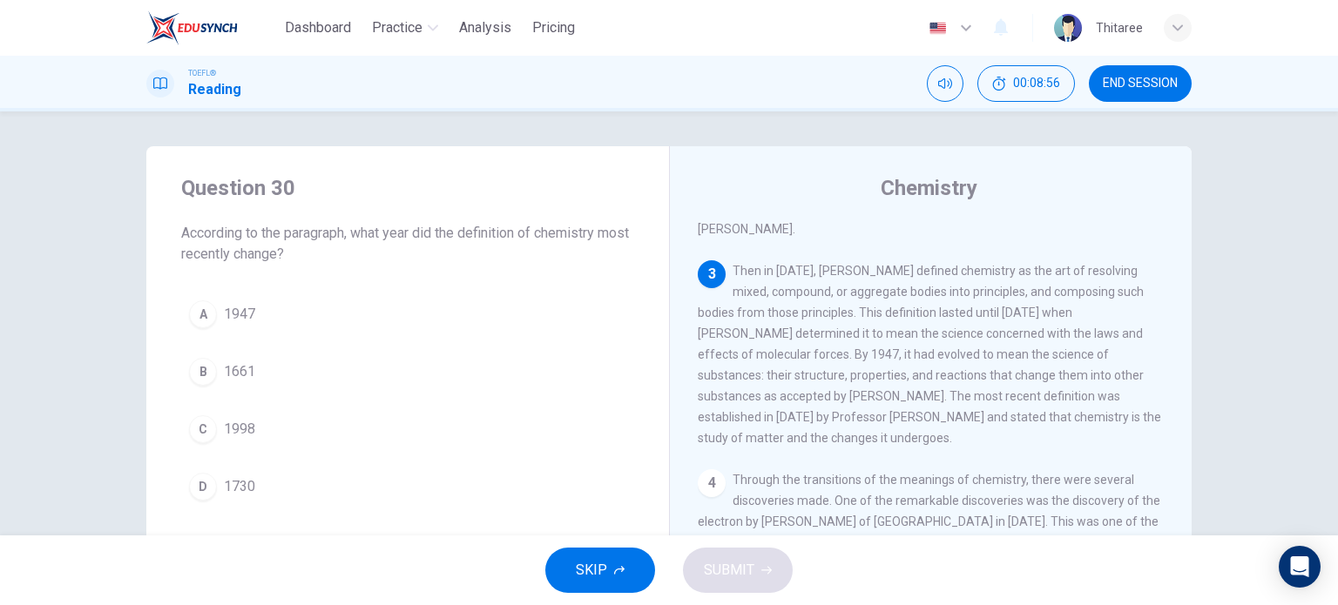
click at [226, 314] on span "1947" at bounding box center [239, 314] width 31 height 21
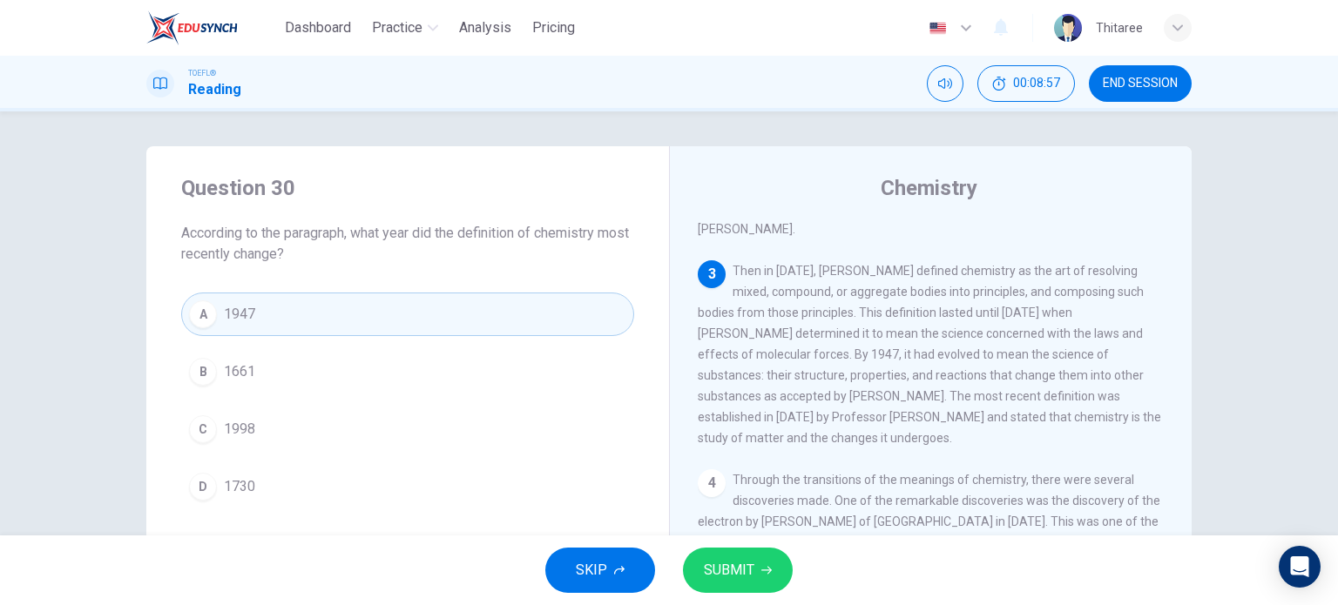
click at [722, 563] on span "SUBMIT" at bounding box center [729, 570] width 51 height 24
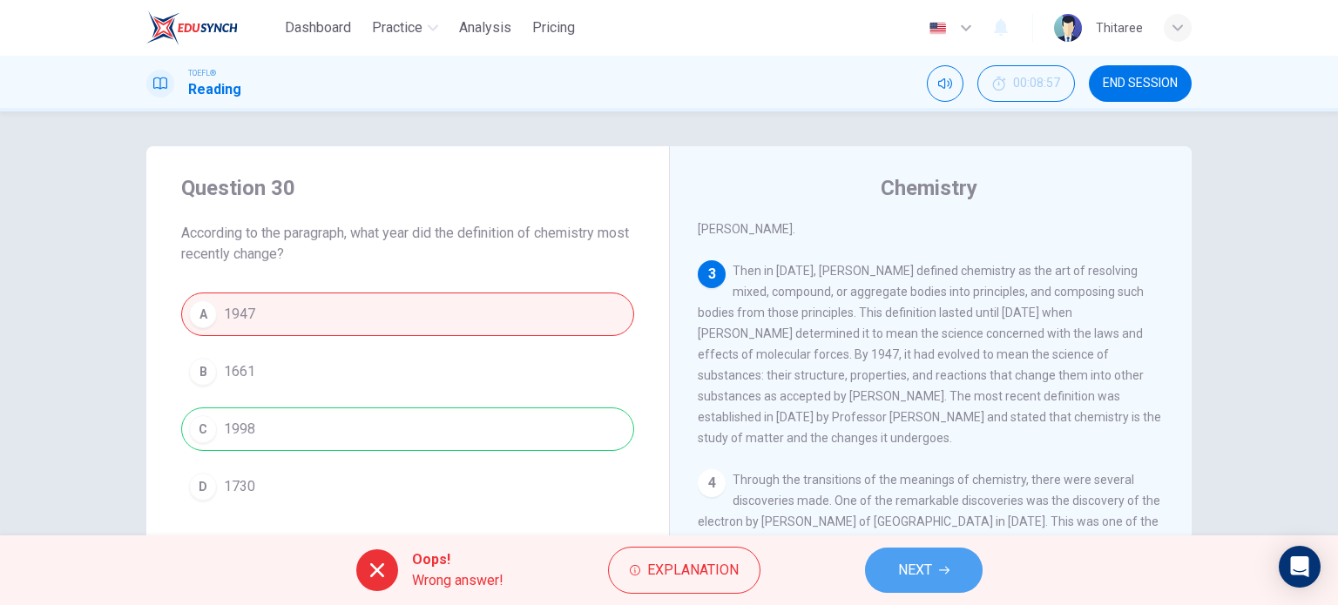
click at [909, 584] on button "NEXT" at bounding box center [924, 570] width 118 height 45
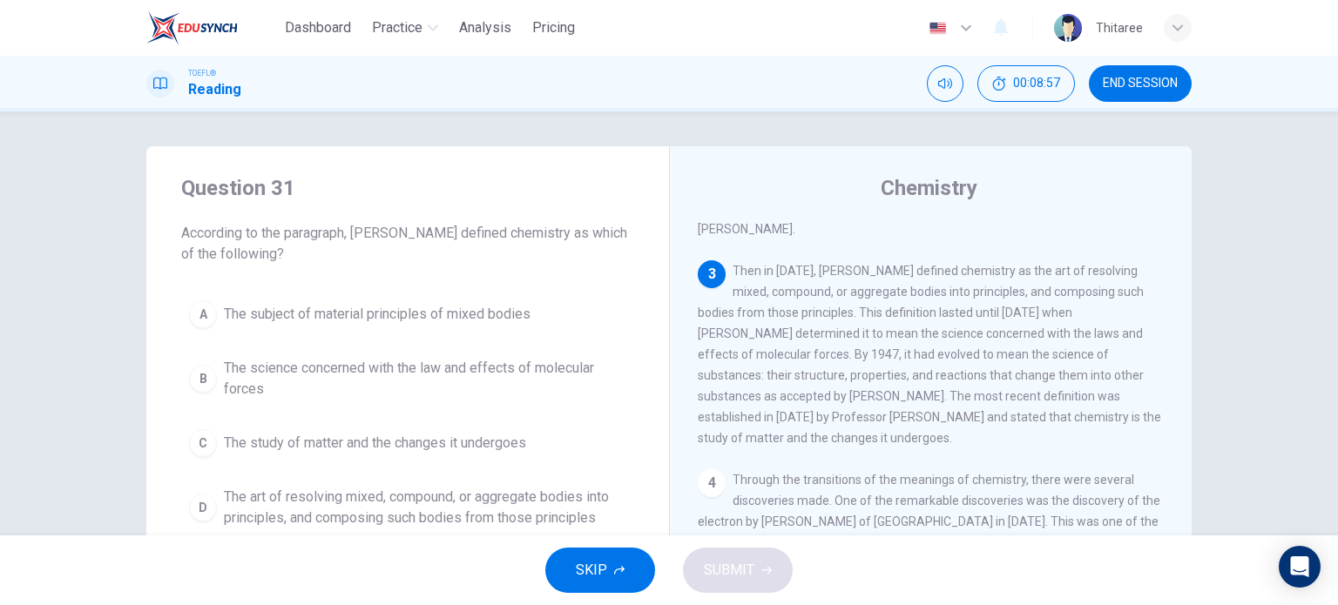
scroll to position [300, 0]
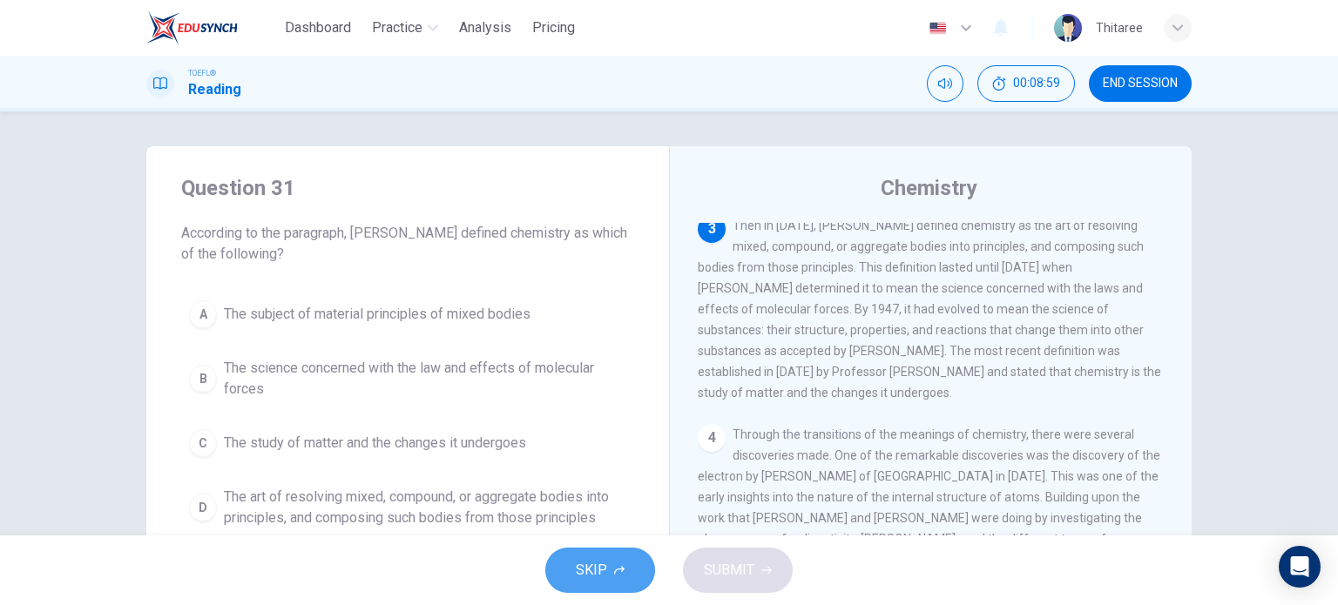
click at [600, 579] on span "SKIP" at bounding box center [591, 570] width 31 height 24
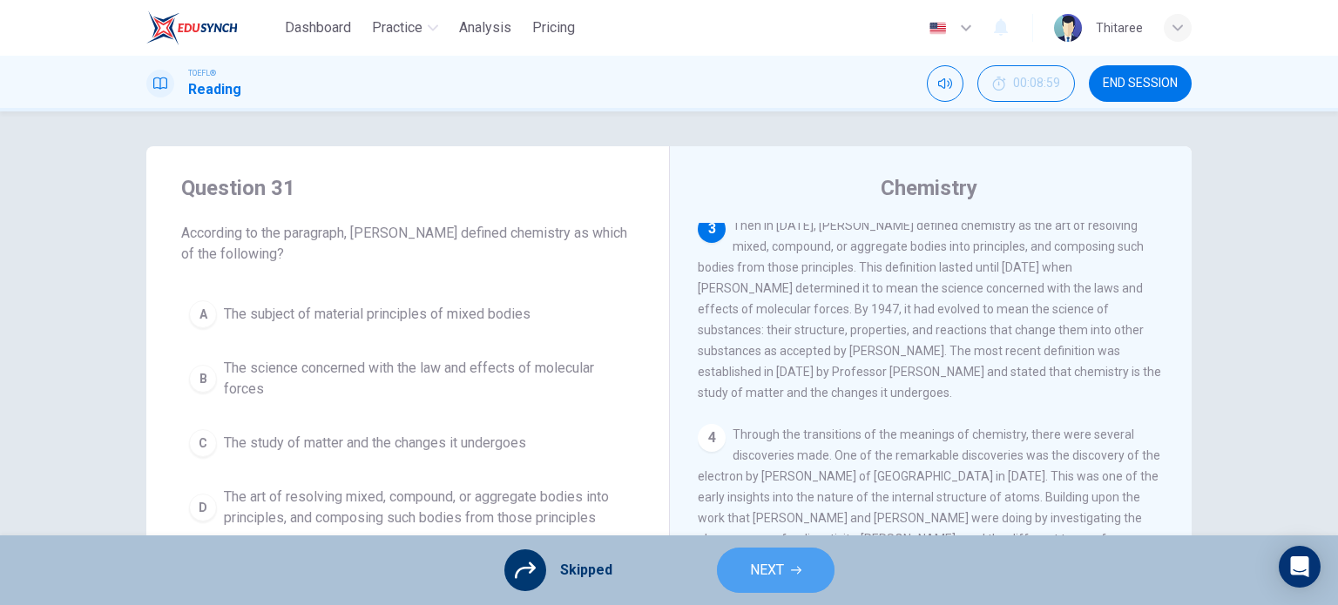
click at [794, 581] on button "NEXT" at bounding box center [776, 570] width 118 height 45
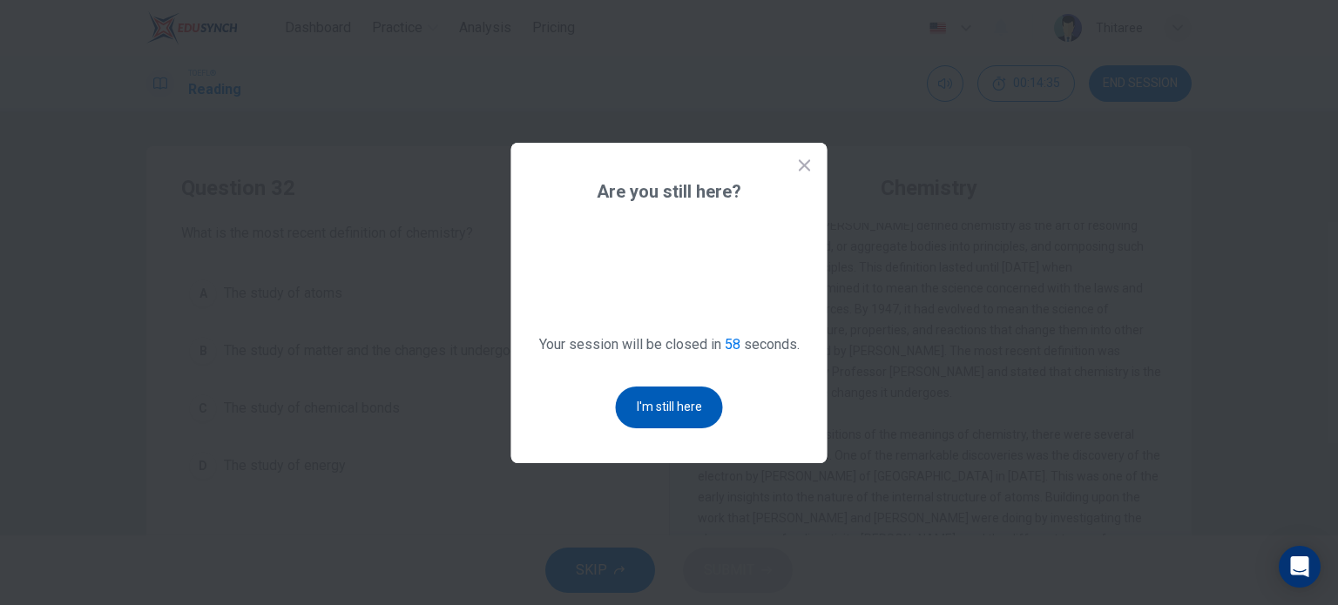
click at [652, 408] on button "I'm still here" at bounding box center [669, 408] width 107 height 42
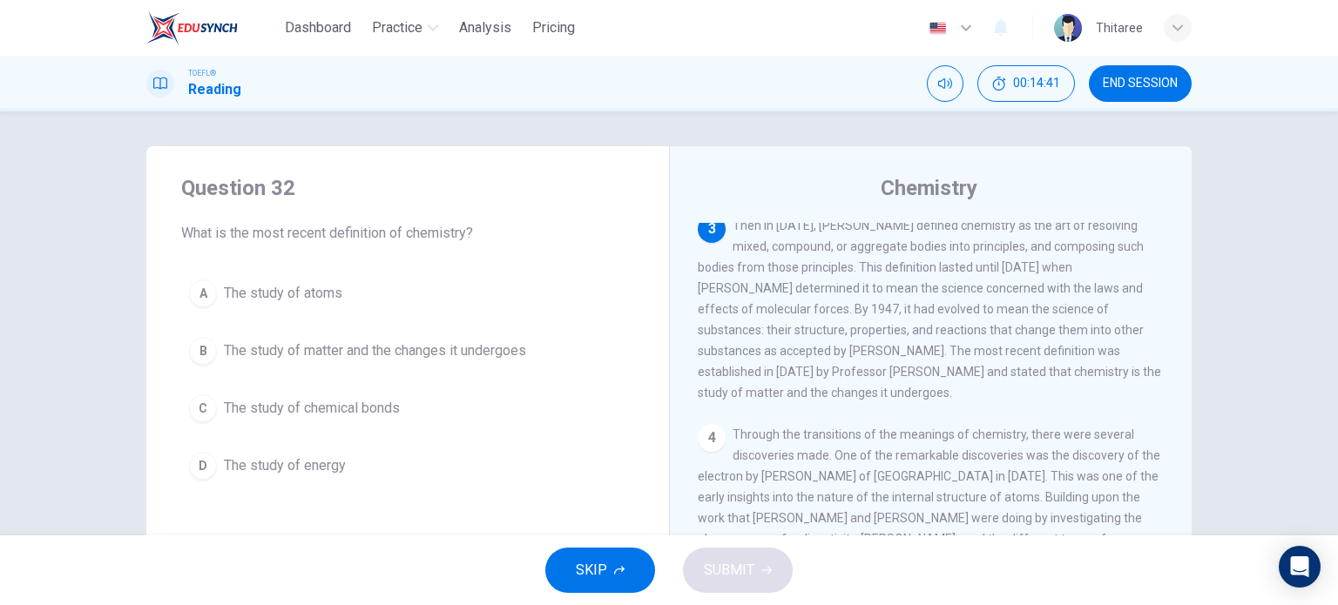
click at [611, 572] on button "SKIP" at bounding box center [600, 570] width 110 height 45
